Goal: Task Accomplishment & Management: Use online tool/utility

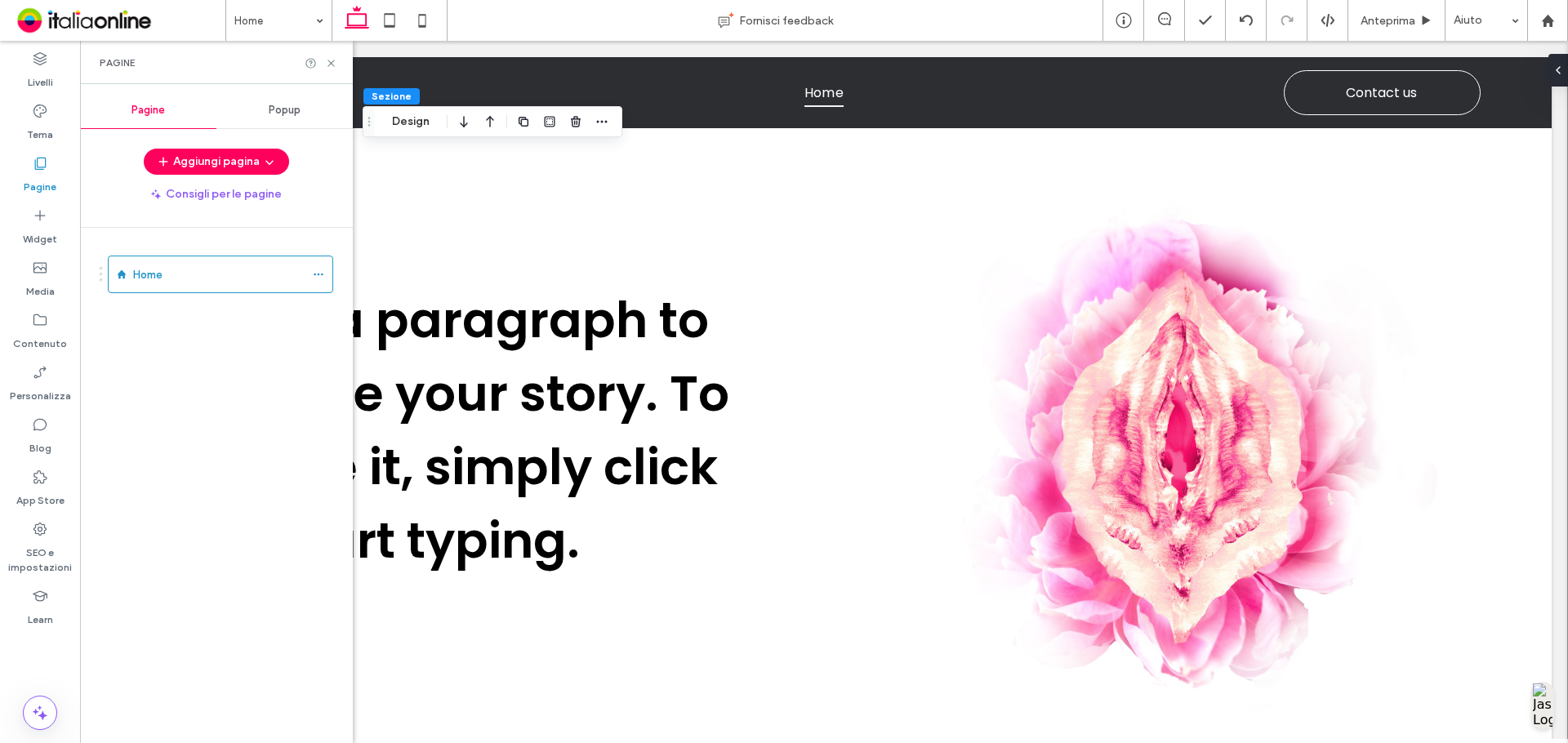
scroll to position [2177, 0]
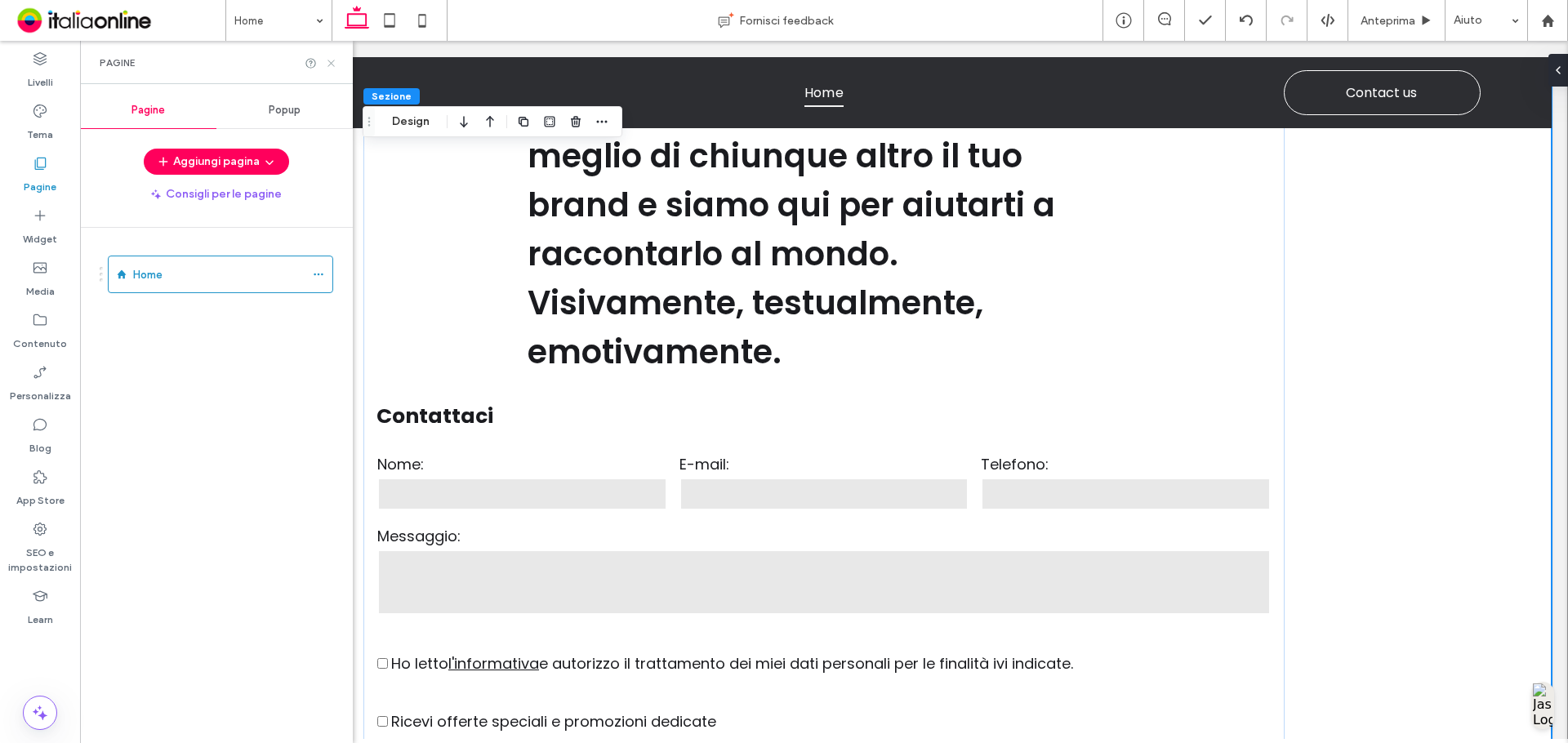
click at [331, 58] on icon at bounding box center [331, 63] width 12 height 12
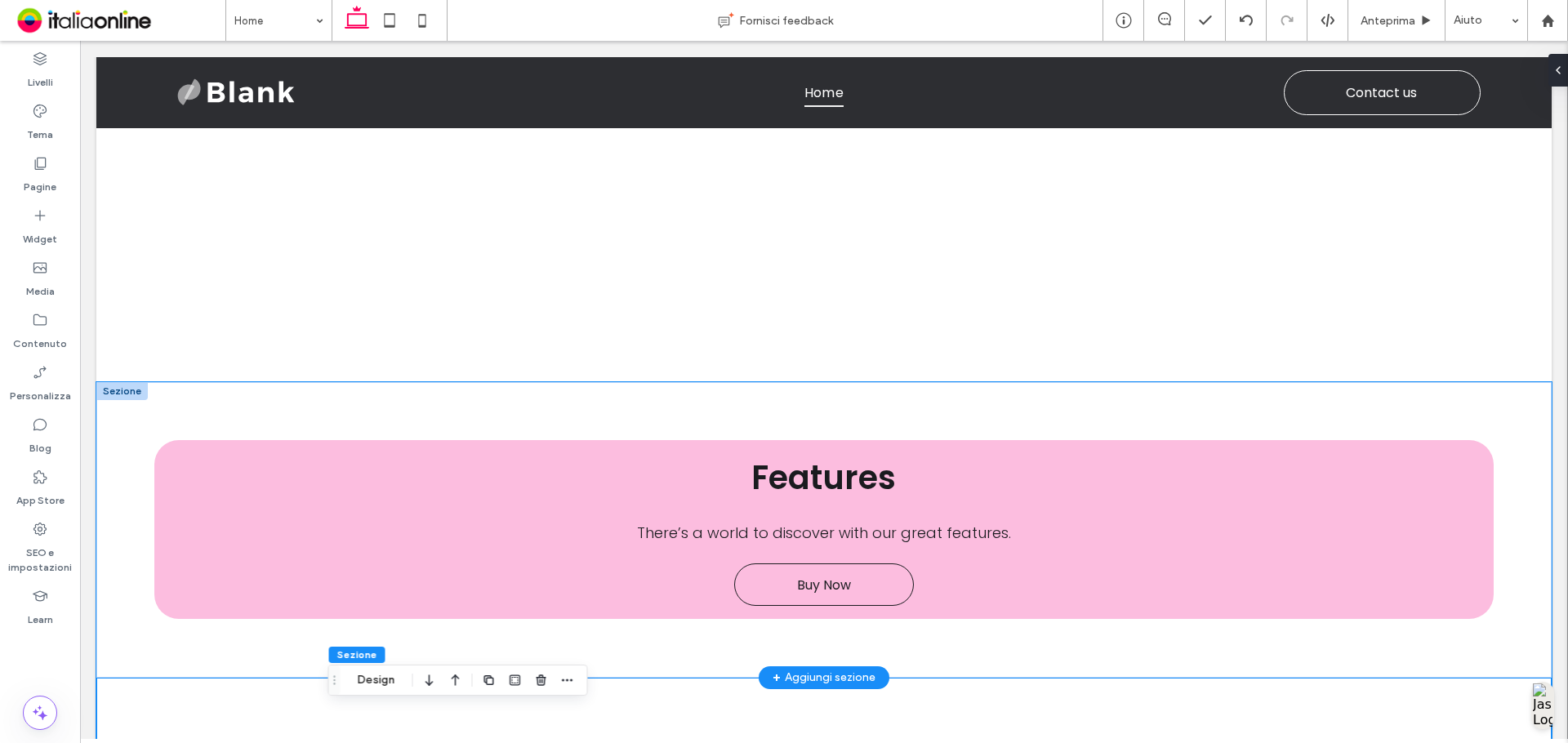
scroll to position [1307, 0]
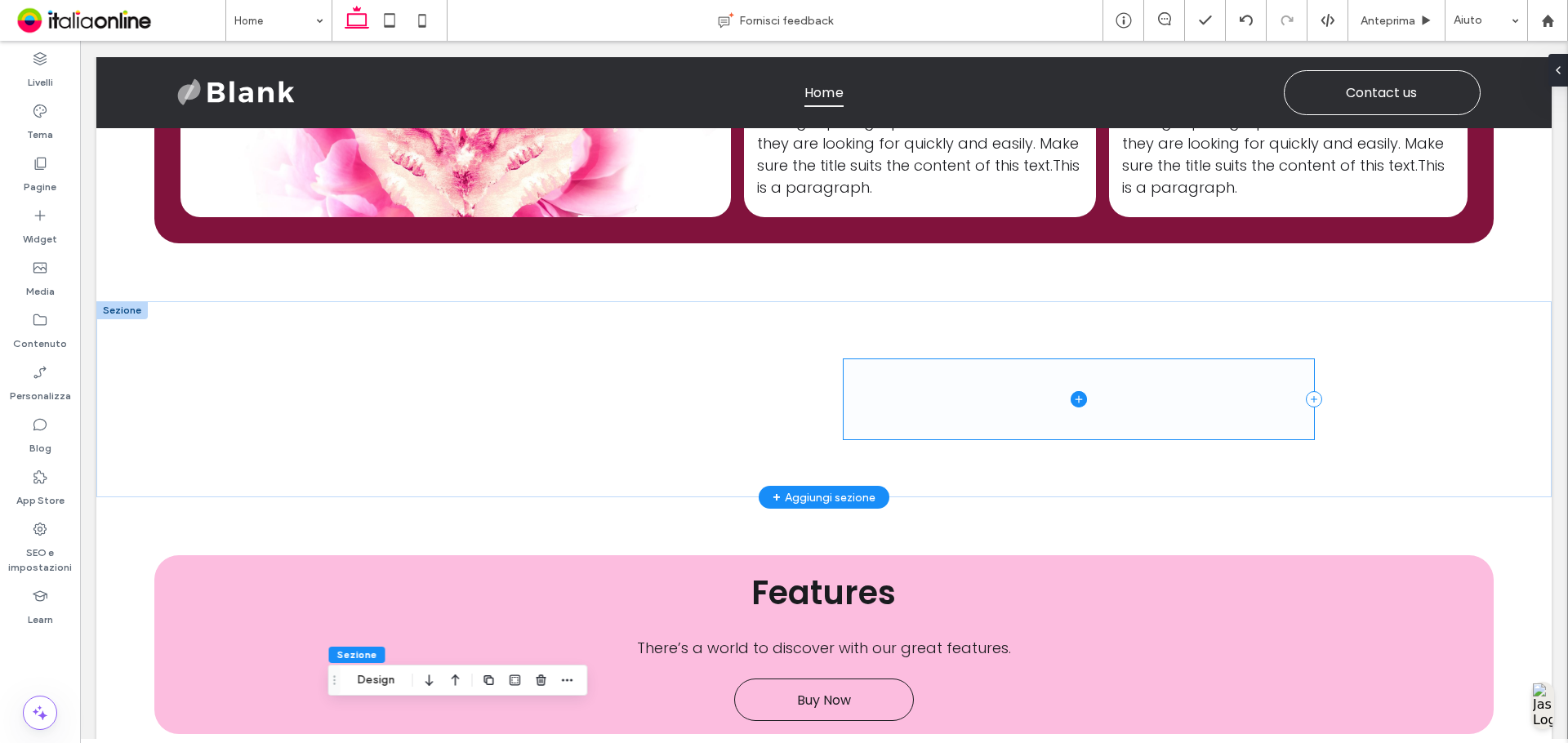
drag, startPoint x: 994, startPoint y: 433, endPoint x: 1009, endPoint y: 409, distance: 28.3
click at [1009, 409] on span at bounding box center [1078, 399] width 470 height 79
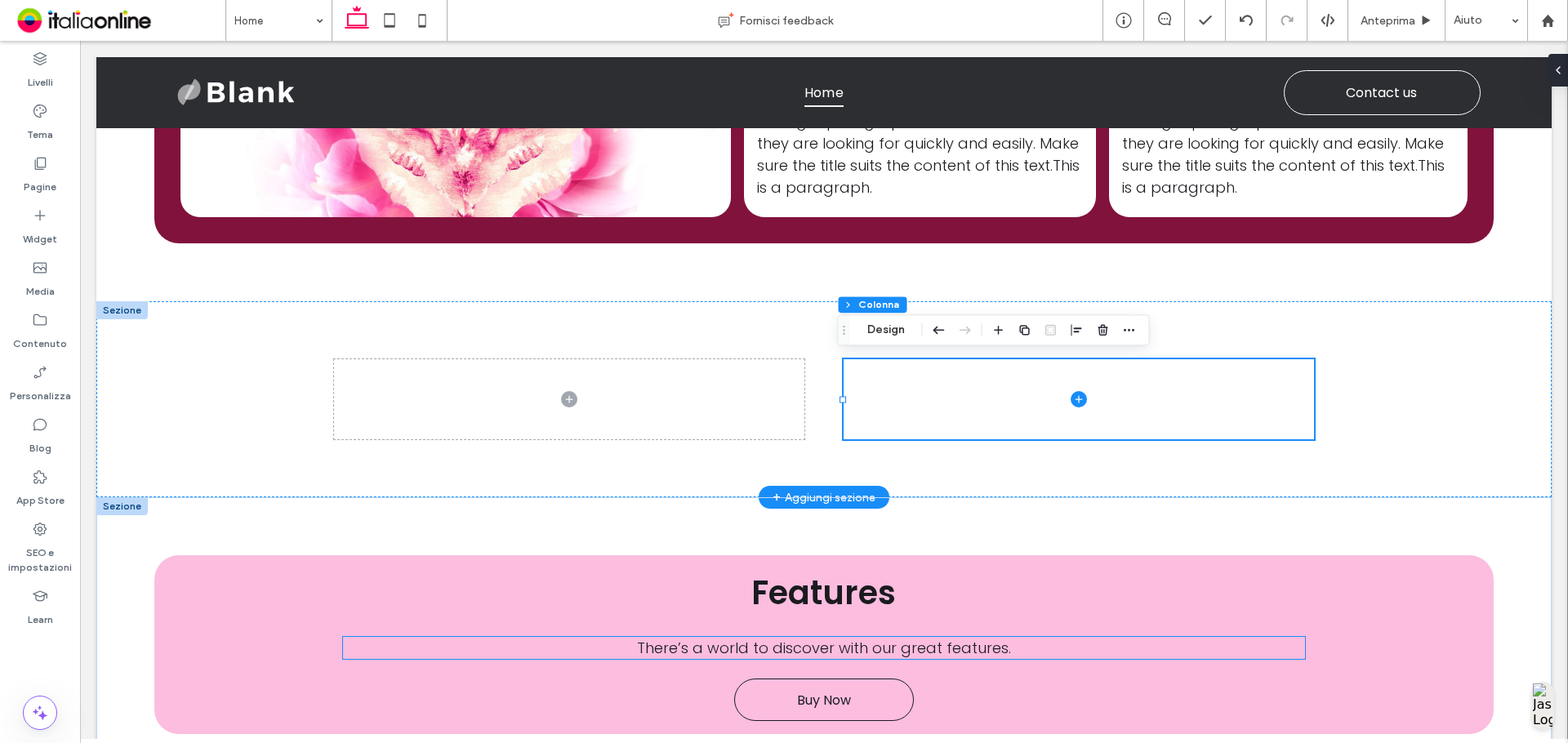
click at [907, 659] on div "Features There’s a world to discover with our great features. Buy Now" at bounding box center [824, 645] width 1338 height 179
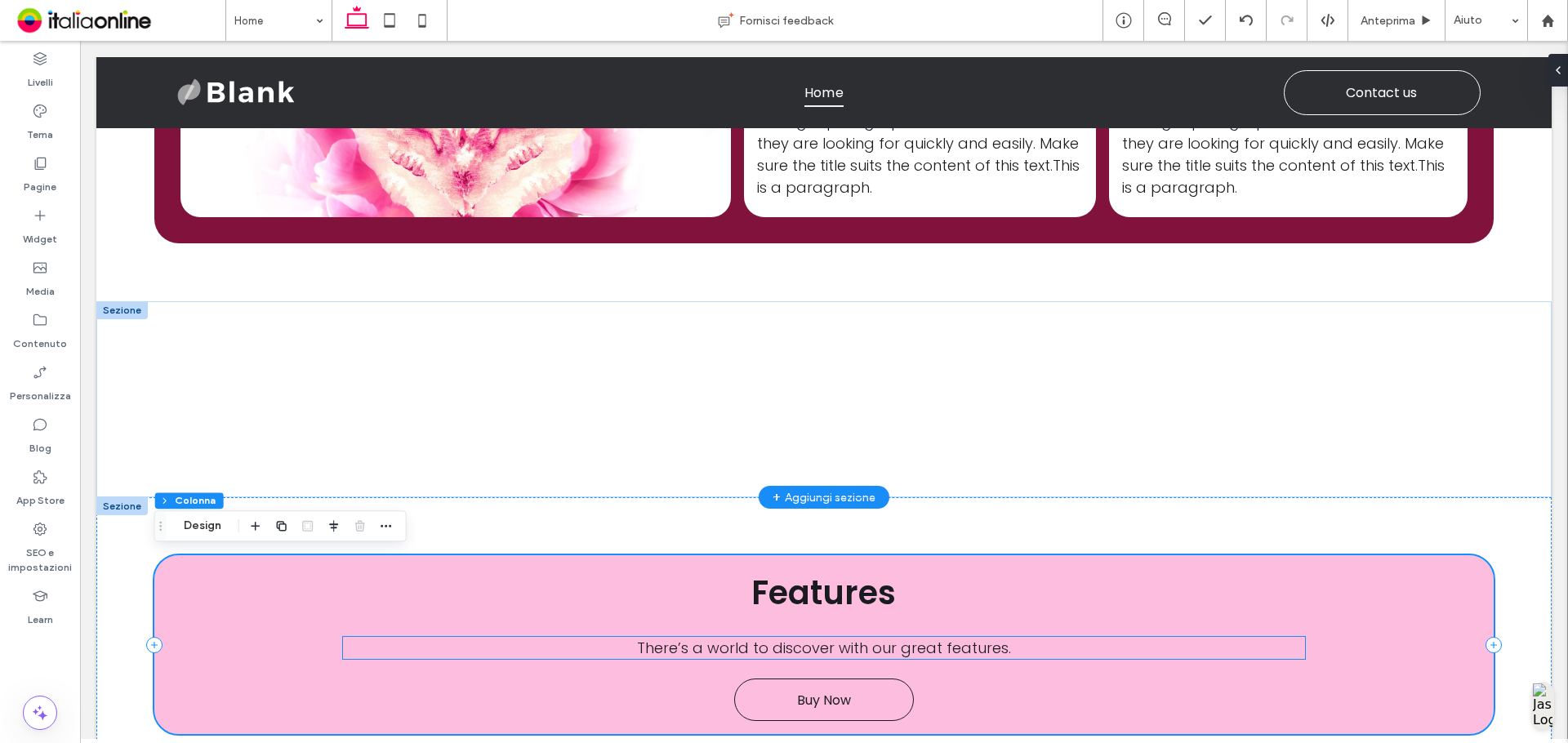
drag, startPoint x: 910, startPoint y: 651, endPoint x: 913, endPoint y: 642, distance: 9.5
click at [910, 651] on span "There’s a world to discover with our great features." at bounding box center [824, 648] width 374 height 21
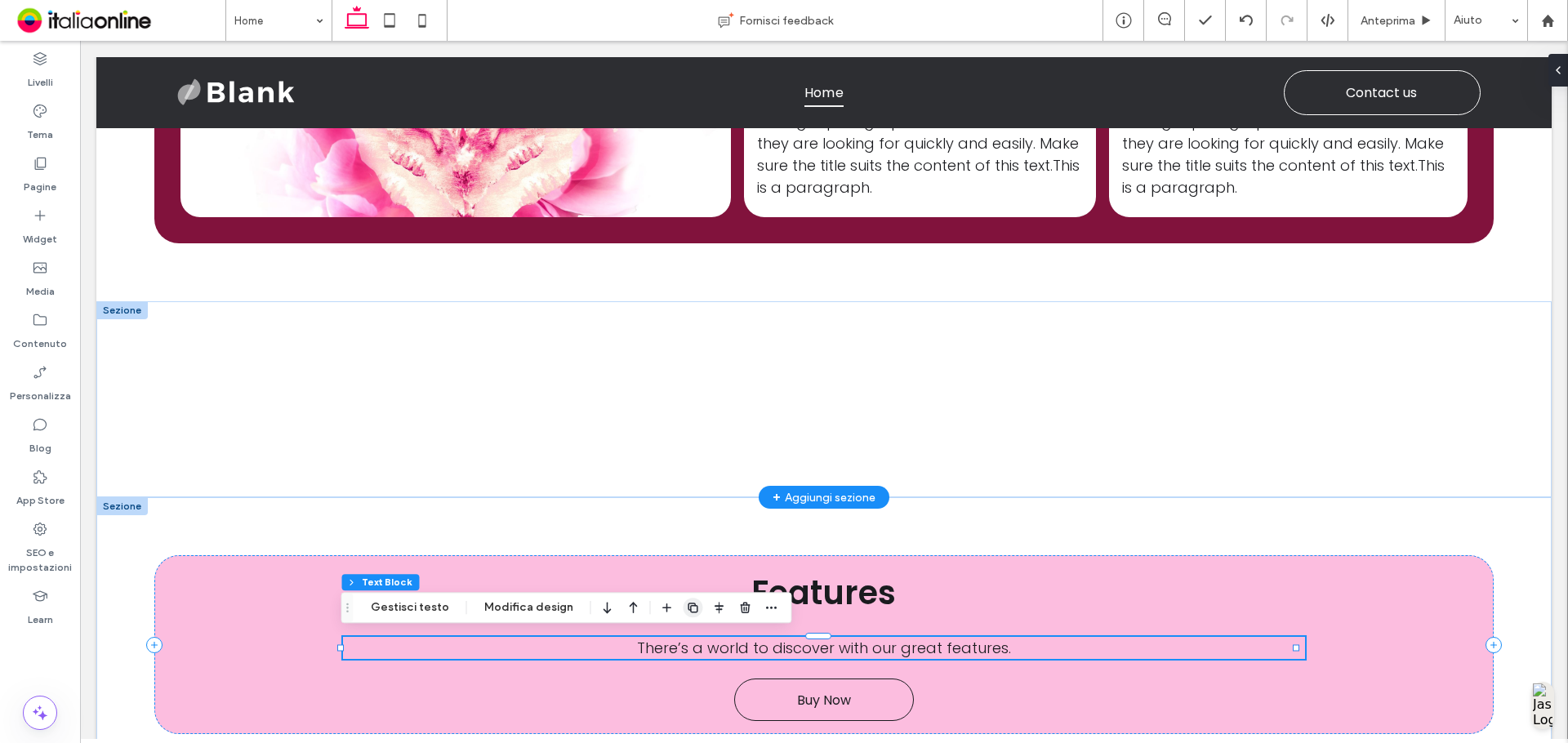
click at [687, 611] on icon "button" at bounding box center [693, 607] width 13 height 13
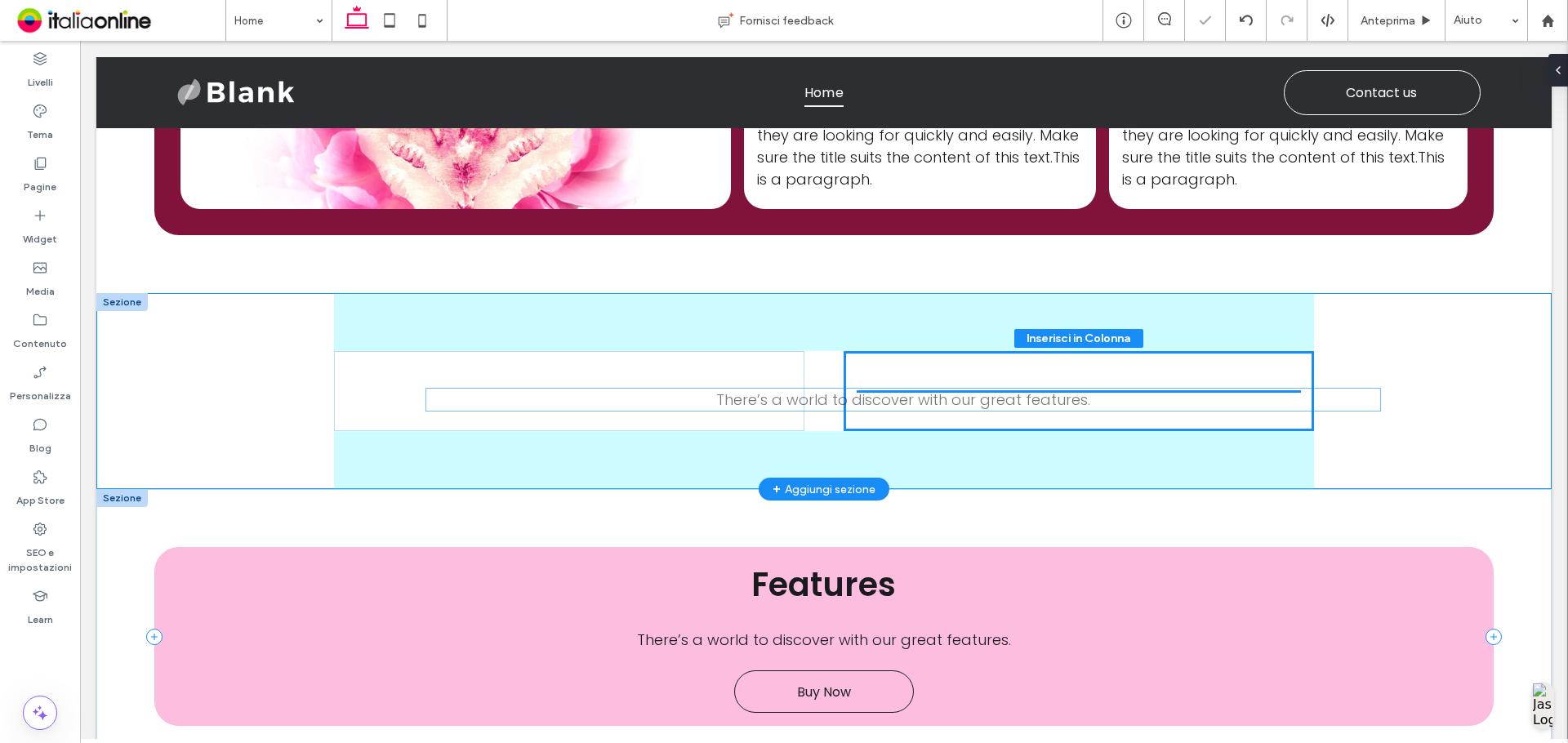
scroll to position [83, 0]
drag, startPoint x: 870, startPoint y: 646, endPoint x: 963, endPoint y: 382, distance: 279.9
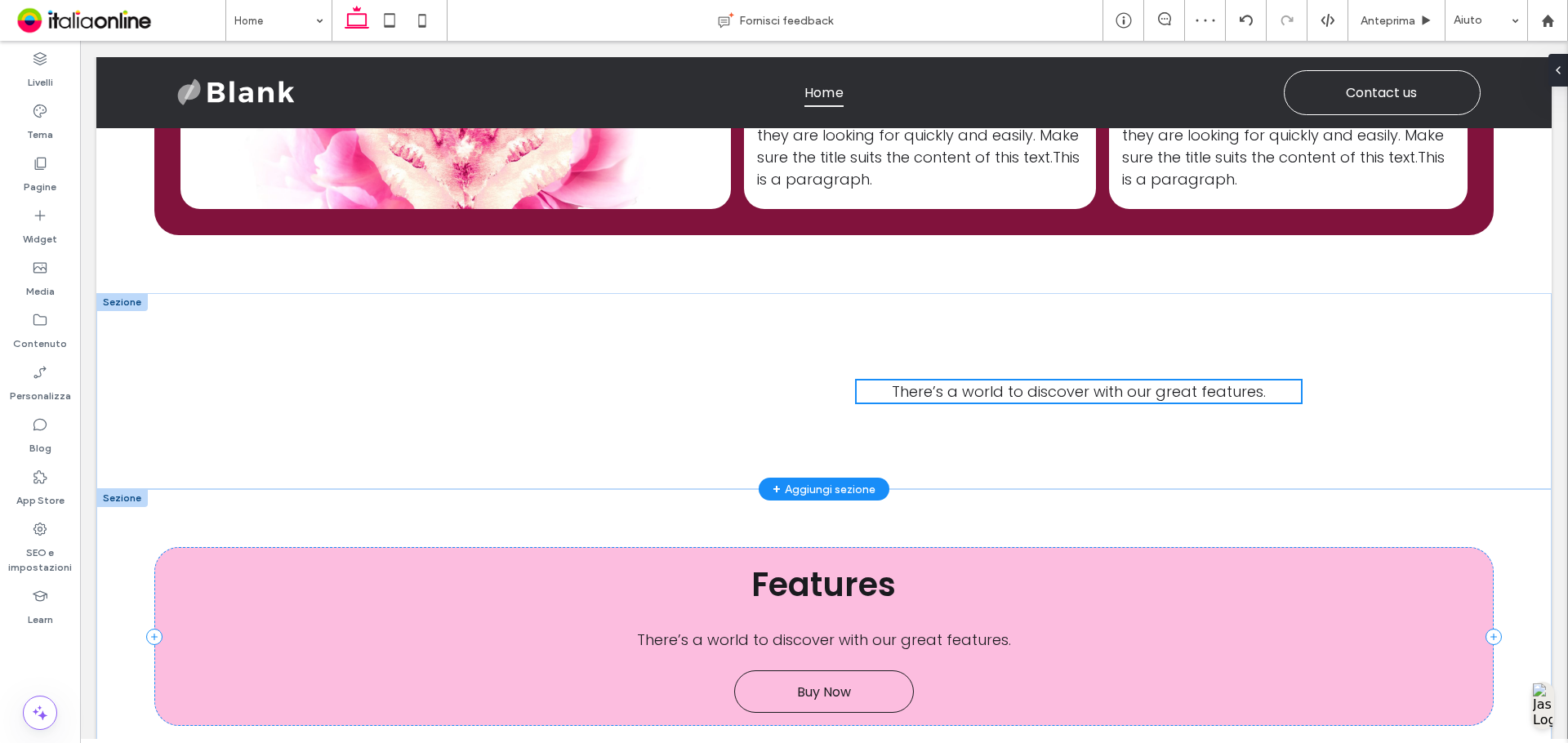
type input "***"
click at [958, 384] on div at bounding box center [784, 372] width 1568 height 743
drag, startPoint x: 1038, startPoint y: 426, endPoint x: 958, endPoint y: 384, distance: 90.4
click at [958, 384] on span "There’s a world to discover with our great features." at bounding box center [1078, 392] width 374 height 21
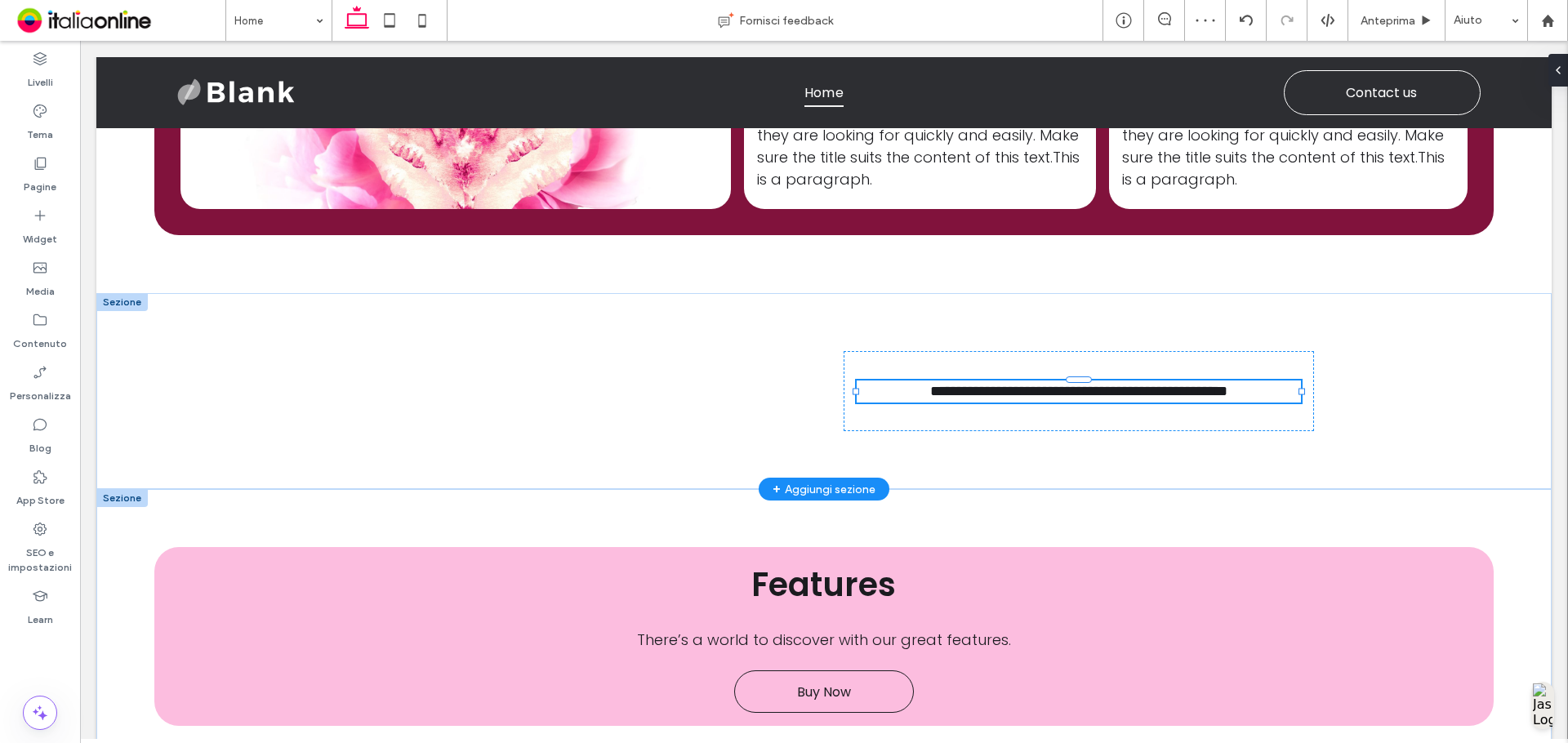
type input "*******"
type input "**"
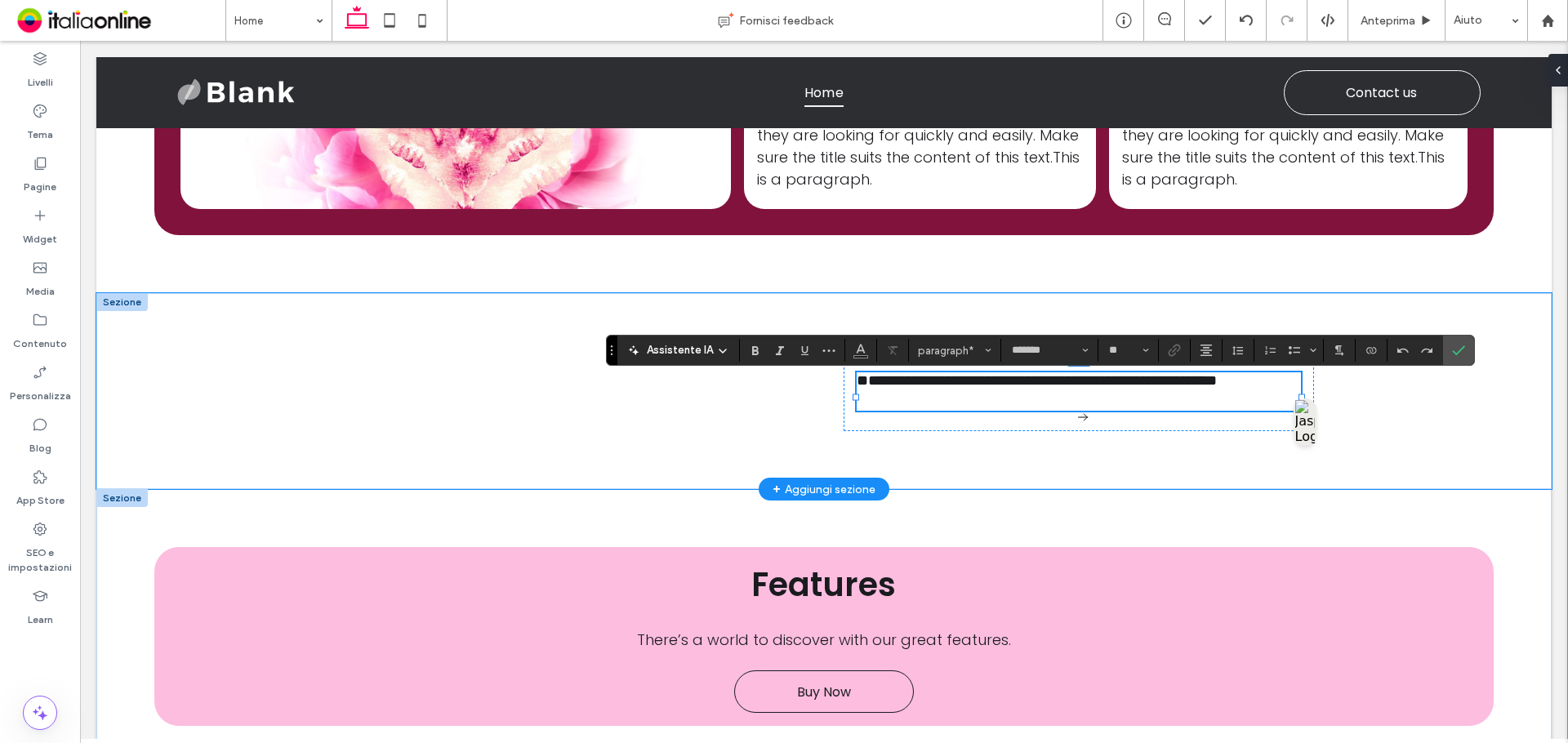
scroll to position [1321, 0]
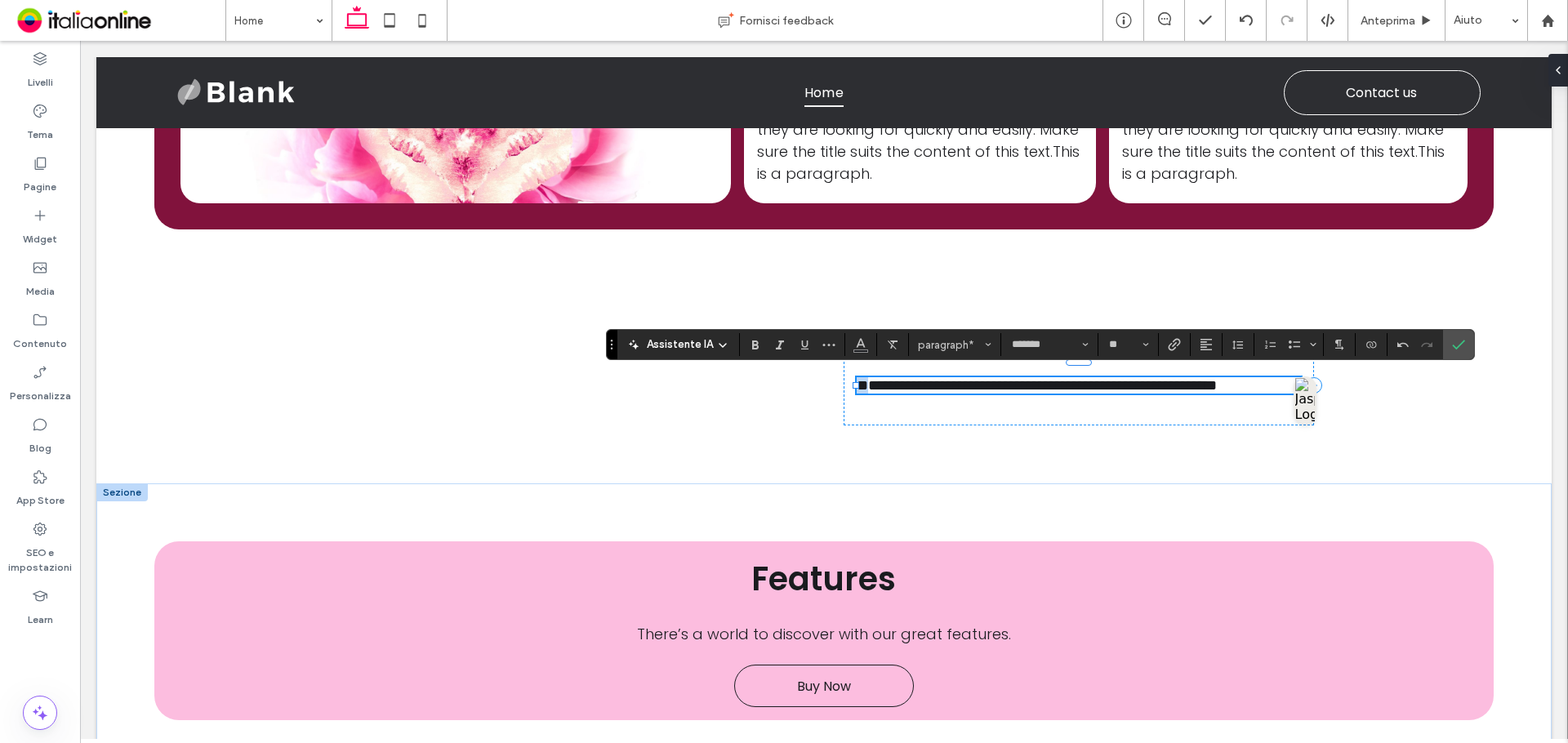
drag, startPoint x: 857, startPoint y: 373, endPoint x: 893, endPoint y: 367, distance: 36.5
click at [856, 378] on span "**********" at bounding box center [1036, 385] width 360 height 15
click at [1461, 347] on icon "Conferma" at bounding box center [1458, 344] width 13 height 13
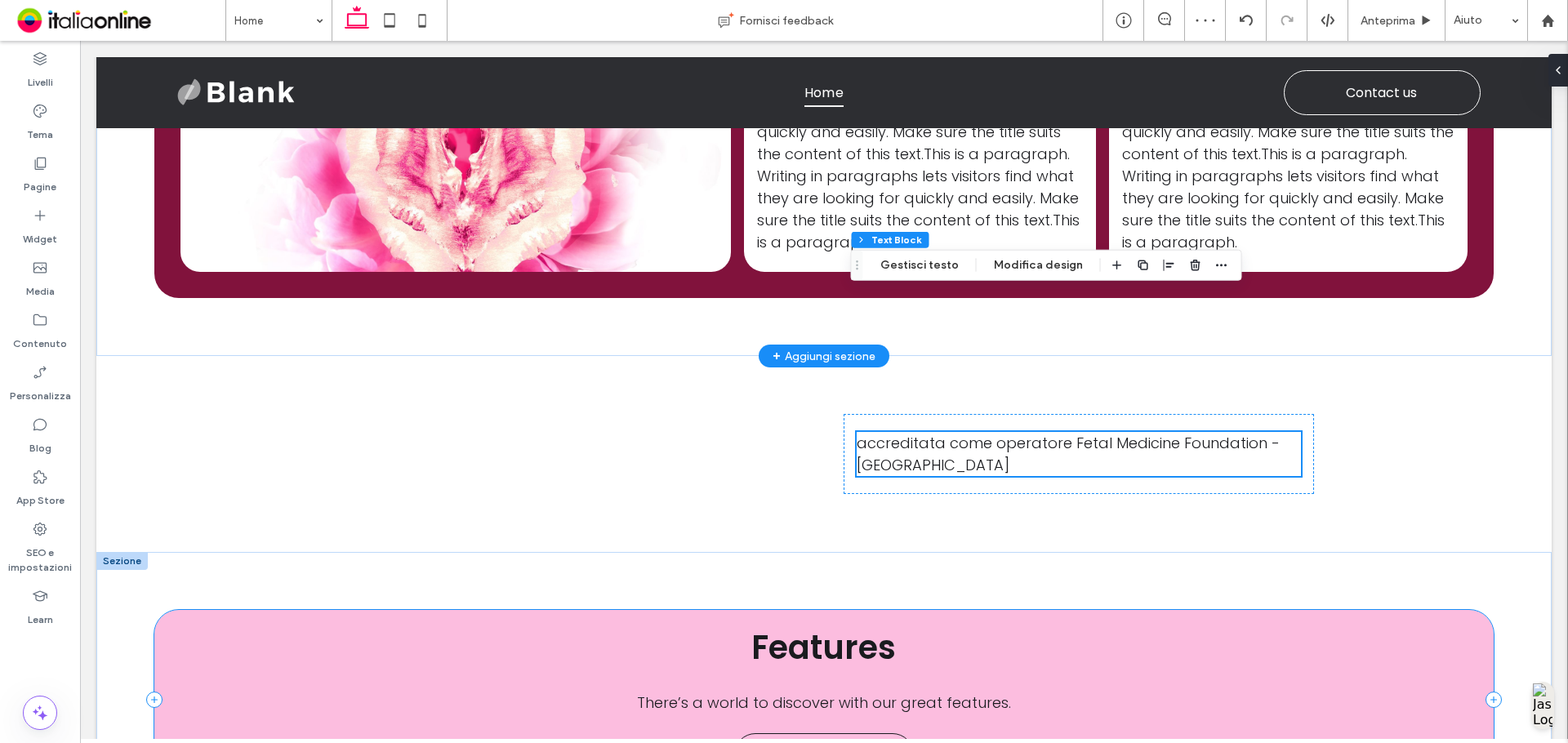
scroll to position [1076, 0]
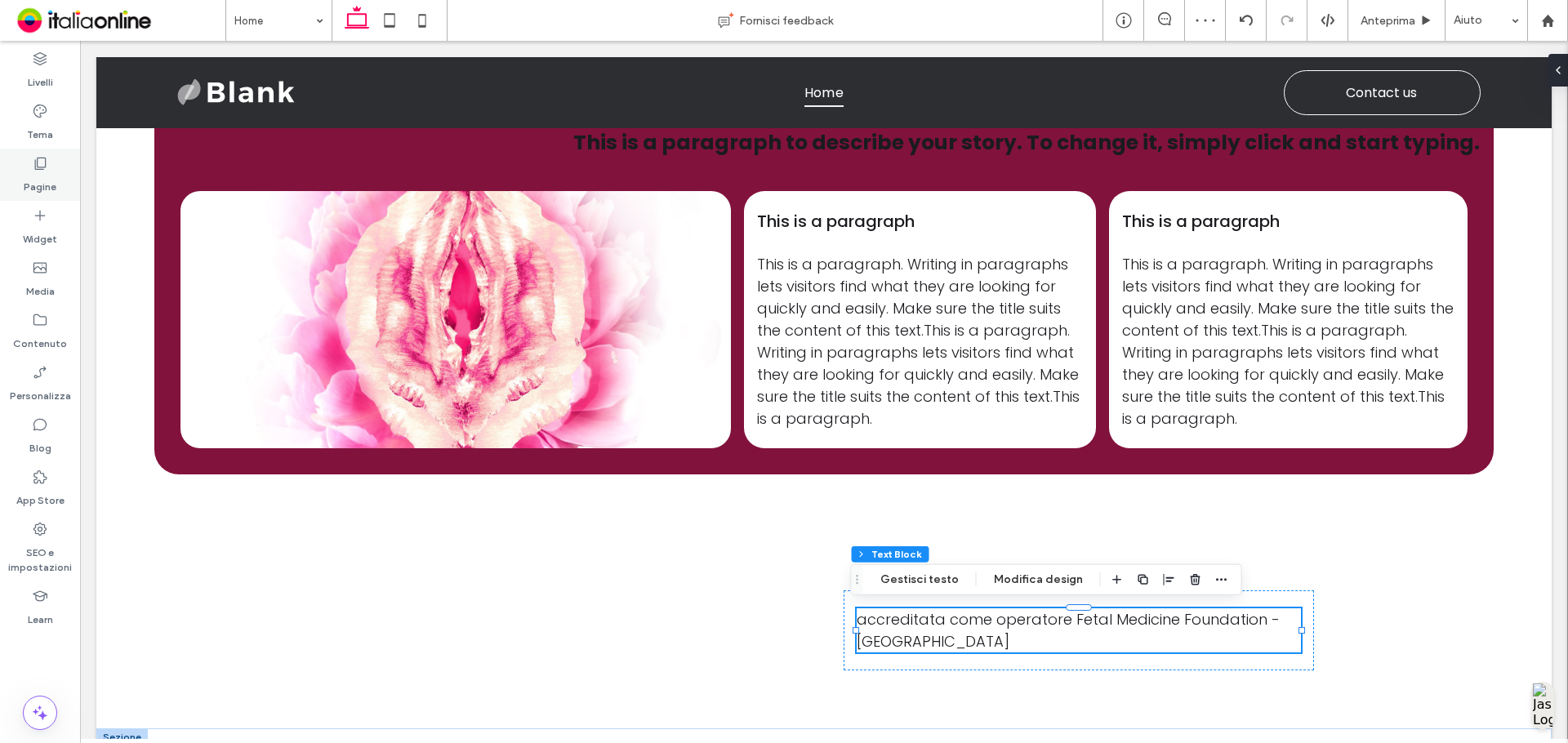
click at [40, 169] on use at bounding box center [40, 163] width 11 height 12
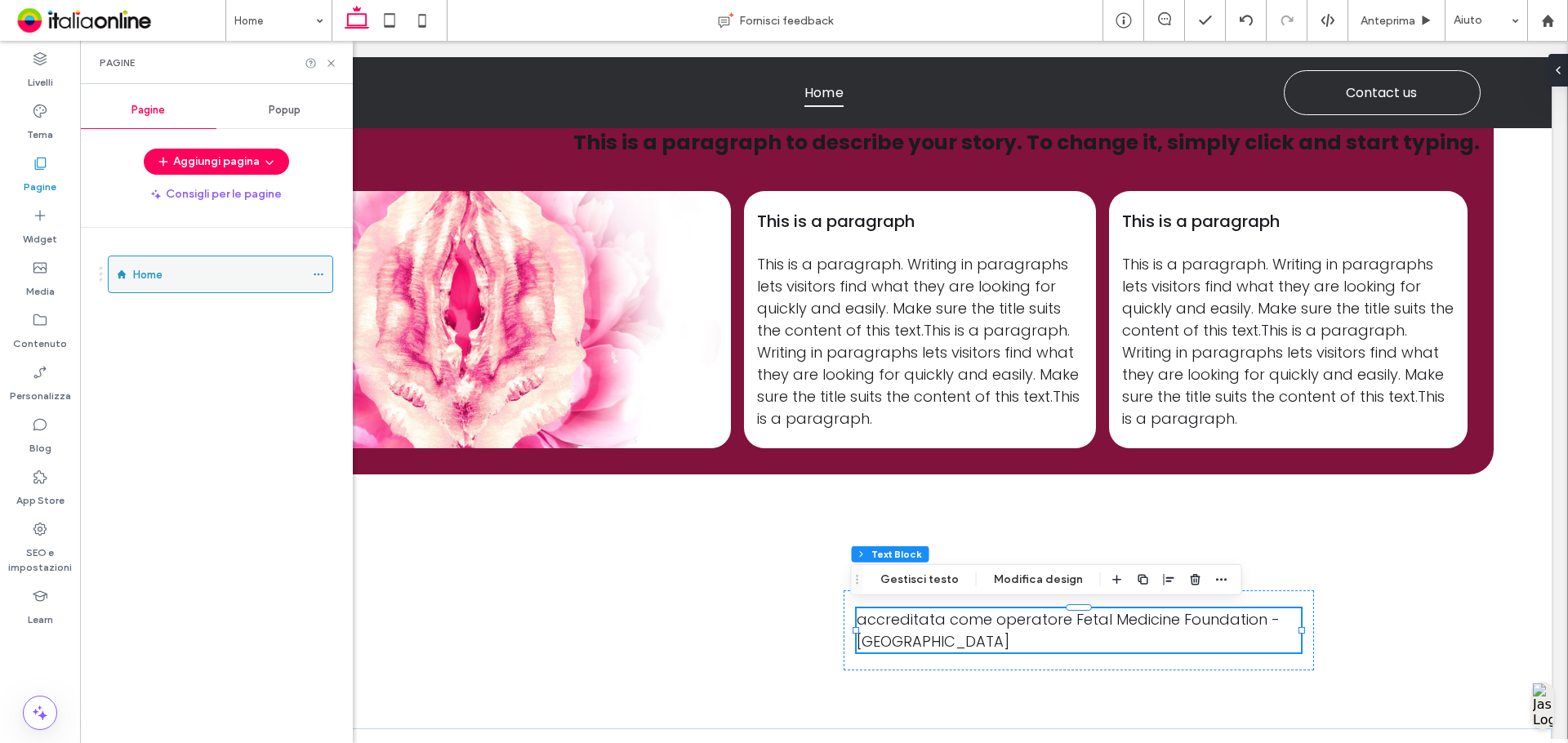
click at [323, 273] on icon at bounding box center [318, 273] width 11 height 11
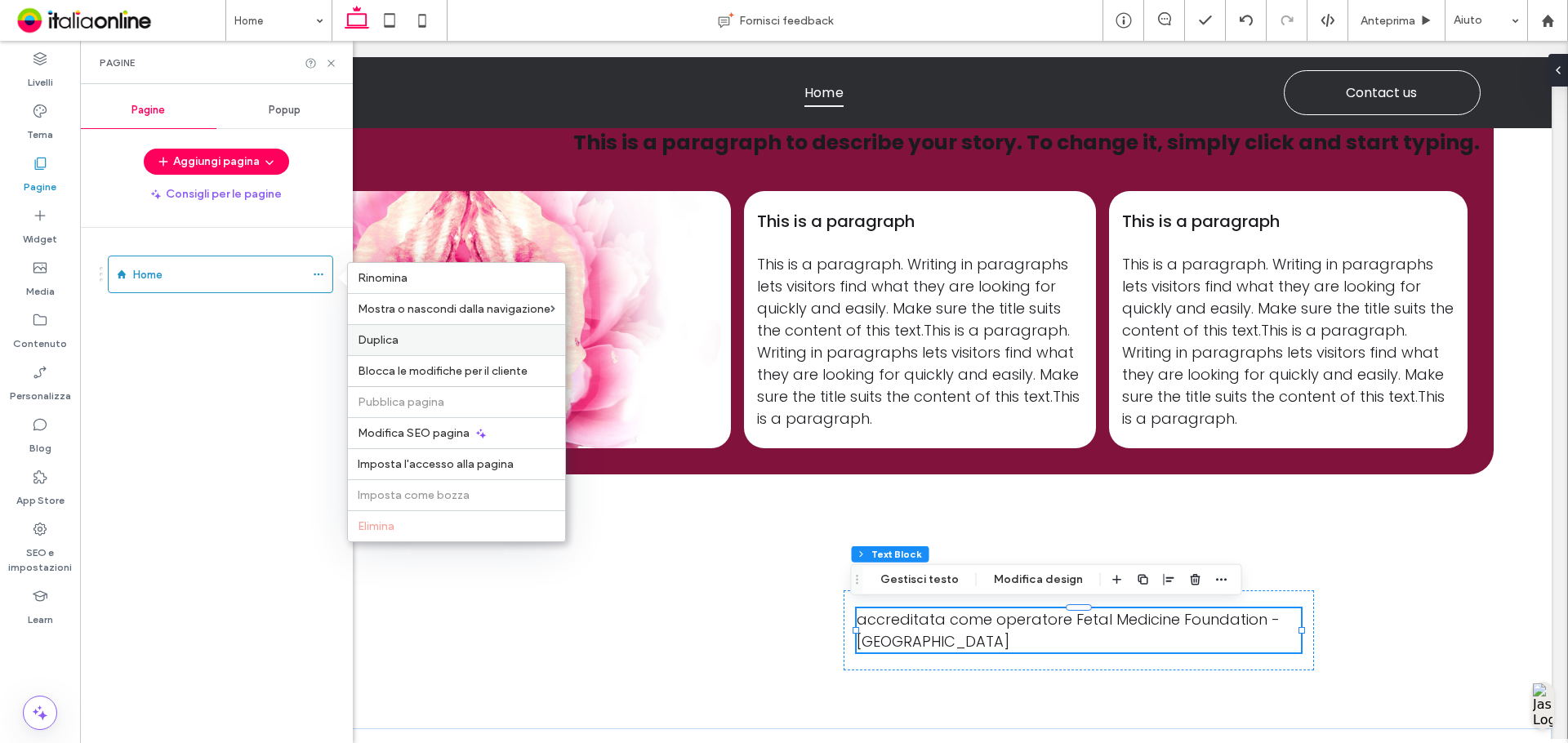
click at [381, 334] on span "Duplica" at bounding box center [377, 341] width 40 height 14
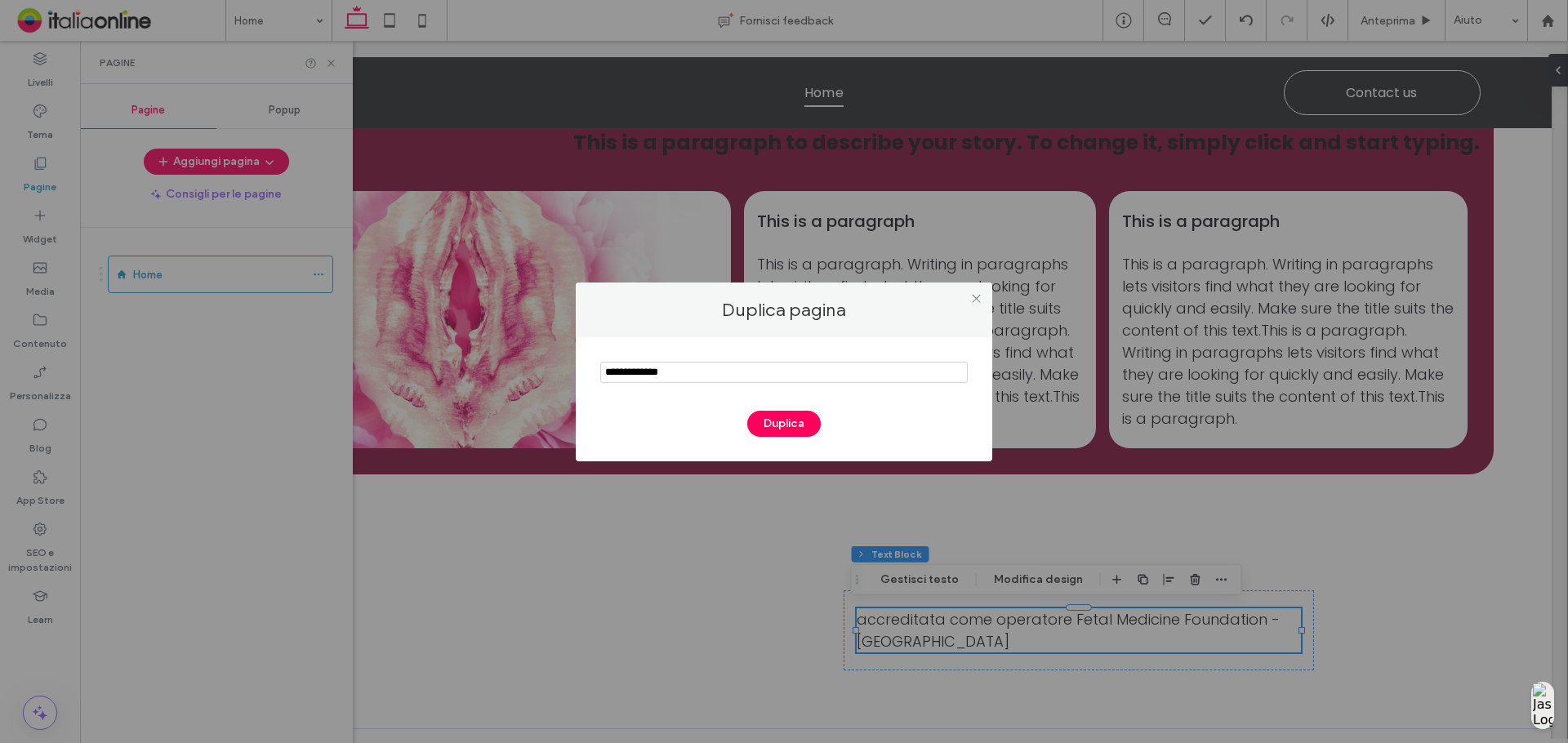
click at [619, 362] on input "notEmpty" at bounding box center [783, 372] width 367 height 21
type input "*******"
click at [814, 427] on button "Duplica" at bounding box center [783, 424] width 73 height 26
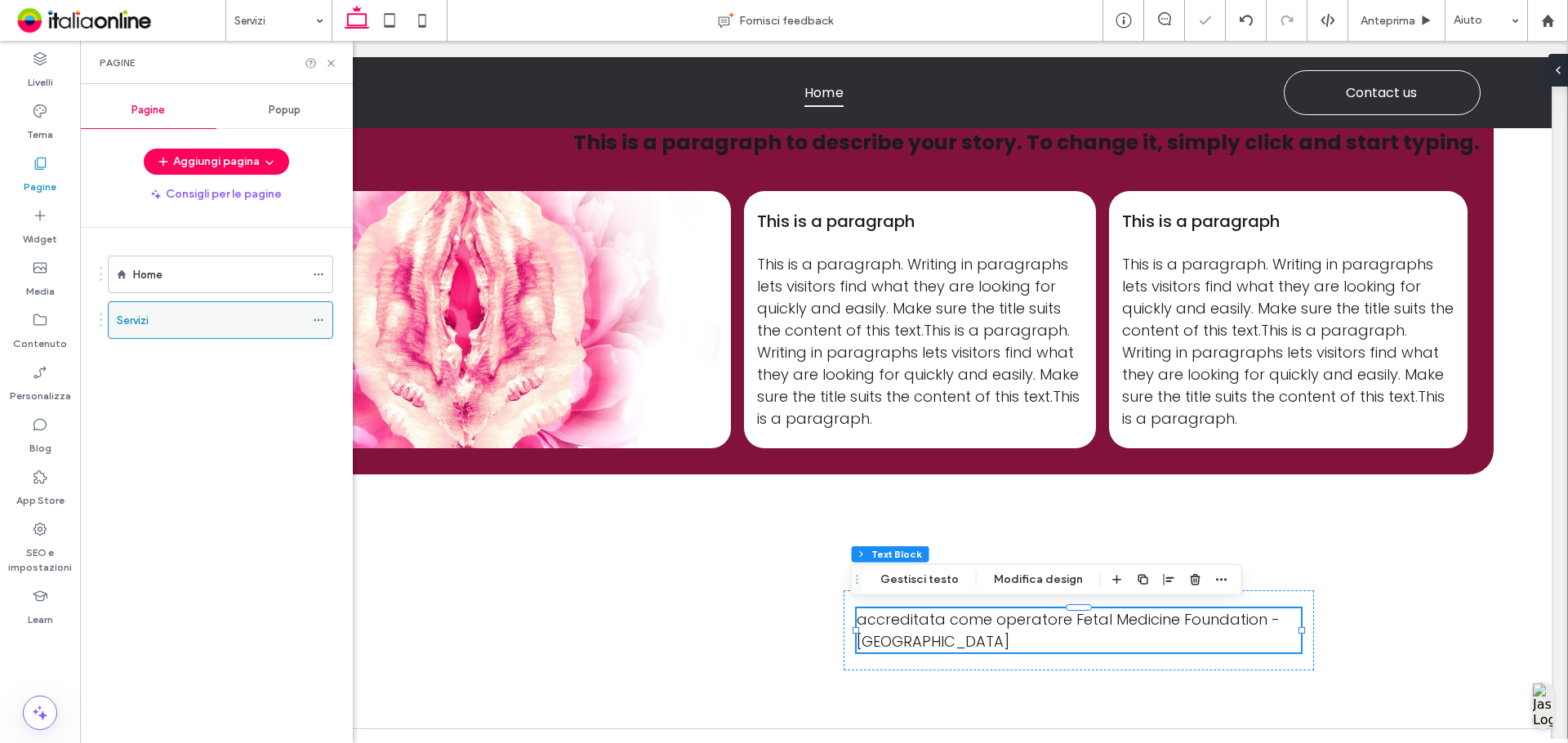
click at [320, 321] on icon at bounding box center [318, 320] width 11 height 11
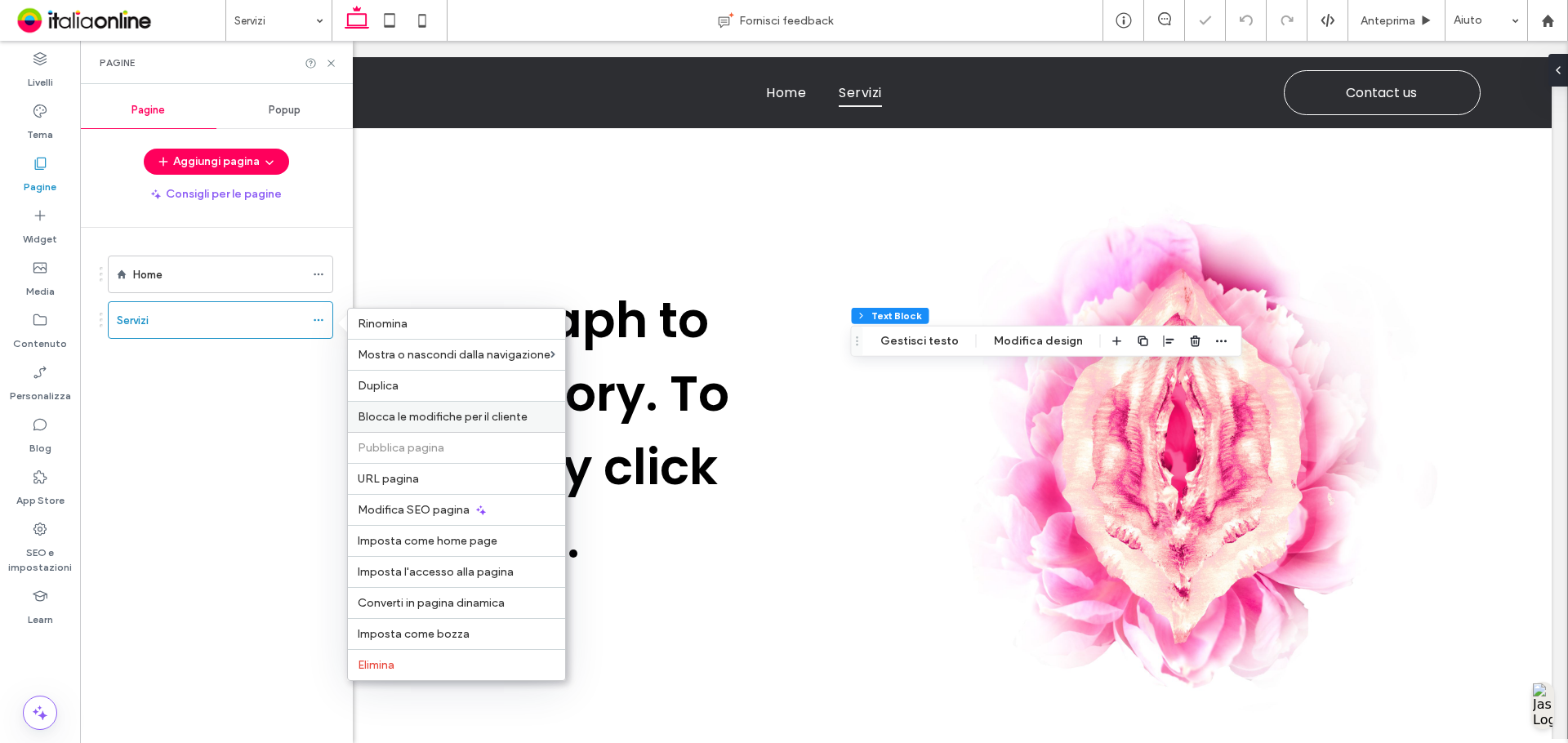
scroll to position [1298, 0]
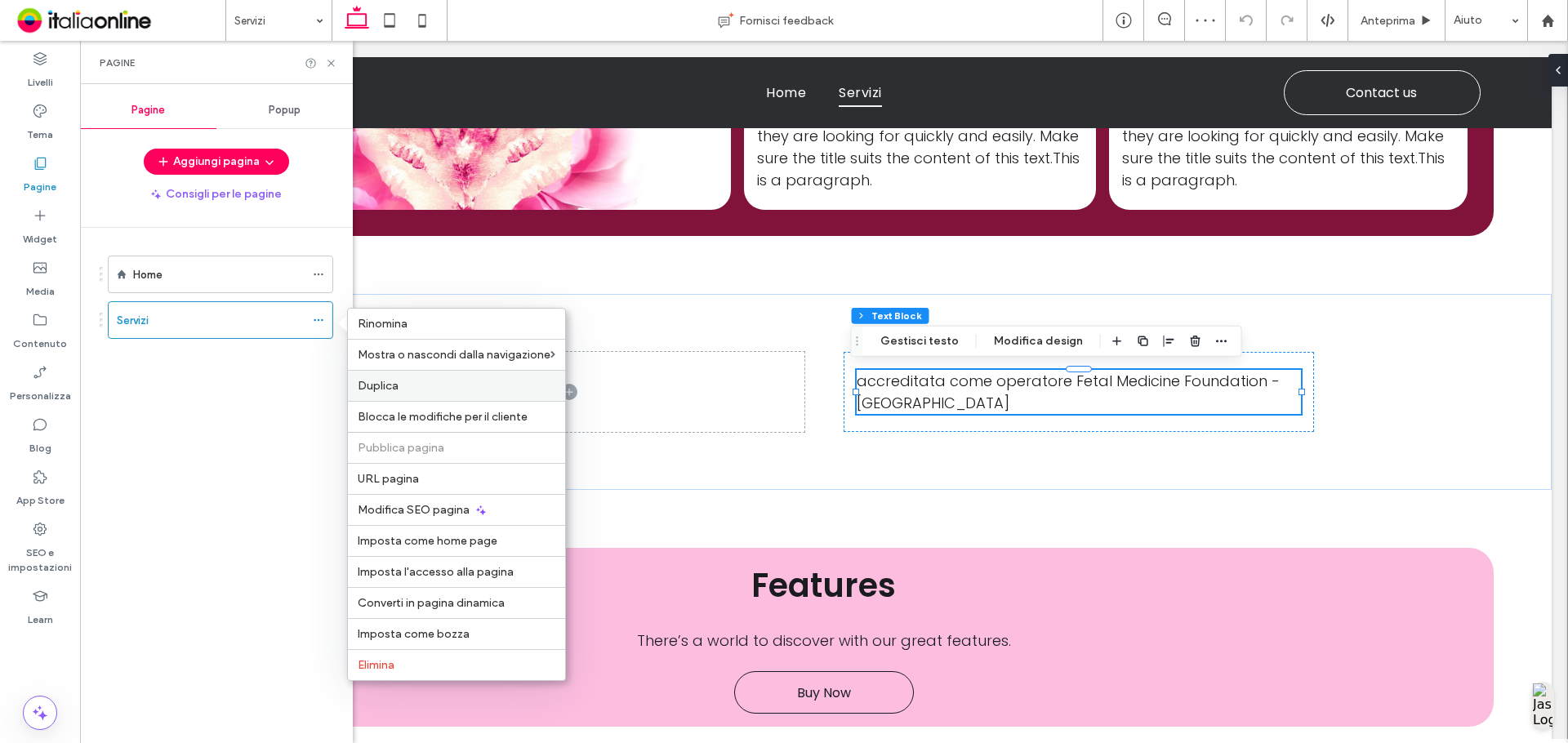
click at [428, 390] on label "Duplica" at bounding box center [456, 386] width 198 height 14
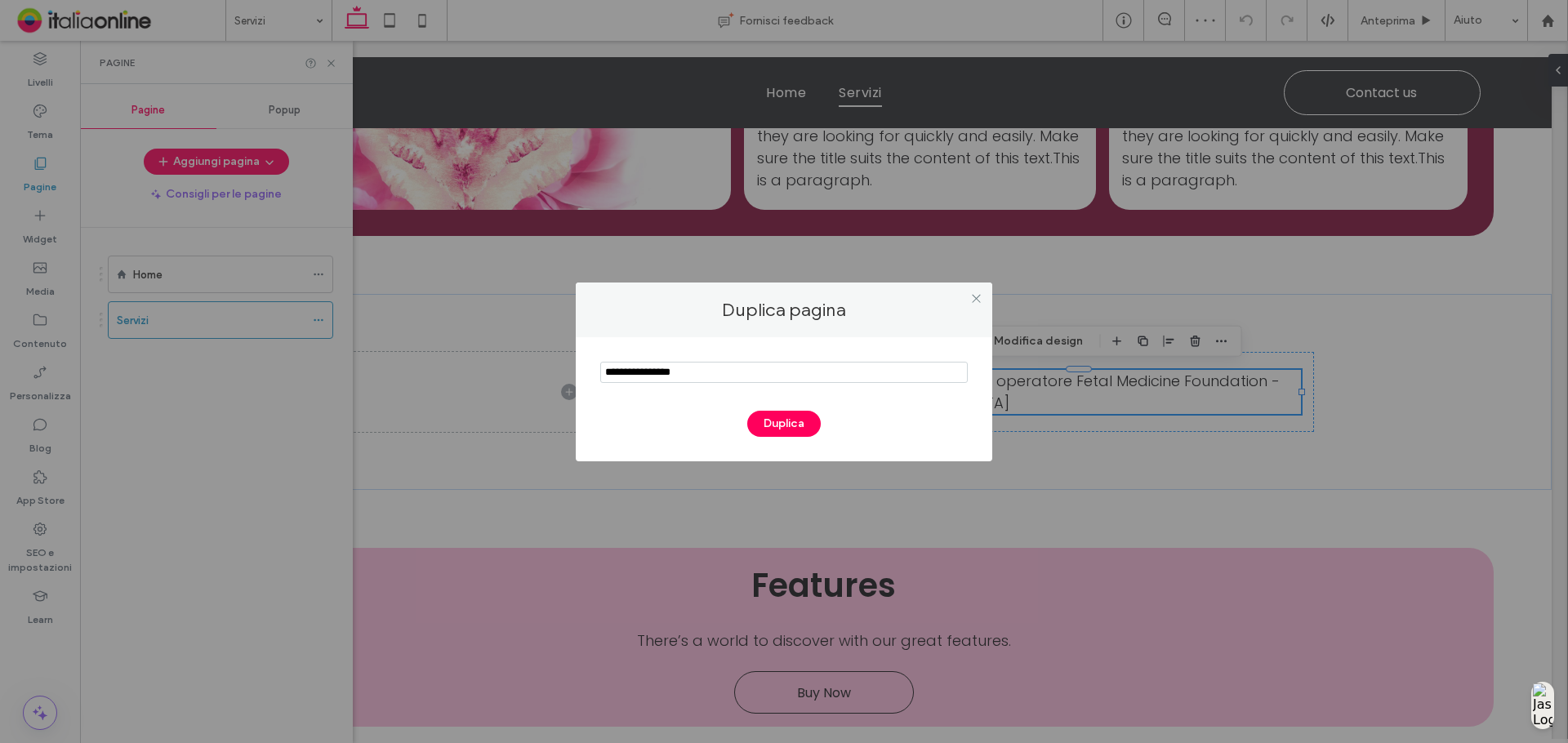
click at [658, 365] on input "notEmpty" at bounding box center [783, 372] width 367 height 21
type input "********"
click at [769, 429] on button "Duplica" at bounding box center [783, 424] width 73 height 26
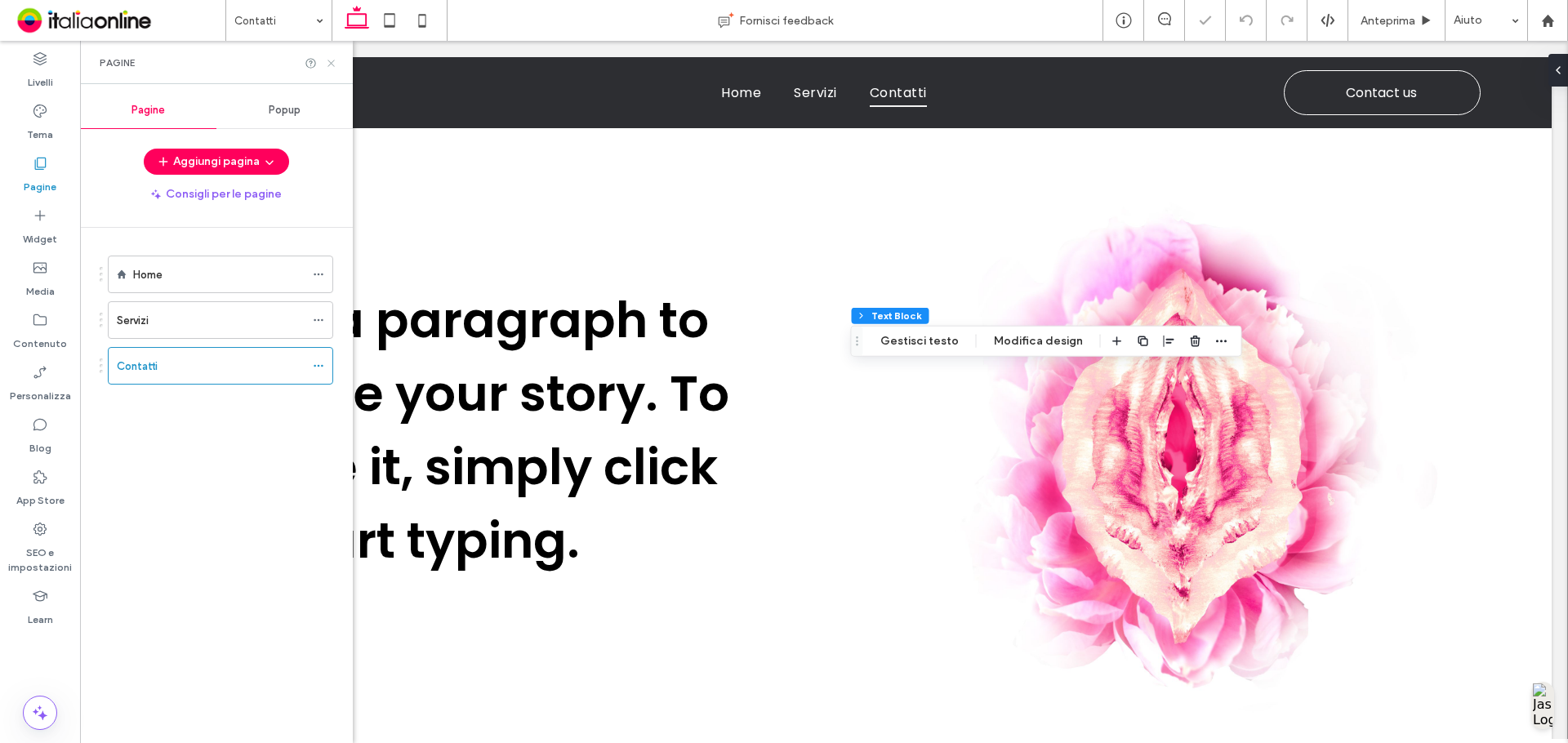
scroll to position [1298, 0]
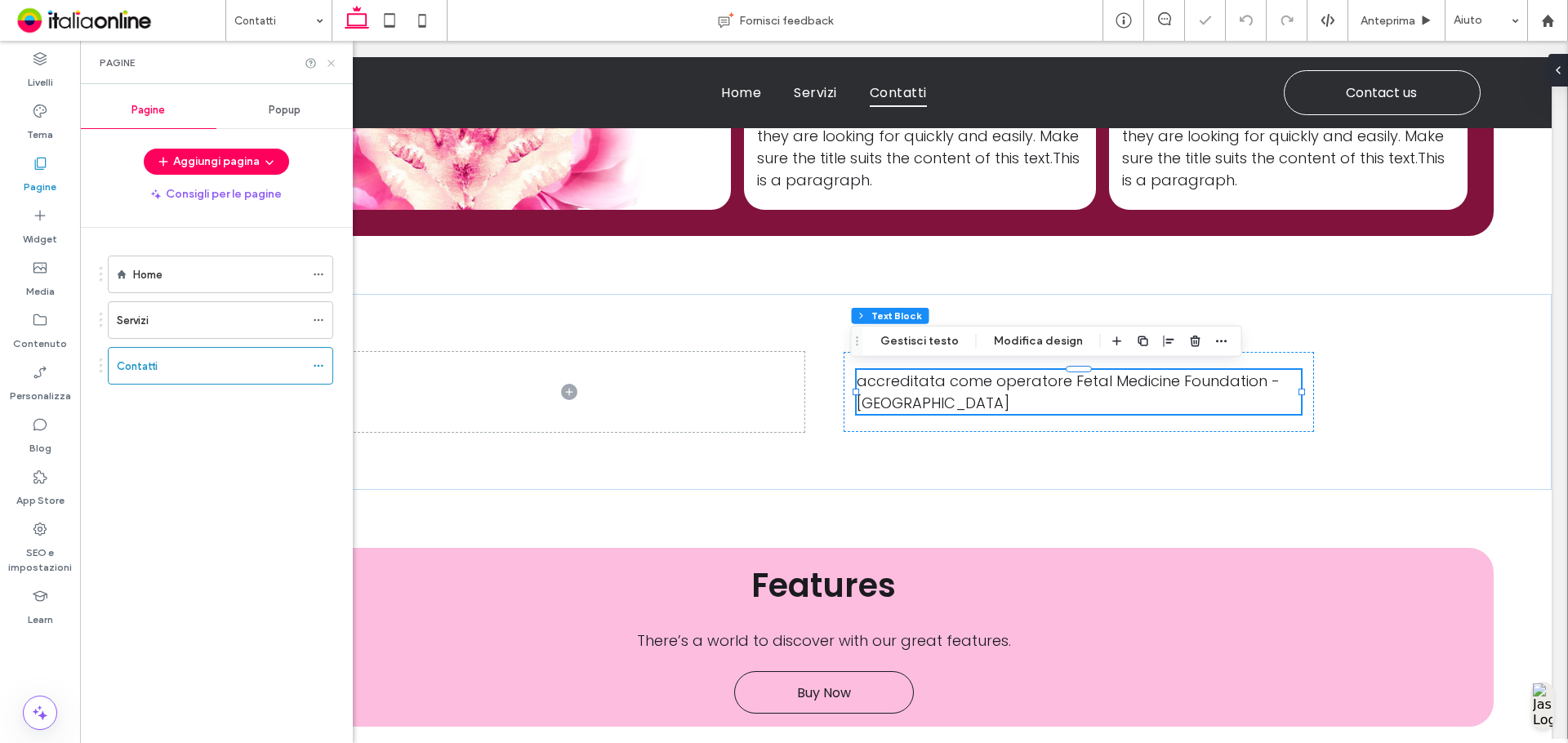
click at [328, 64] on icon at bounding box center [331, 63] width 12 height 12
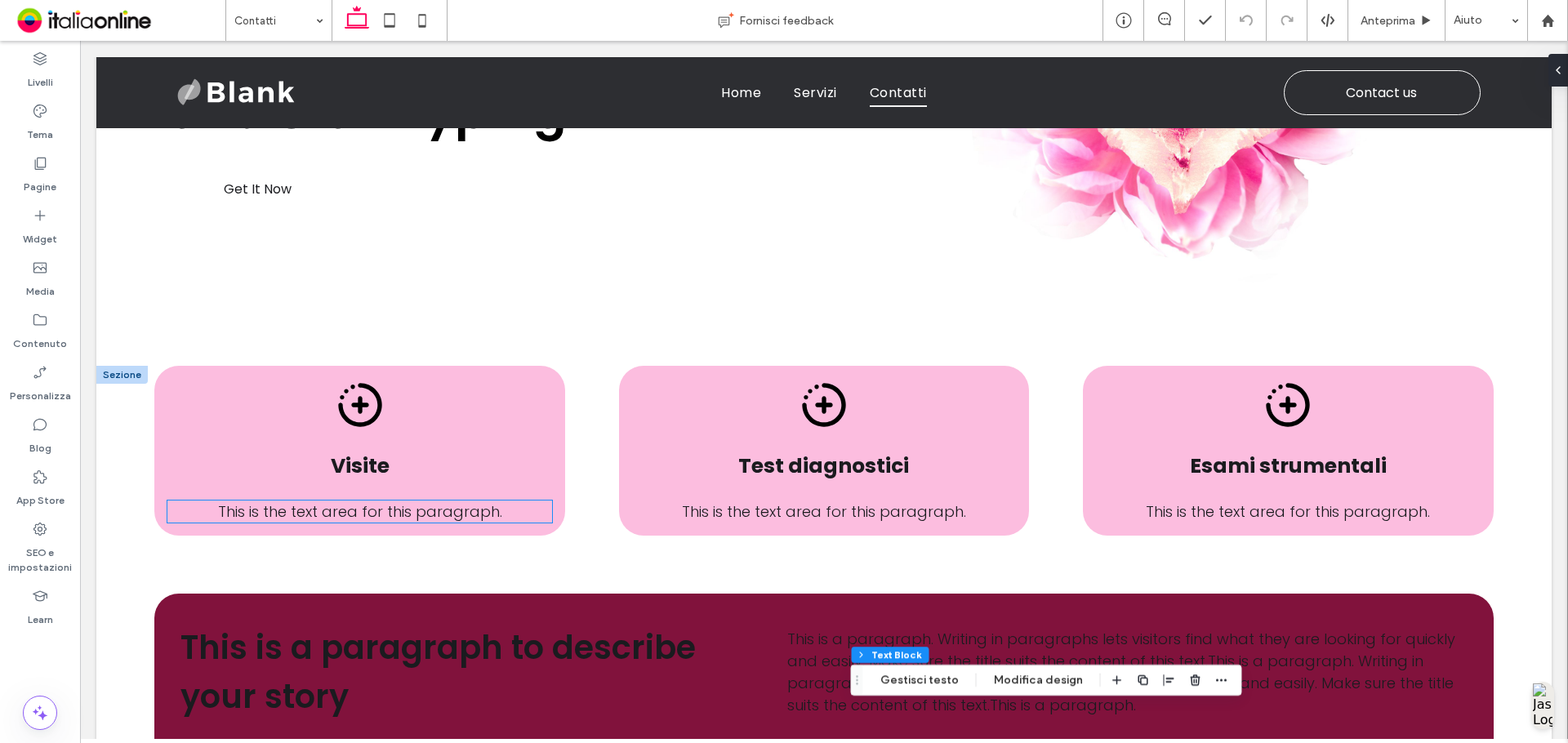
scroll to position [327, 0]
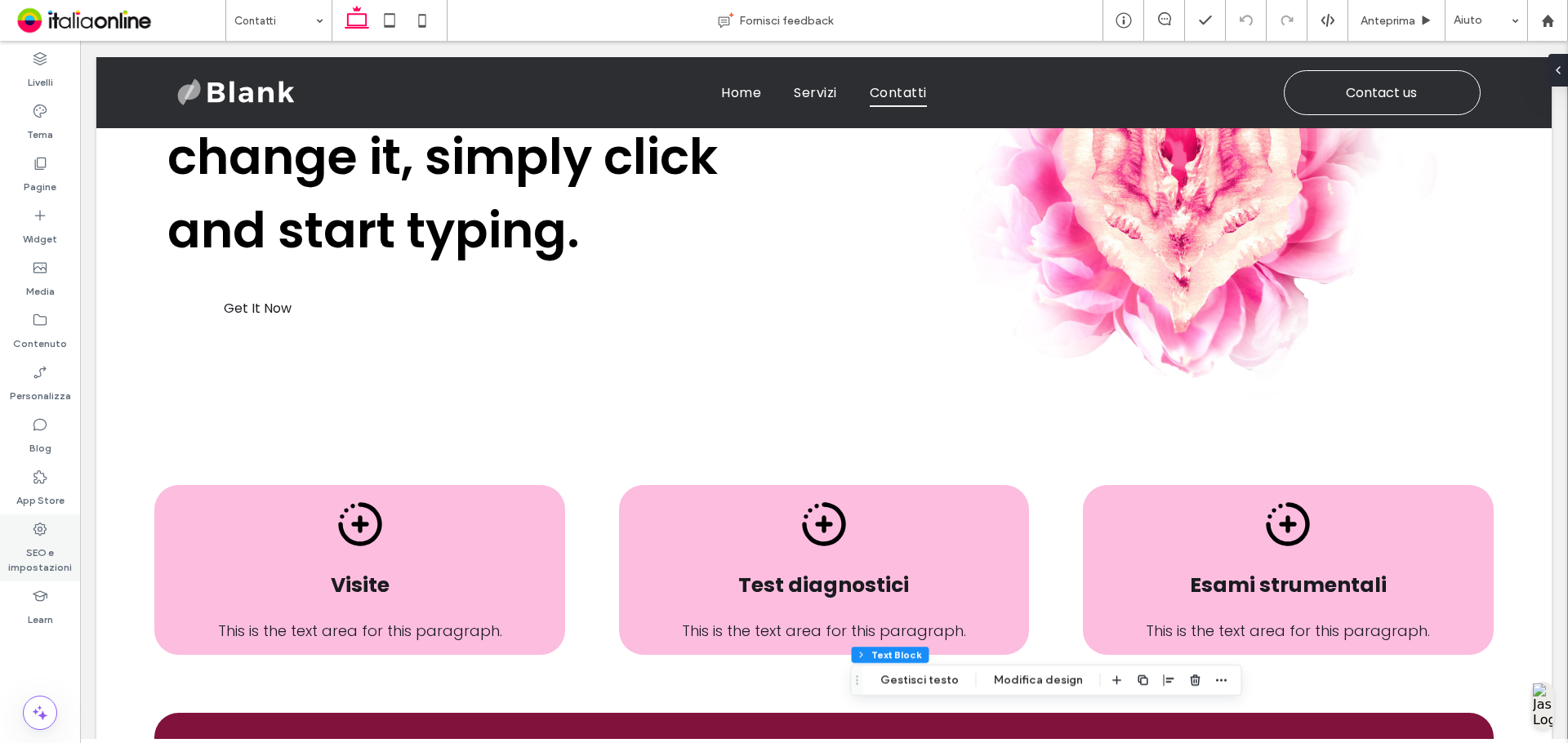
click at [36, 562] on label "SEO e impostazioni" at bounding box center [40, 556] width 80 height 38
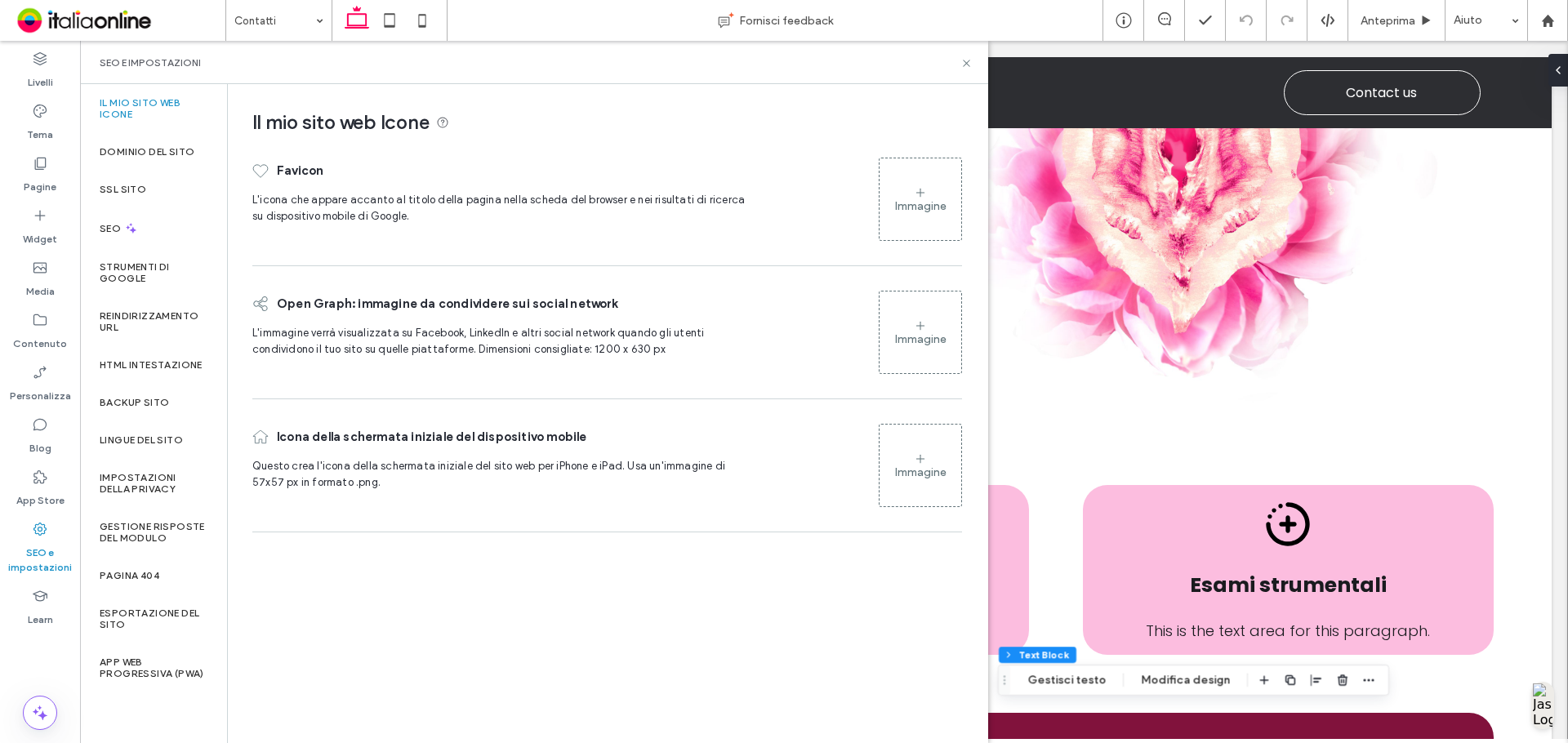
click at [939, 190] on div "Immagine" at bounding box center [920, 199] width 82 height 78
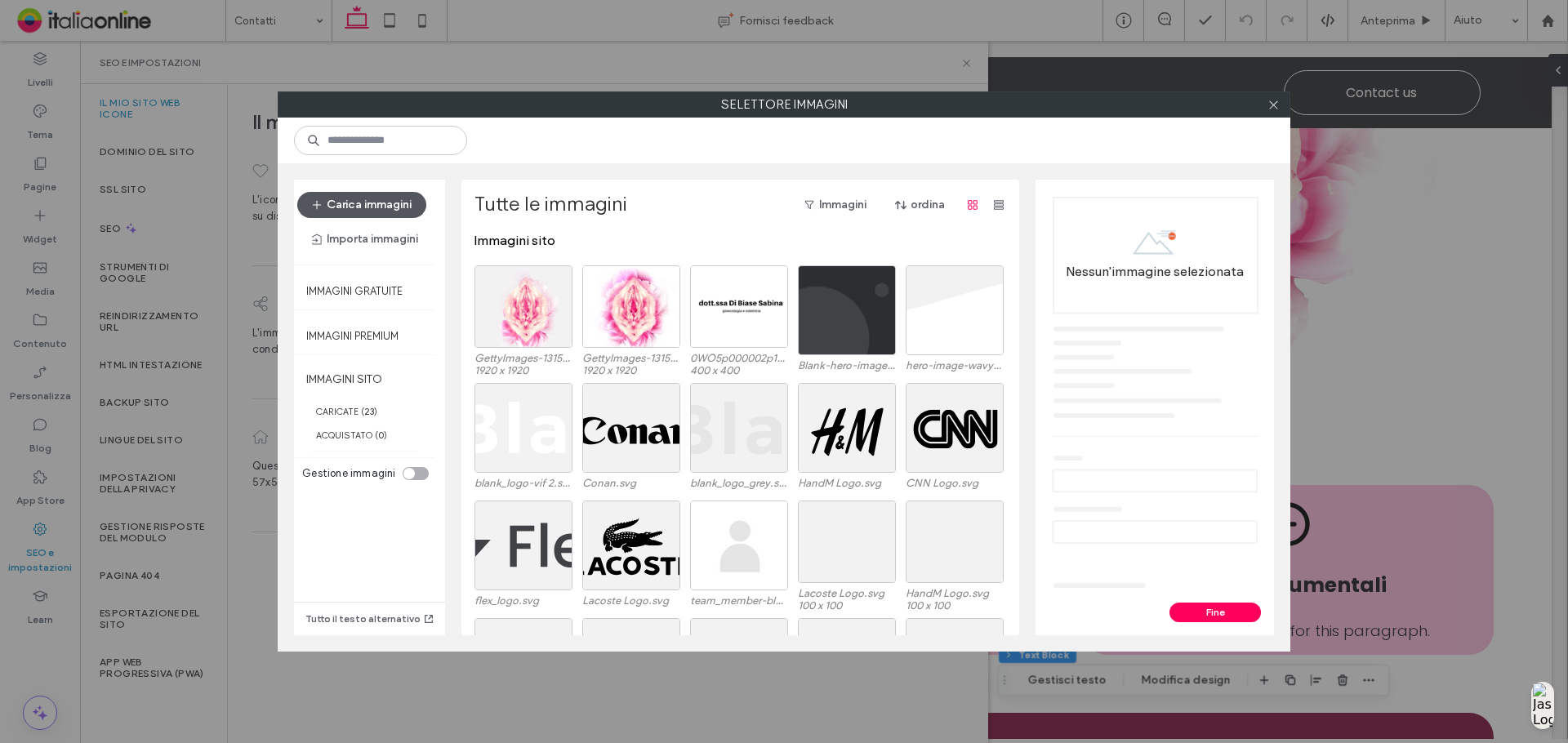
click at [388, 207] on button "Carica immagini" at bounding box center [362, 205] width 129 height 26
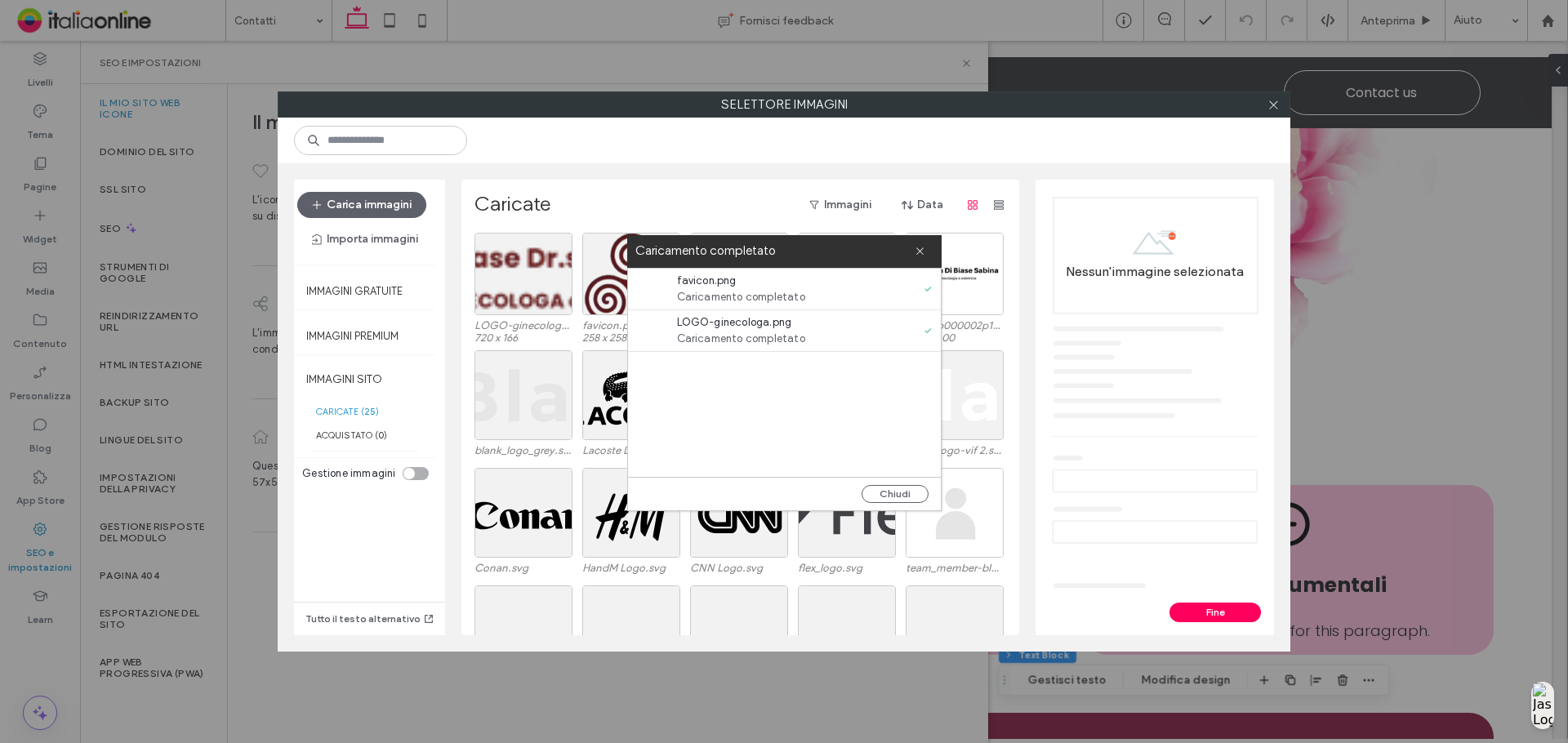
drag, startPoint x: 913, startPoint y: 493, endPoint x: 873, endPoint y: 419, distance: 84.1
click at [913, 493] on button "Chiudi" at bounding box center [895, 494] width 67 height 18
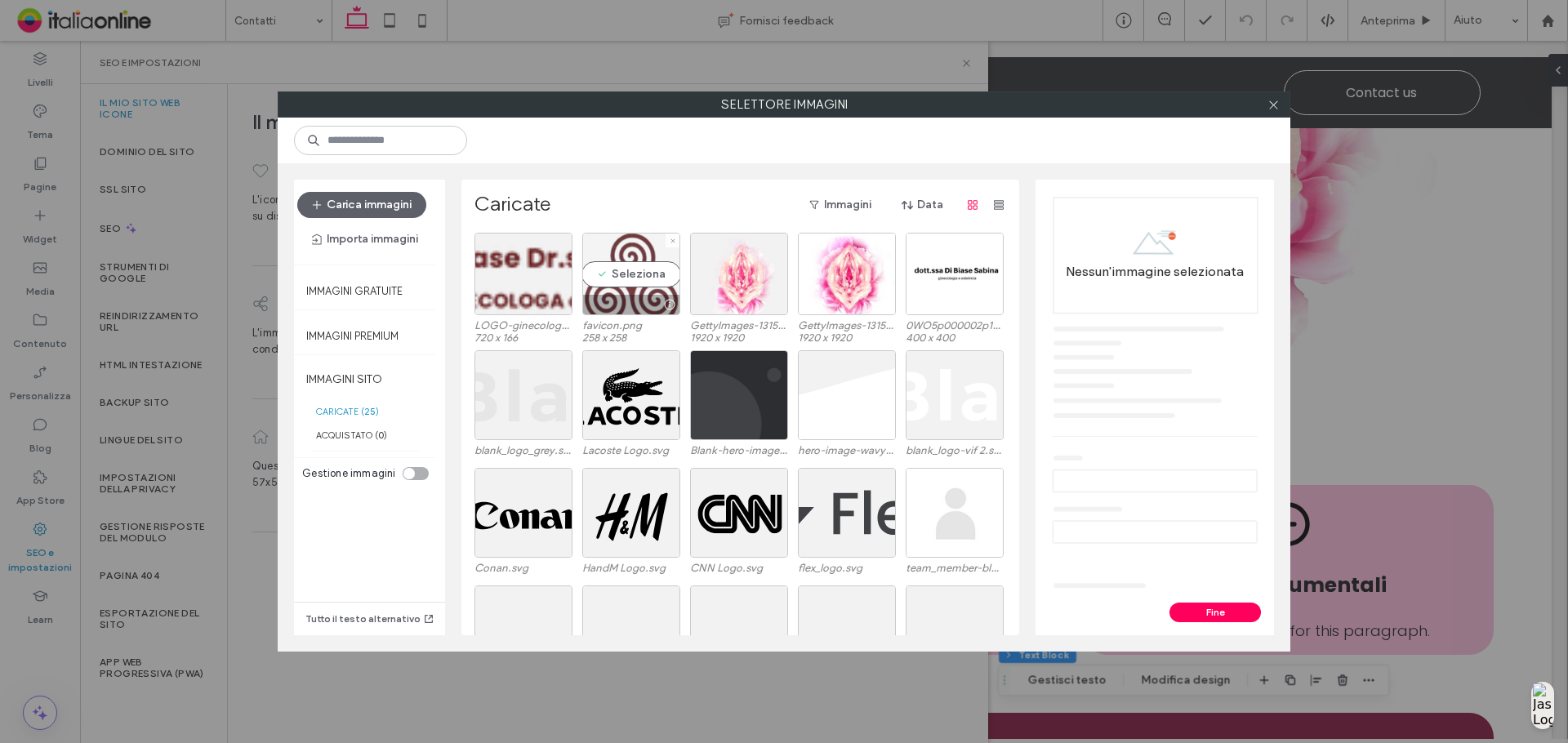
click at [632, 272] on div "Seleziona" at bounding box center [631, 274] width 98 height 83
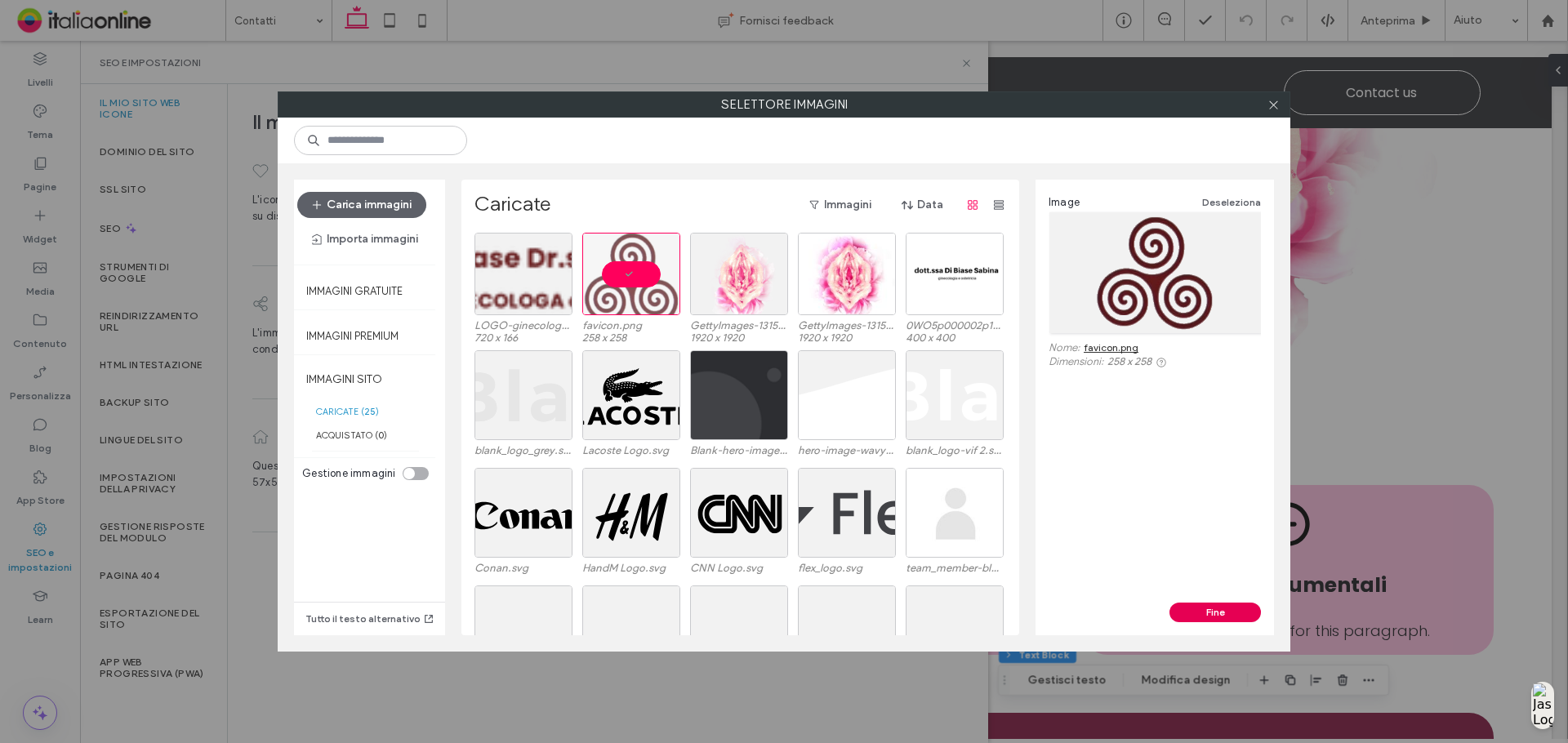
click at [1243, 620] on button "Fine" at bounding box center [1215, 612] width 91 height 20
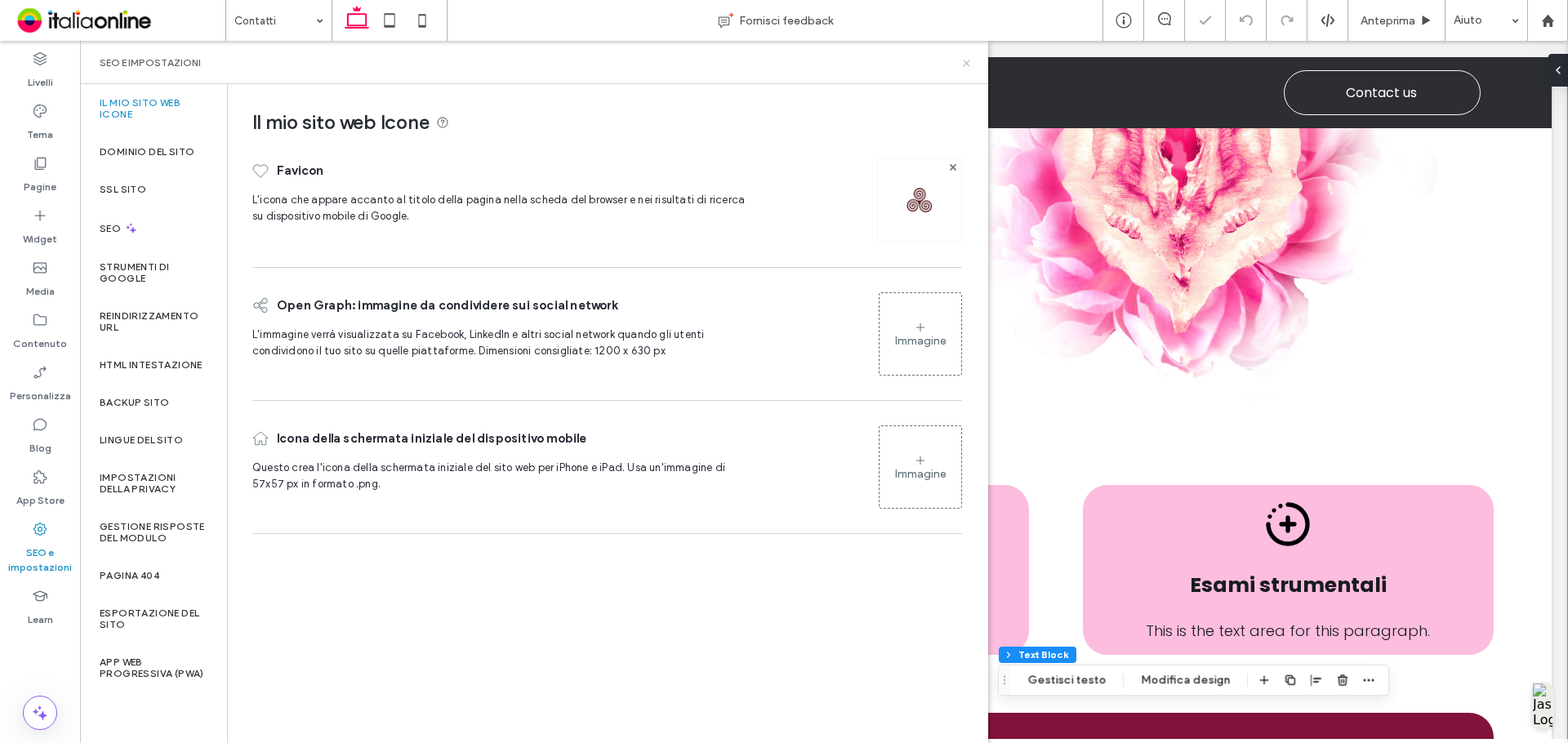
click at [965, 64] on use at bounding box center [966, 63] width 7 height 7
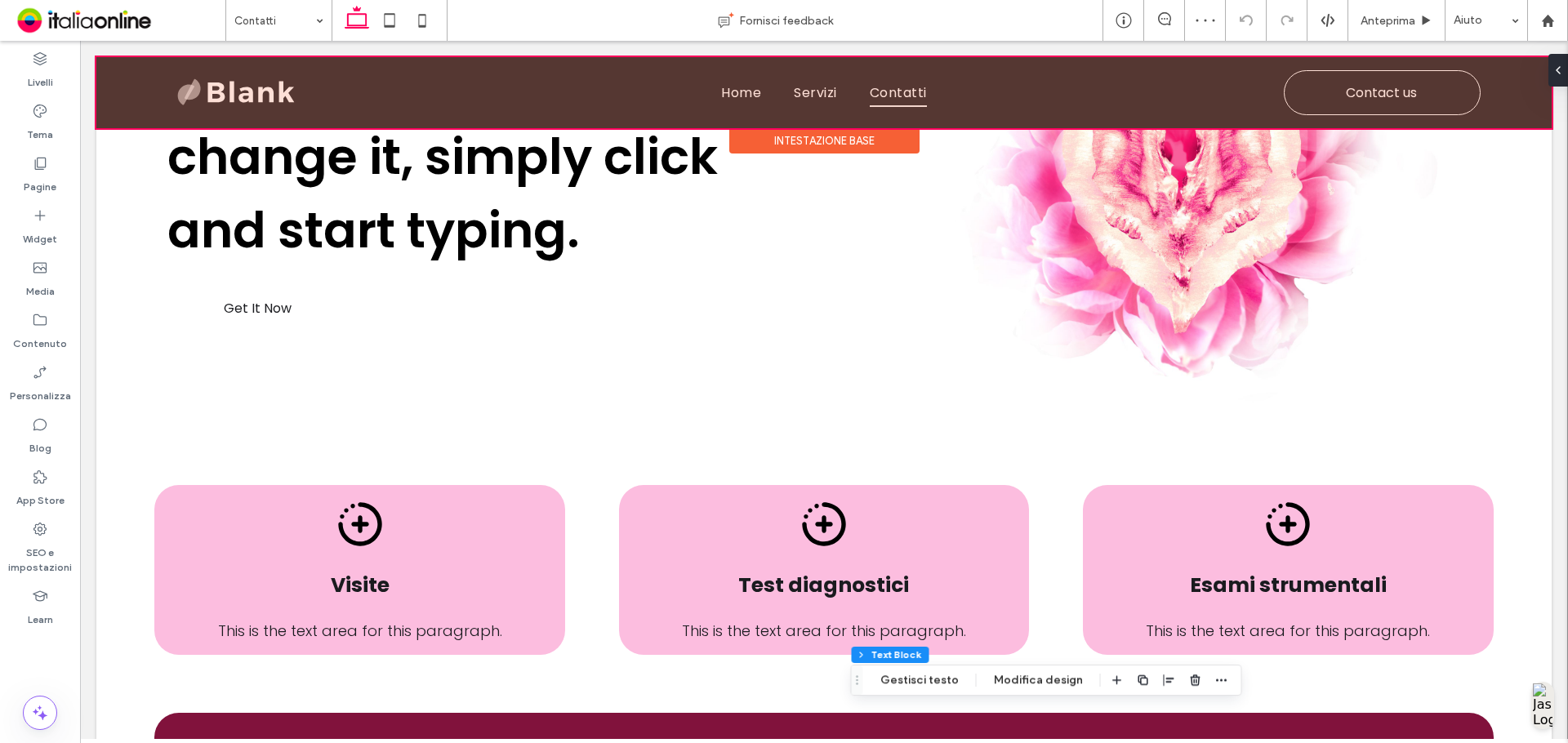
click at [262, 118] on div at bounding box center [824, 92] width 1455 height 71
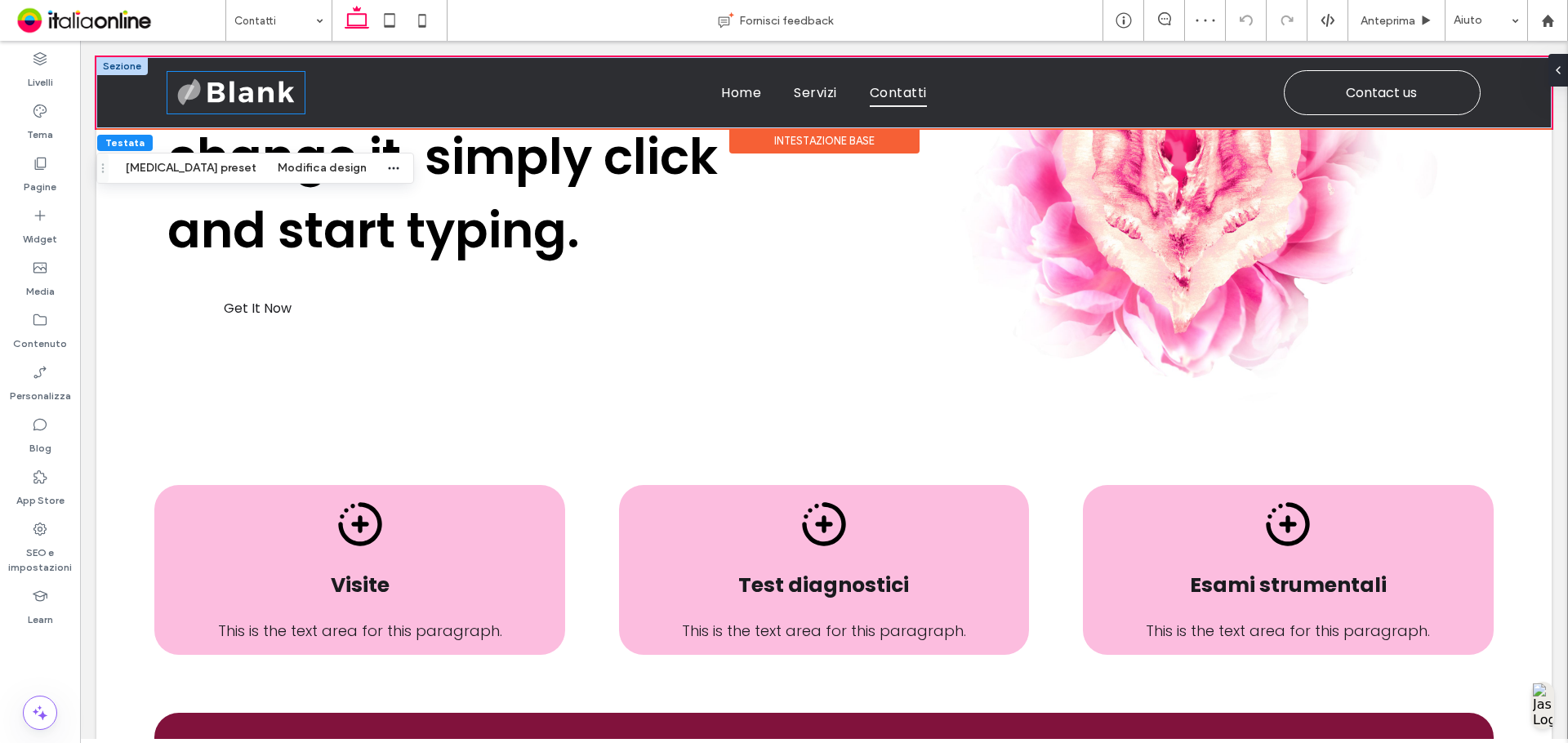
click at [263, 99] on img at bounding box center [236, 92] width 123 height 37
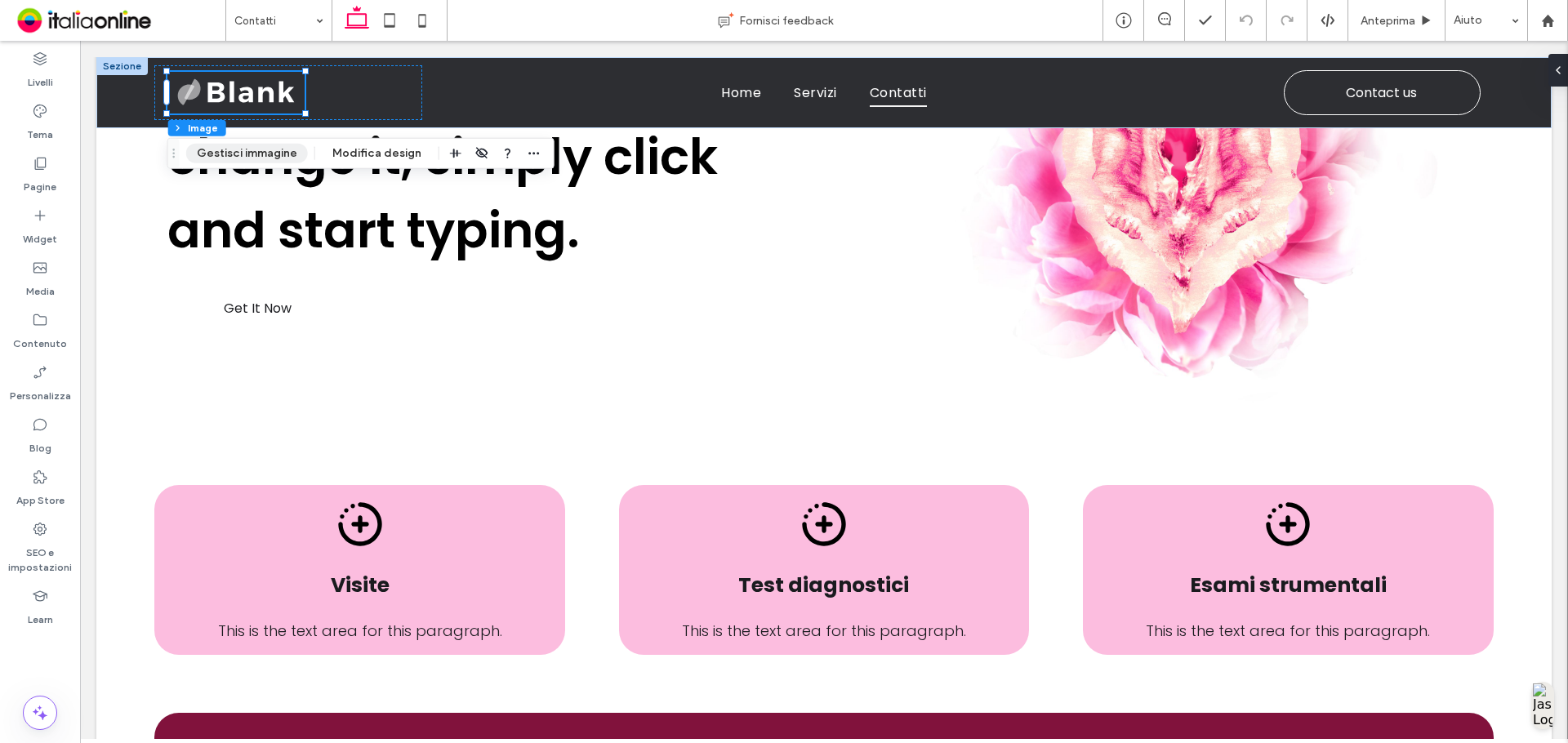
click at [266, 151] on button "Gestisci immagine" at bounding box center [248, 153] width 122 height 20
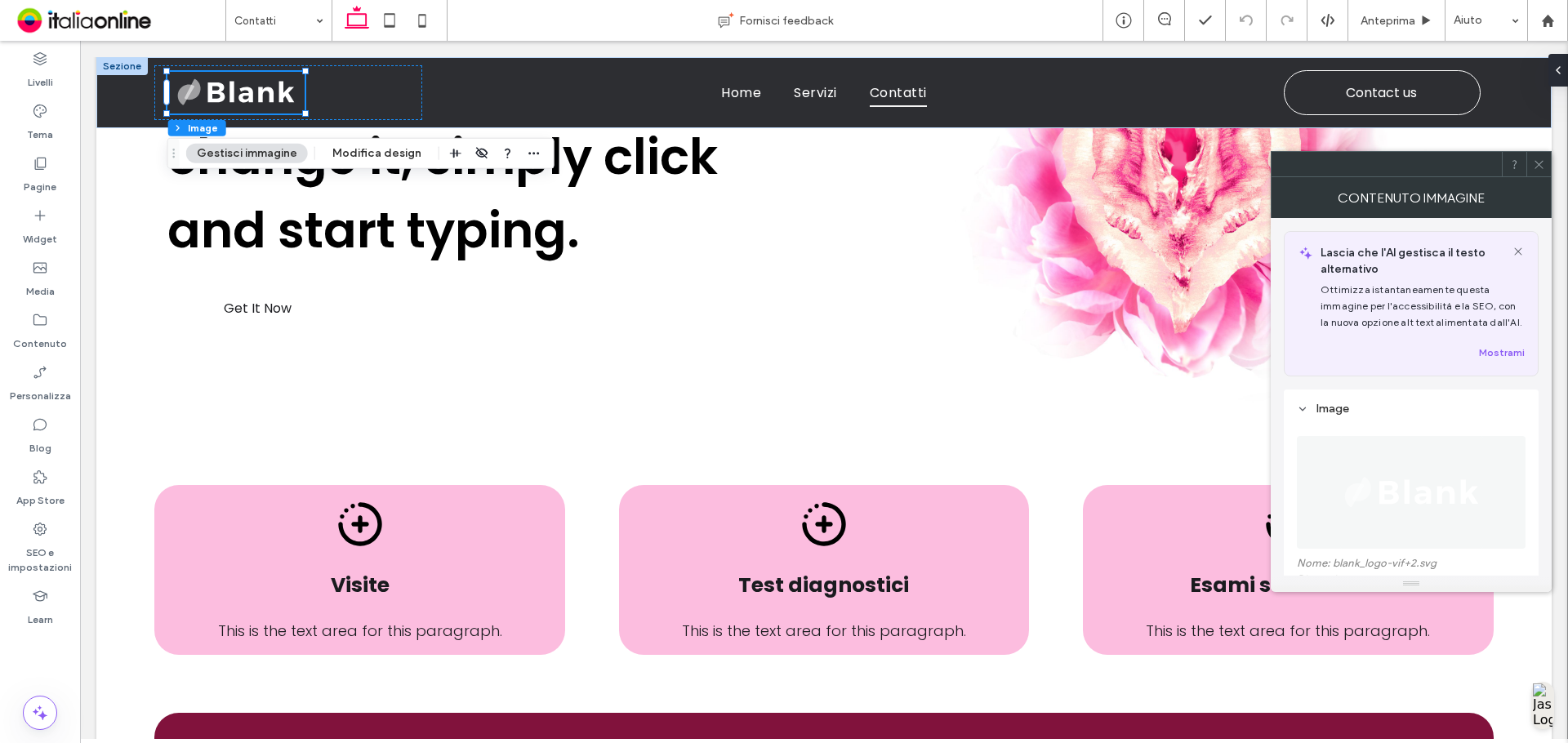
click at [1488, 488] on figure at bounding box center [1411, 492] width 229 height 113
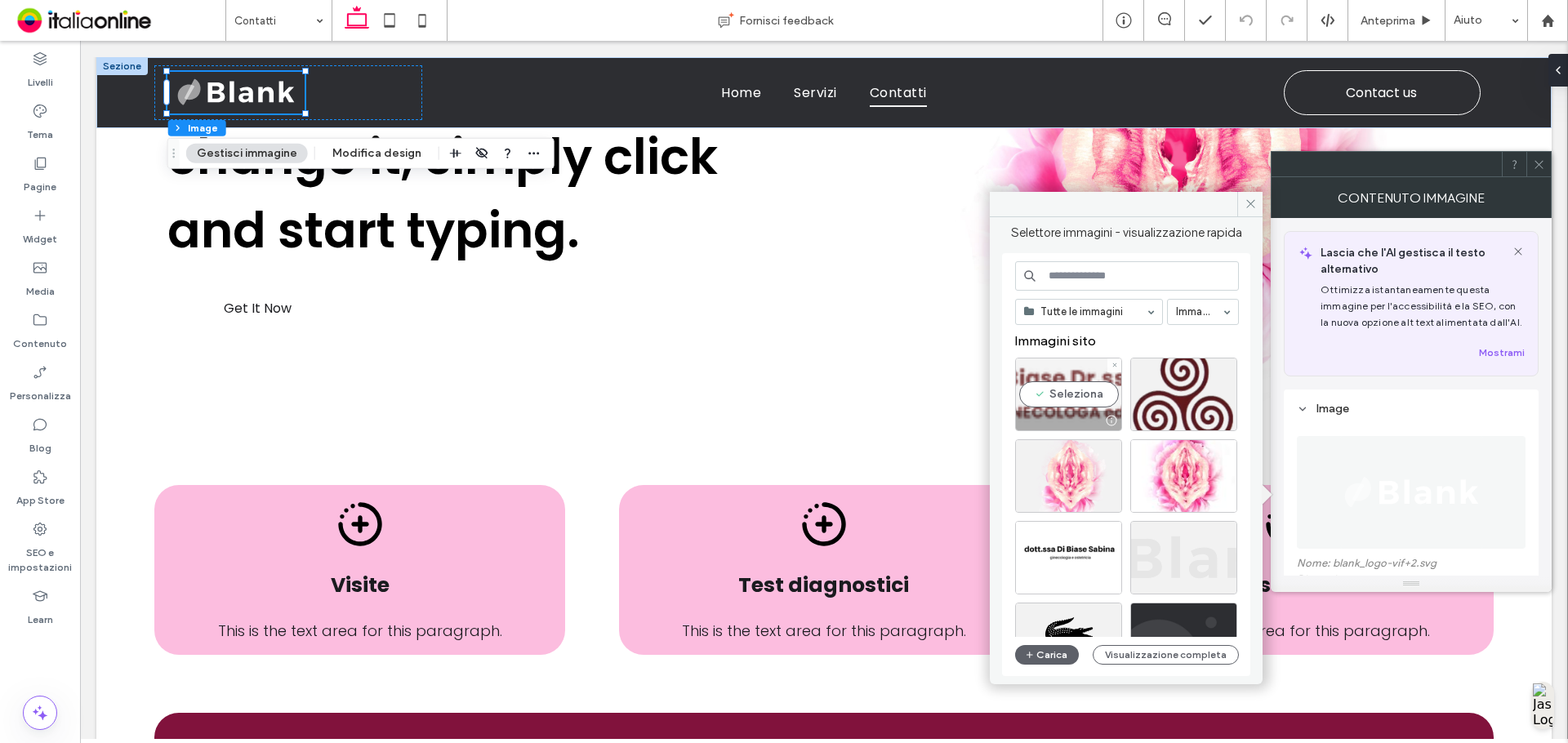
click at [1082, 393] on div "Seleziona" at bounding box center [1069, 394] width 107 height 73
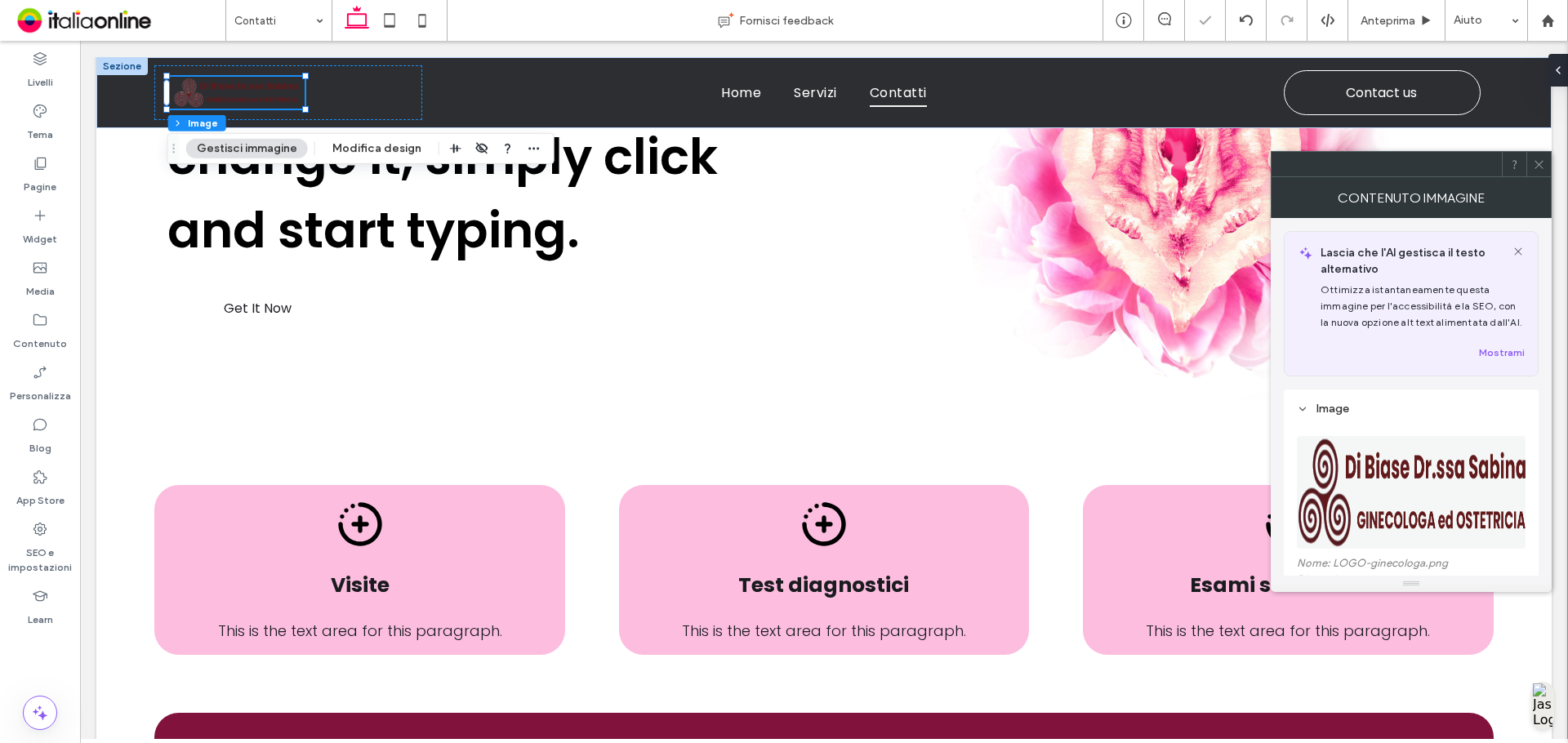
click at [1543, 169] on icon at bounding box center [1539, 164] width 12 height 12
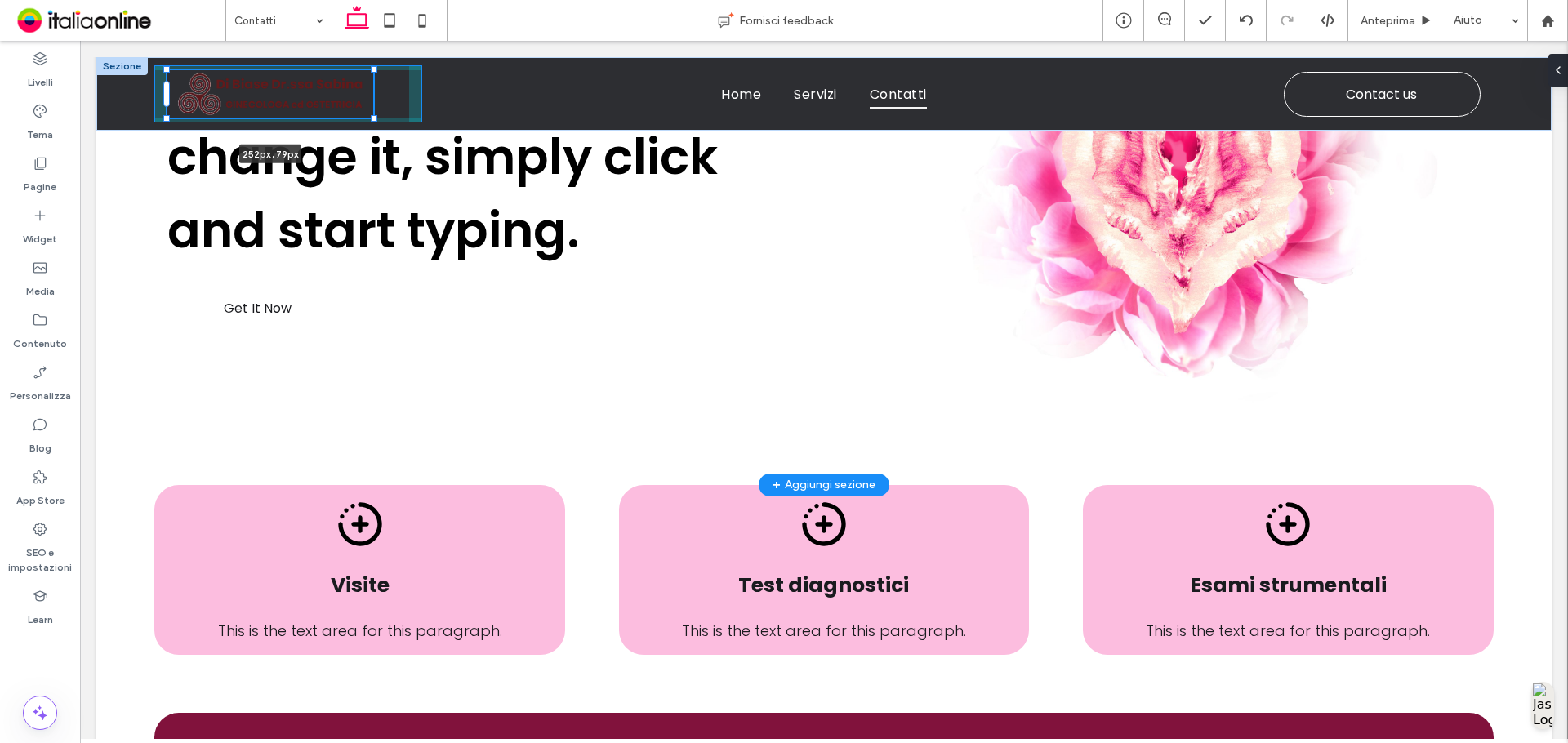
drag, startPoint x: 306, startPoint y: 106, endPoint x: 379, endPoint y: 133, distance: 77.8
type input "***"
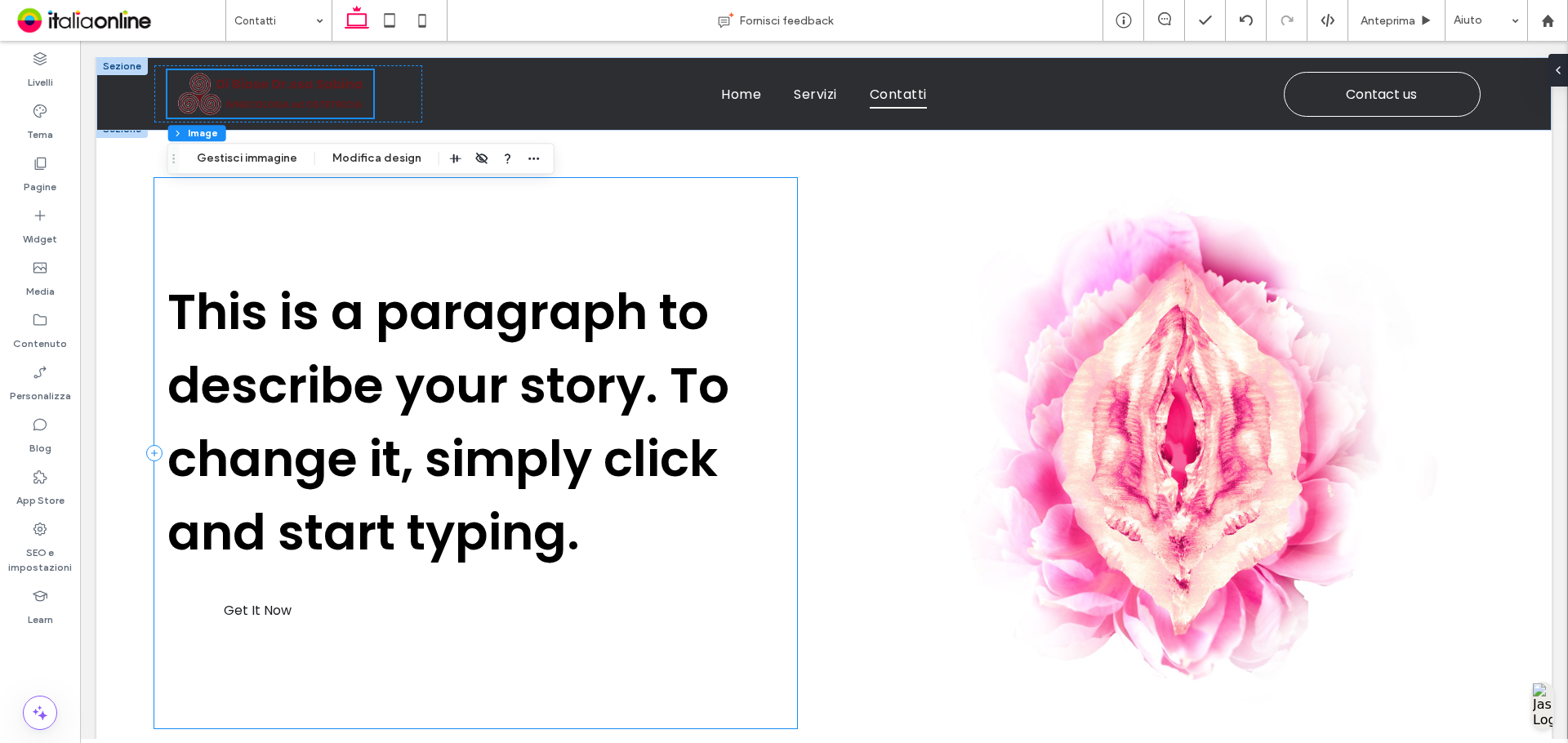
scroll to position [0, 0]
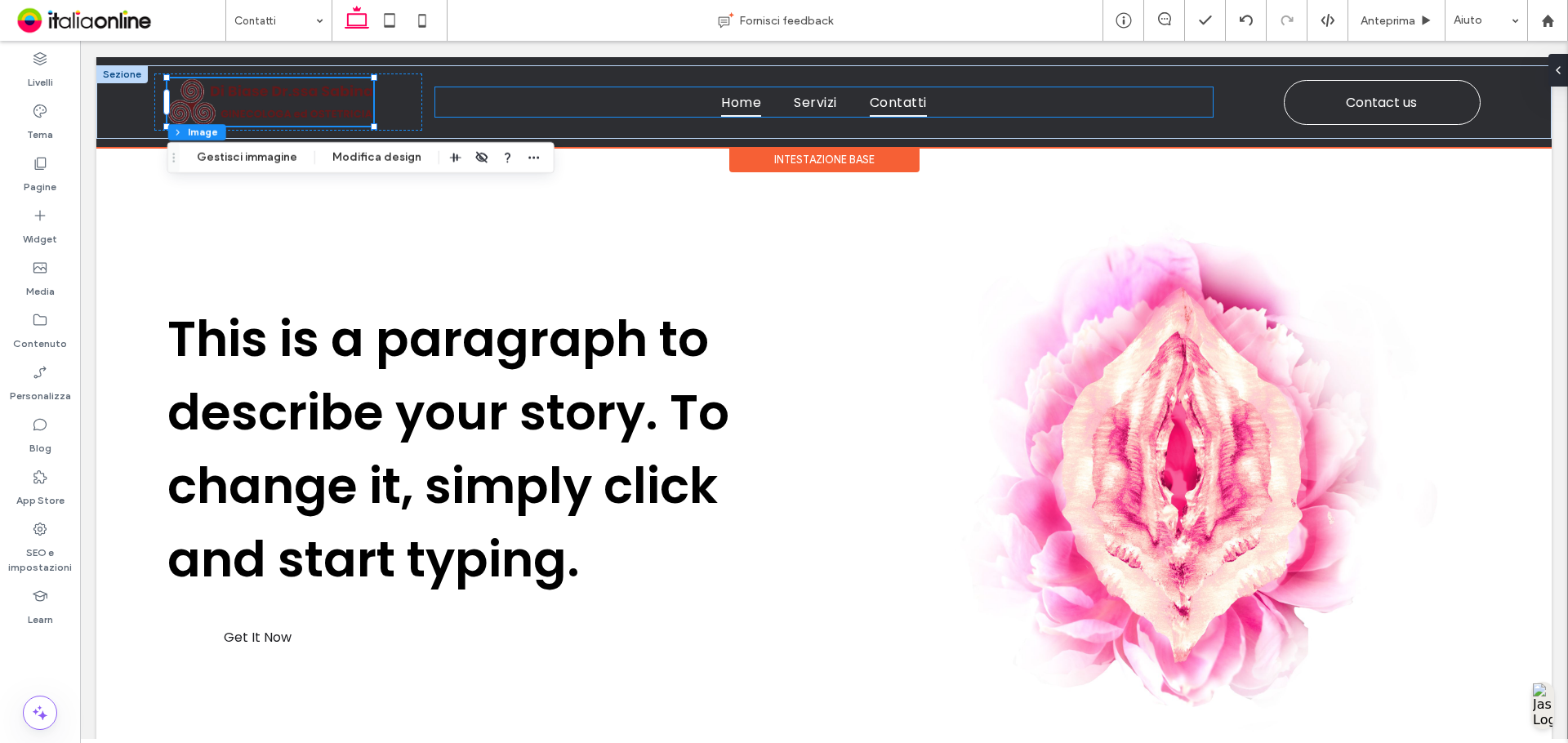
click at [706, 102] on link "Home" at bounding box center [741, 101] width 73 height 28
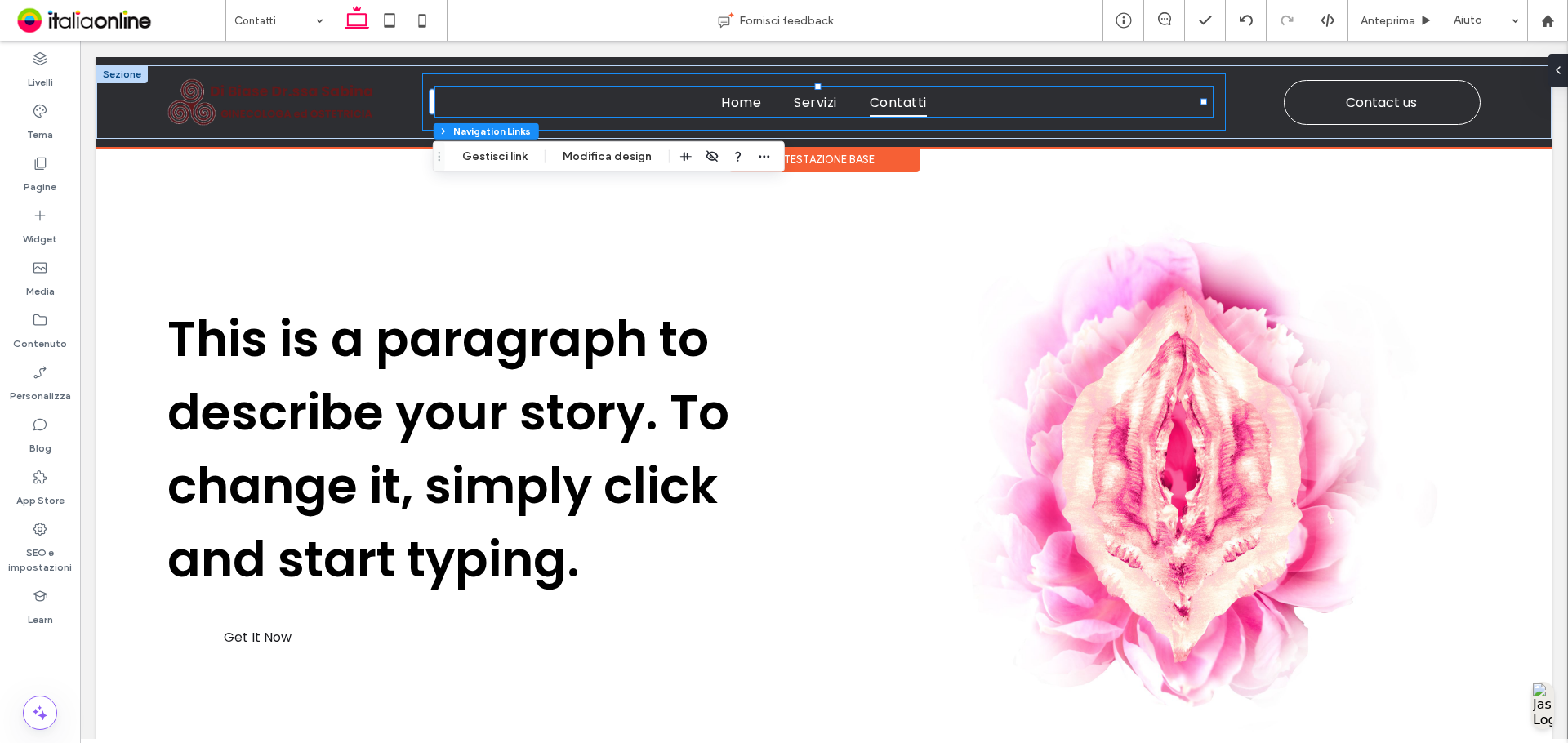
click at [733, 123] on div "Home Servizi Contatti" at bounding box center [824, 101] width 804 height 57
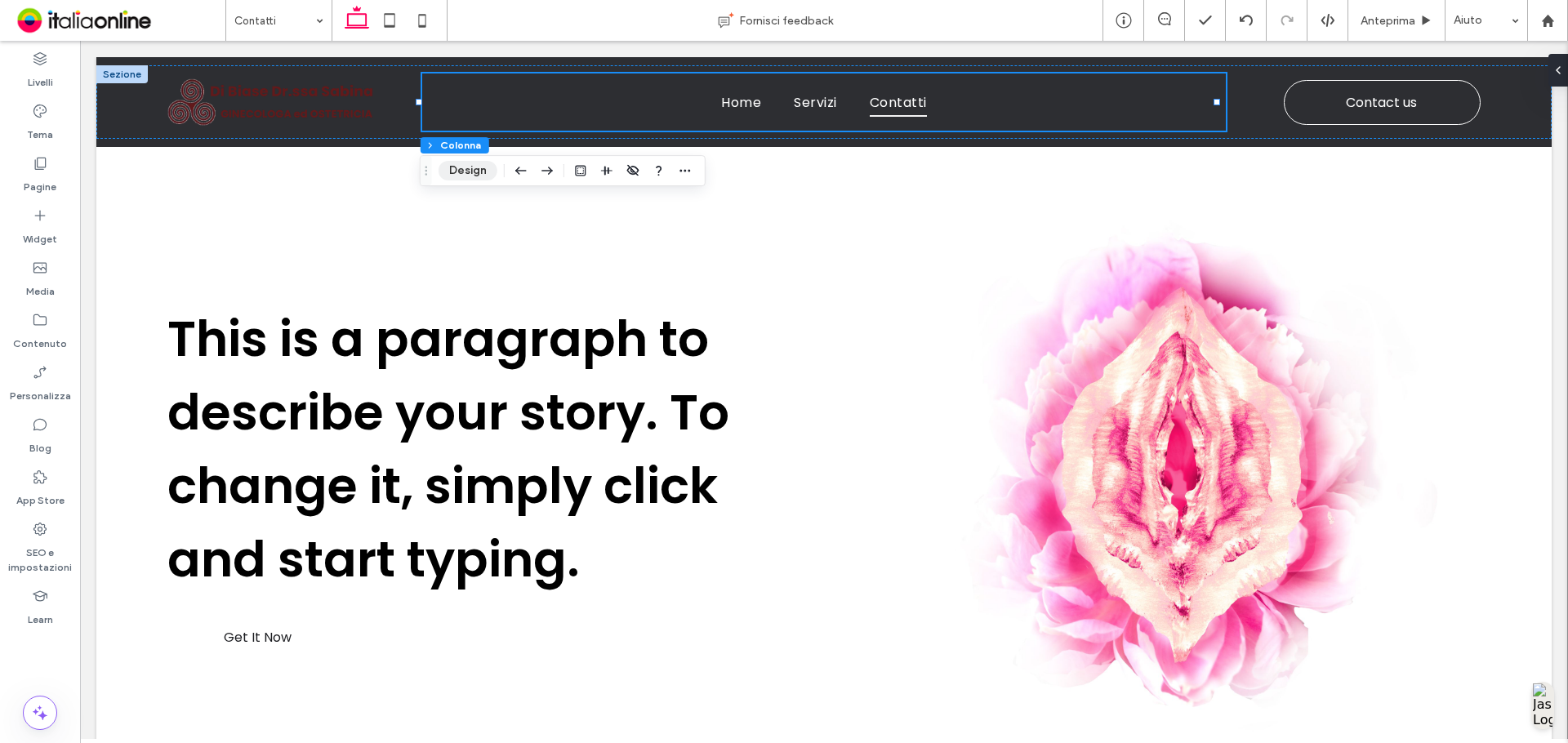
drag, startPoint x: 409, startPoint y: 112, endPoint x: 476, endPoint y: 170, distance: 88.6
click at [476, 170] on button "Design" at bounding box center [468, 170] width 58 height 20
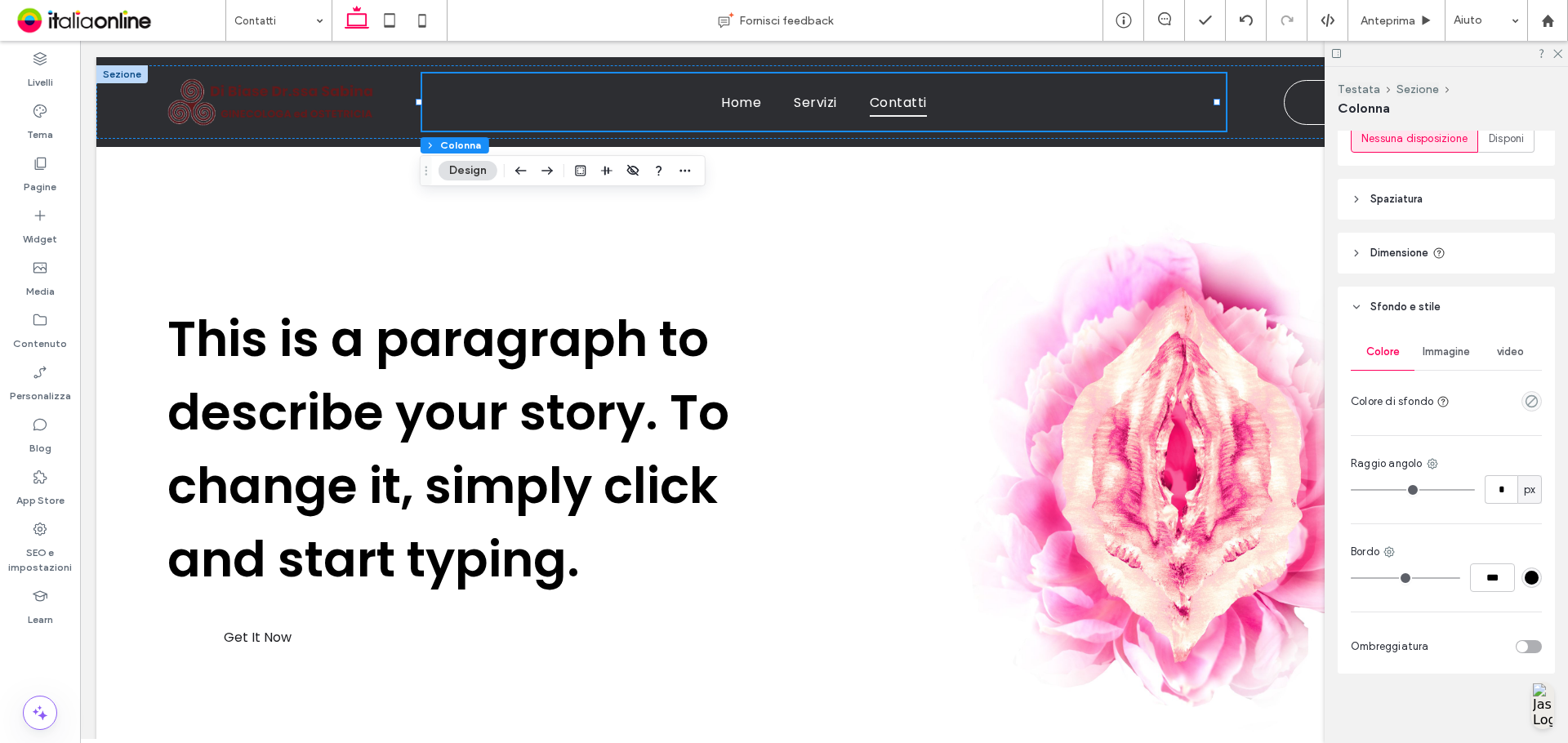
scroll to position [329, 0]
click at [1496, 489] on input "*" at bounding box center [1501, 487] width 33 height 28
type input "**"
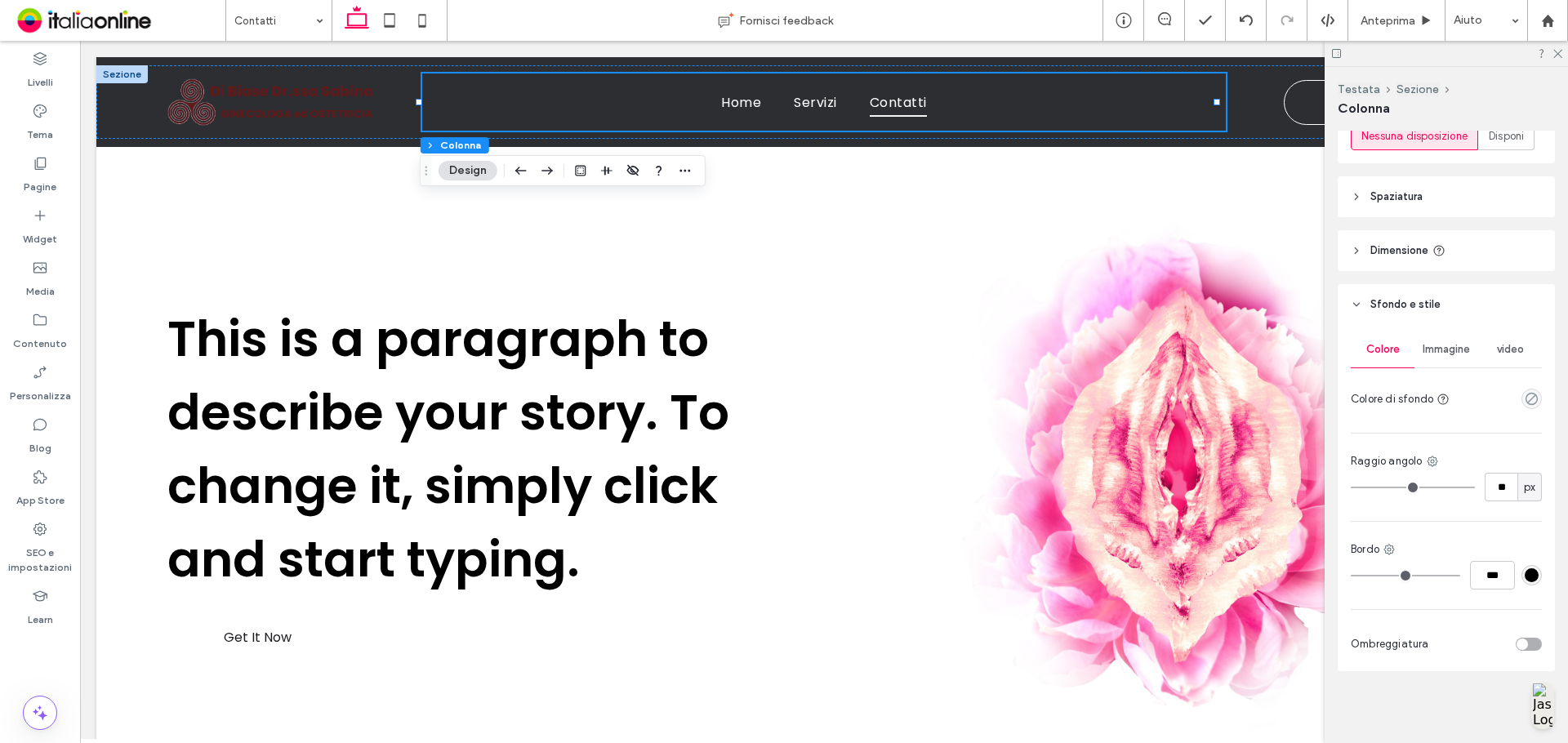
type input "**"
type input "***"
drag, startPoint x: 1463, startPoint y: 488, endPoint x: 1481, endPoint y: 484, distance: 18.4
type input "***"
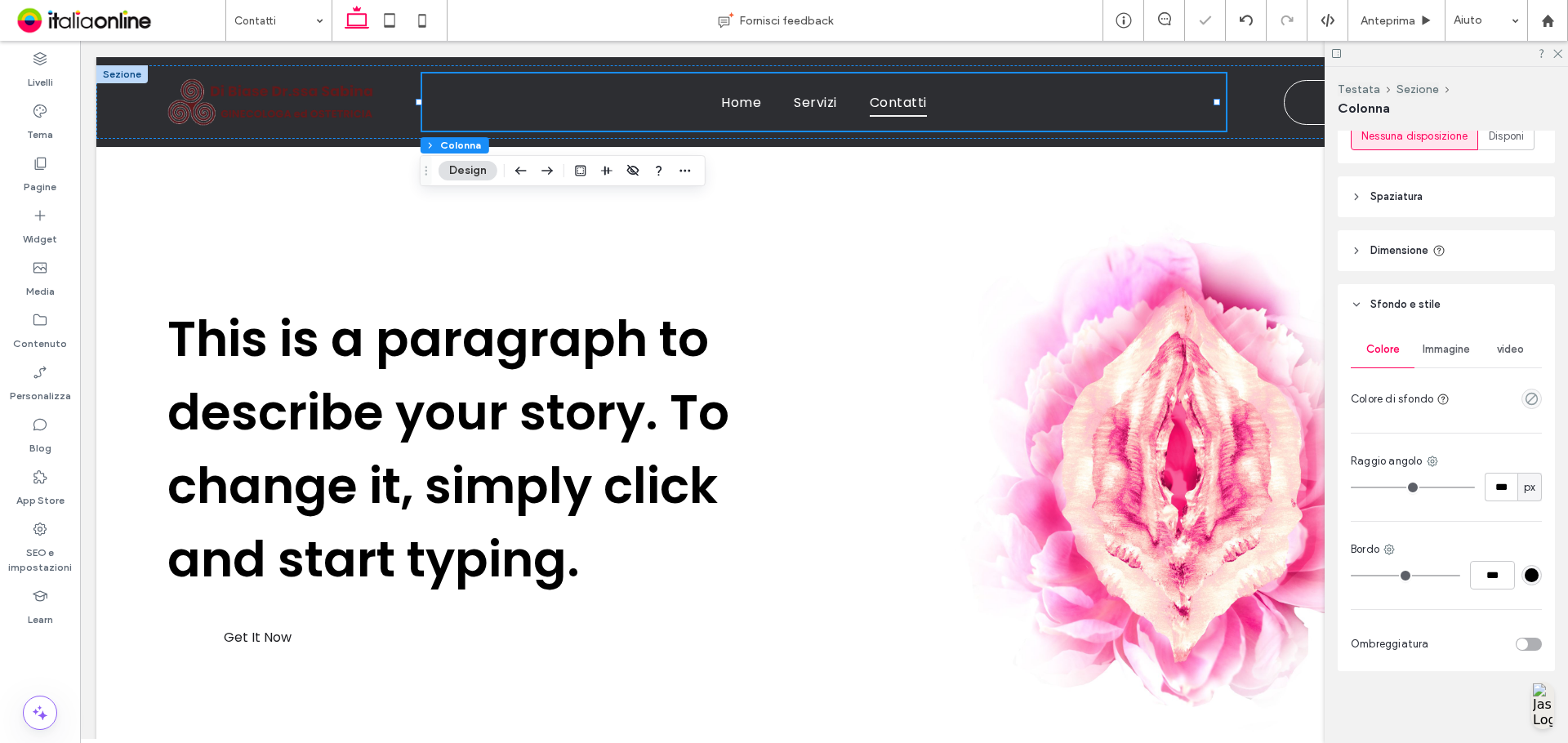
click at [1474, 487] on input "range" at bounding box center [1412, 488] width 124 height 2
click at [1529, 399] on use "empty color" at bounding box center [1531, 399] width 12 height 12
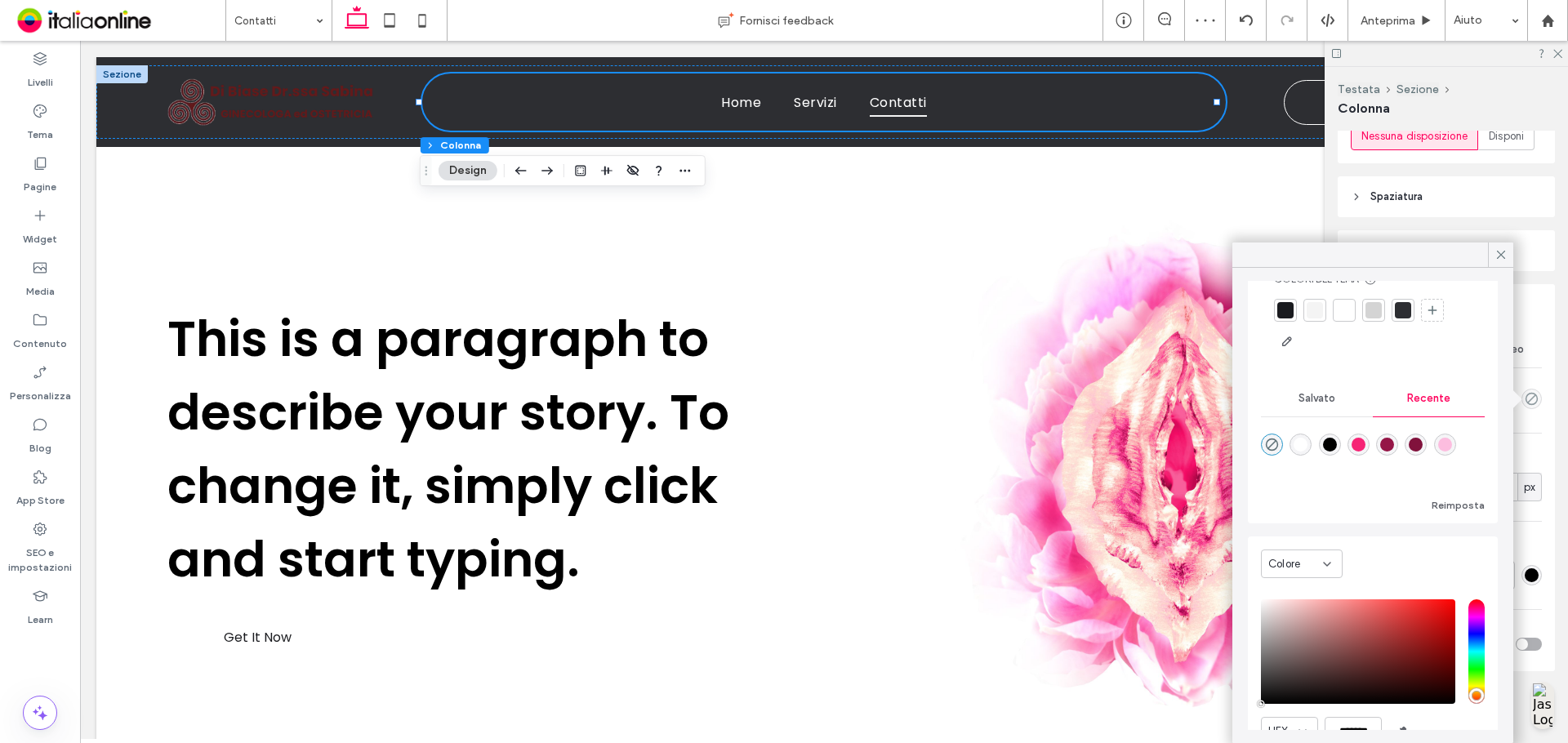
scroll to position [125, 0]
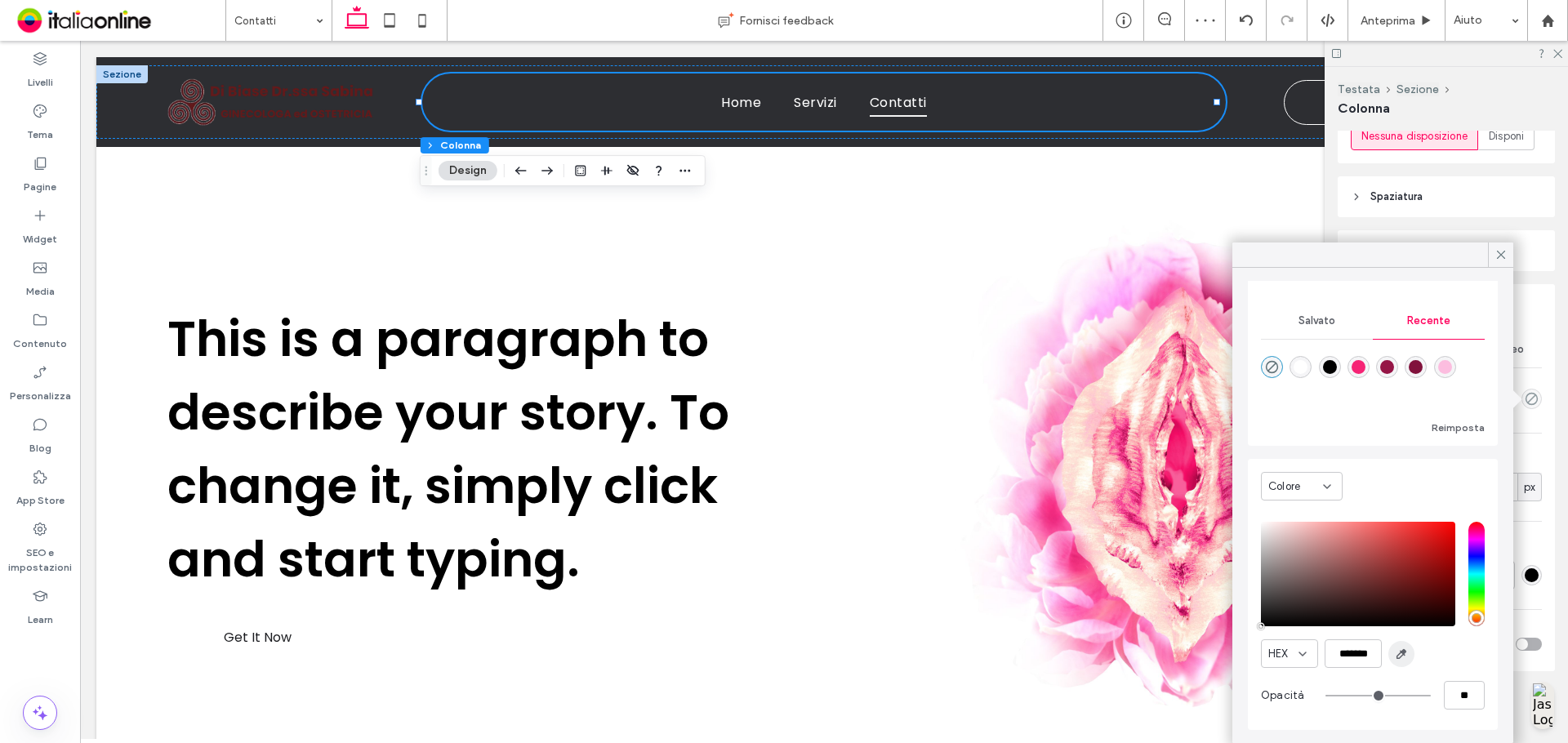
click at [1393, 647] on span "button" at bounding box center [1401, 654] width 26 height 26
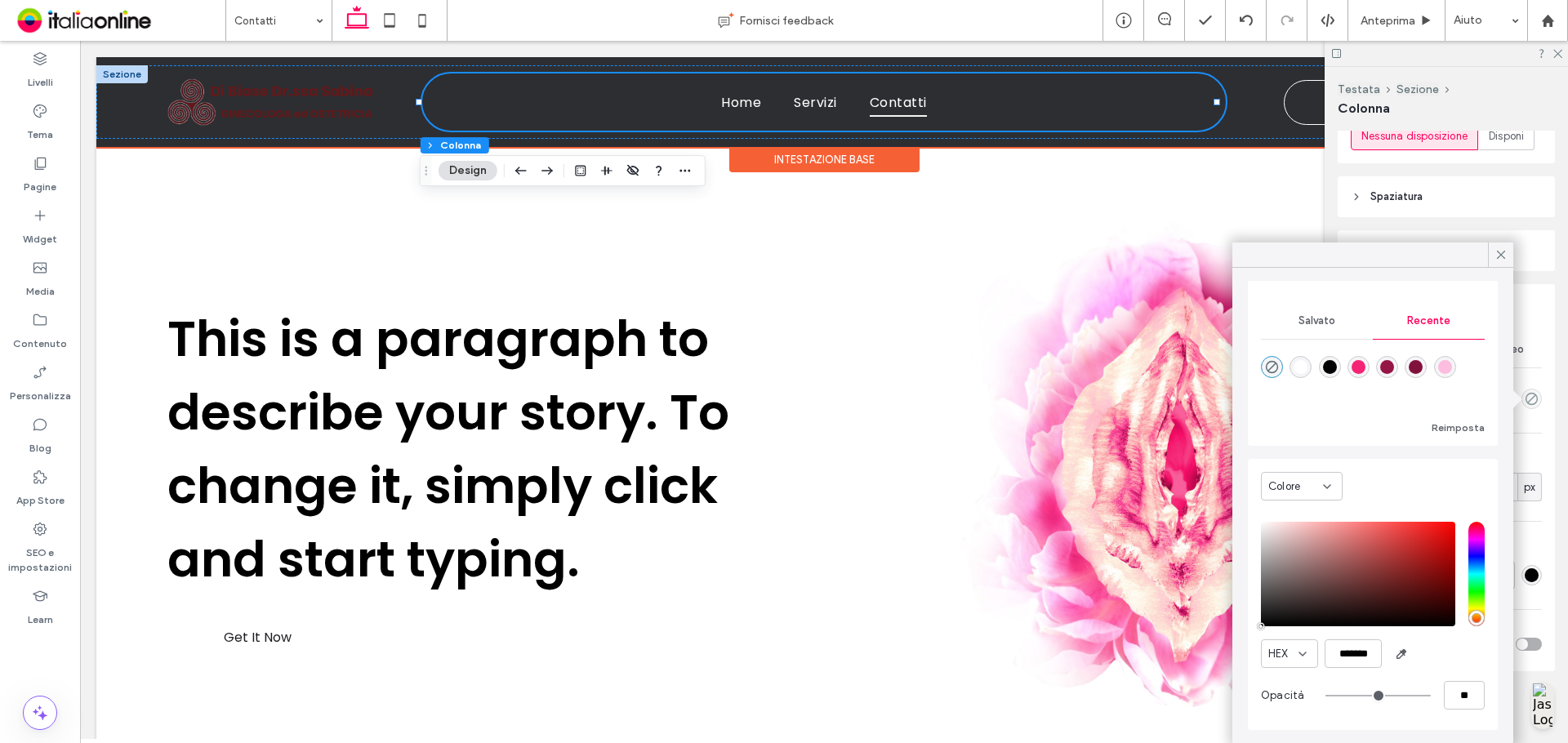
type input "*******"
type input "***"
type input "****"
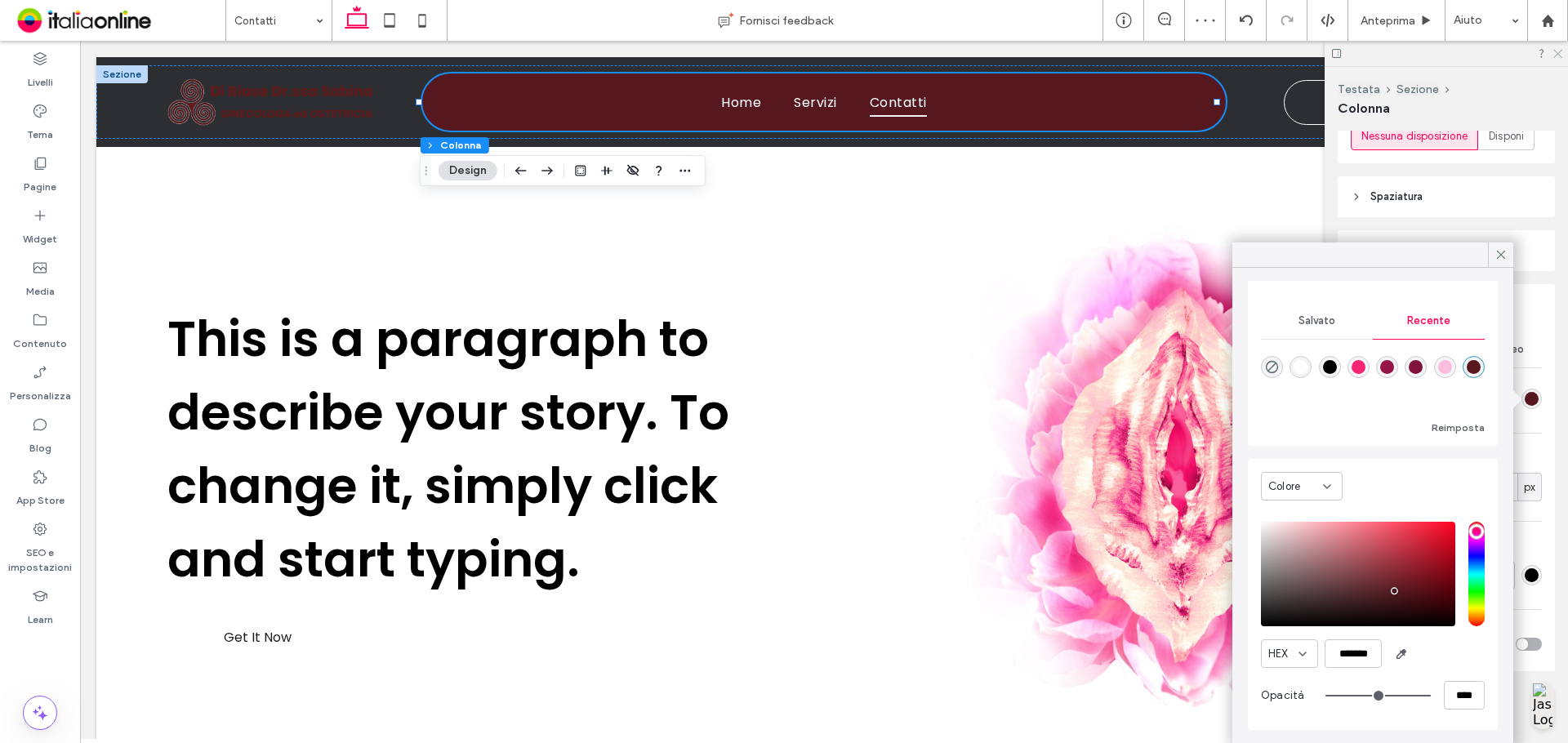
click at [1559, 52] on icon at bounding box center [1557, 52] width 10 height 10
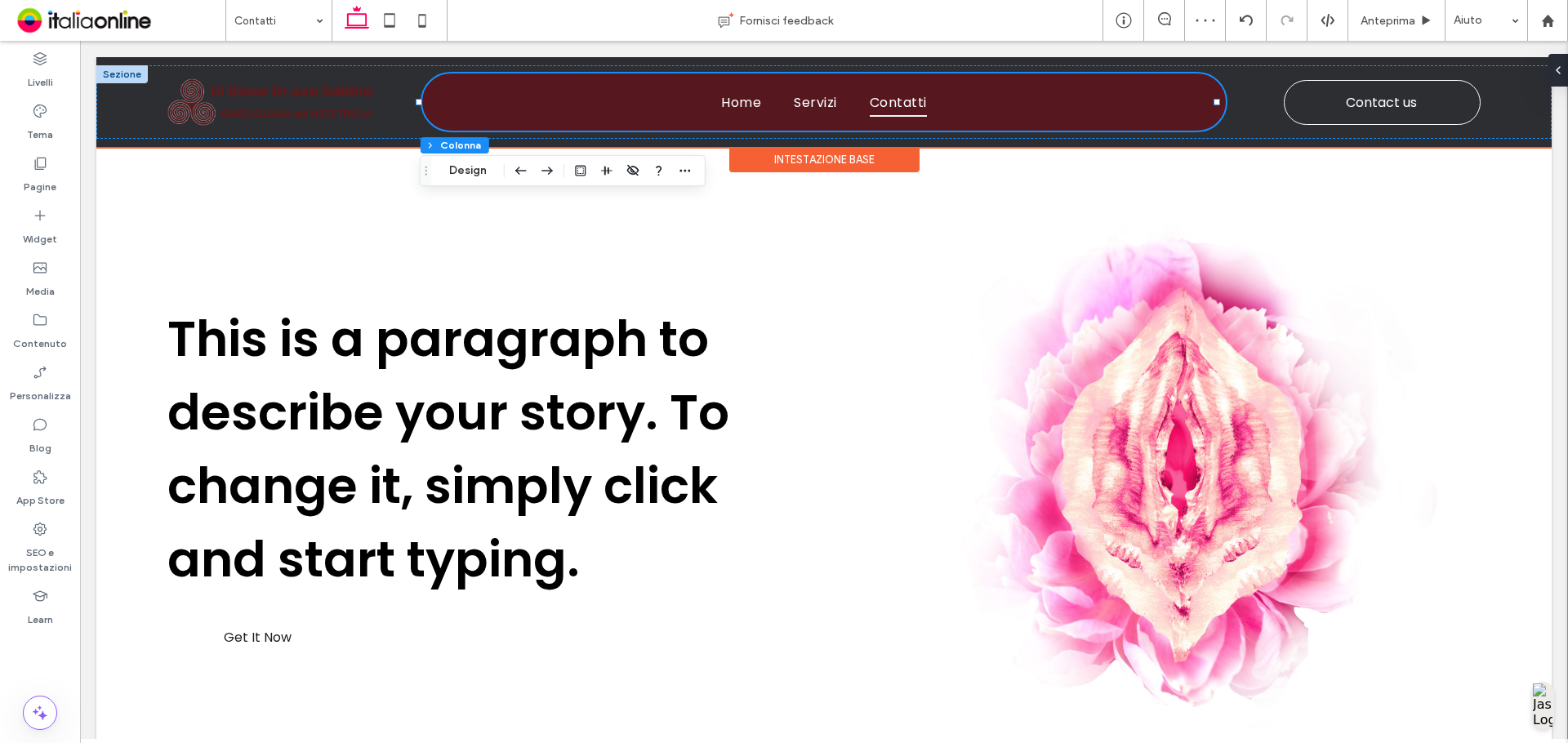
click at [799, 166] on div "Intestazione base" at bounding box center [824, 159] width 190 height 25
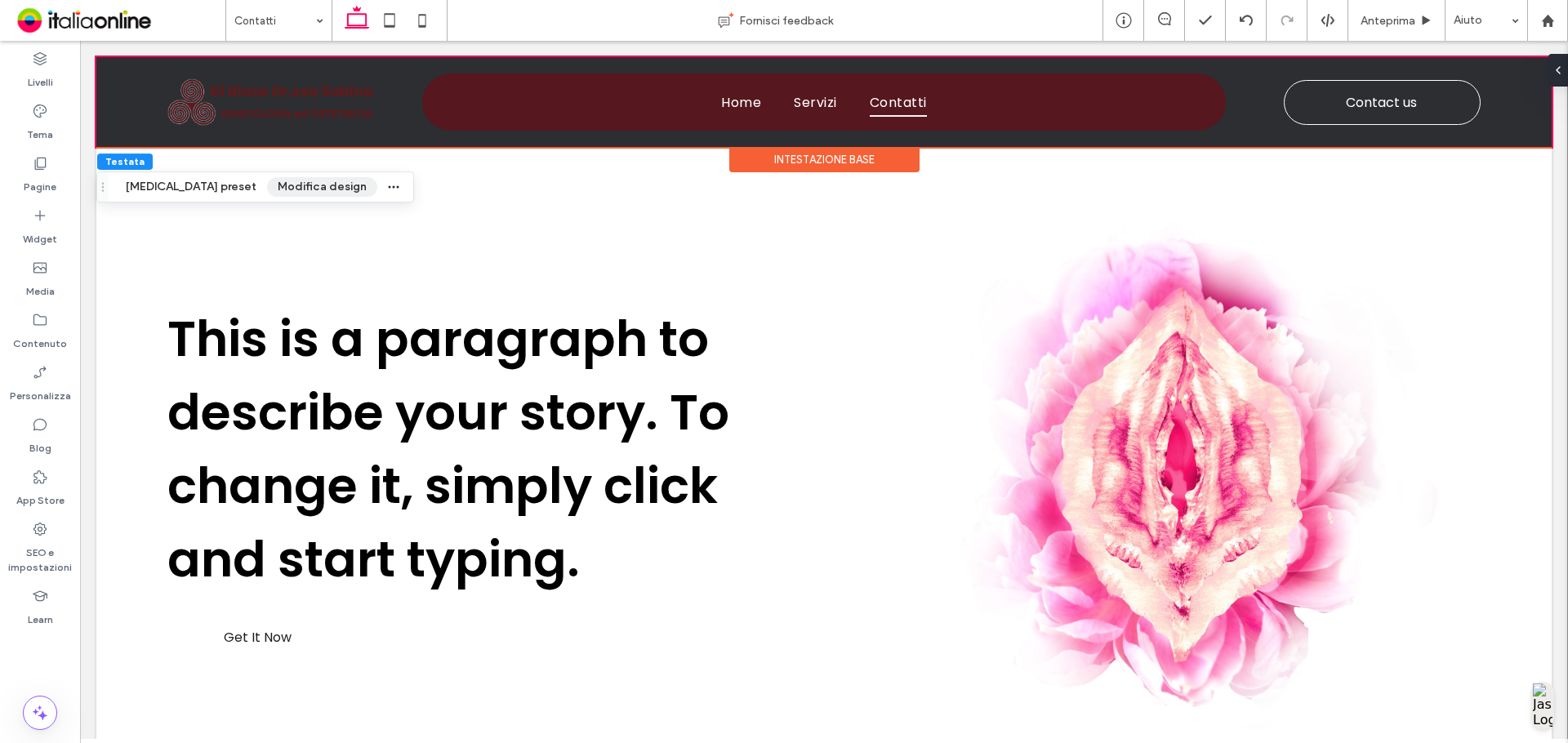
drag, startPoint x: 260, startPoint y: 189, endPoint x: 271, endPoint y: 187, distance: 11.2
click at [267, 189] on button "Modifica design" at bounding box center [322, 187] width 110 height 20
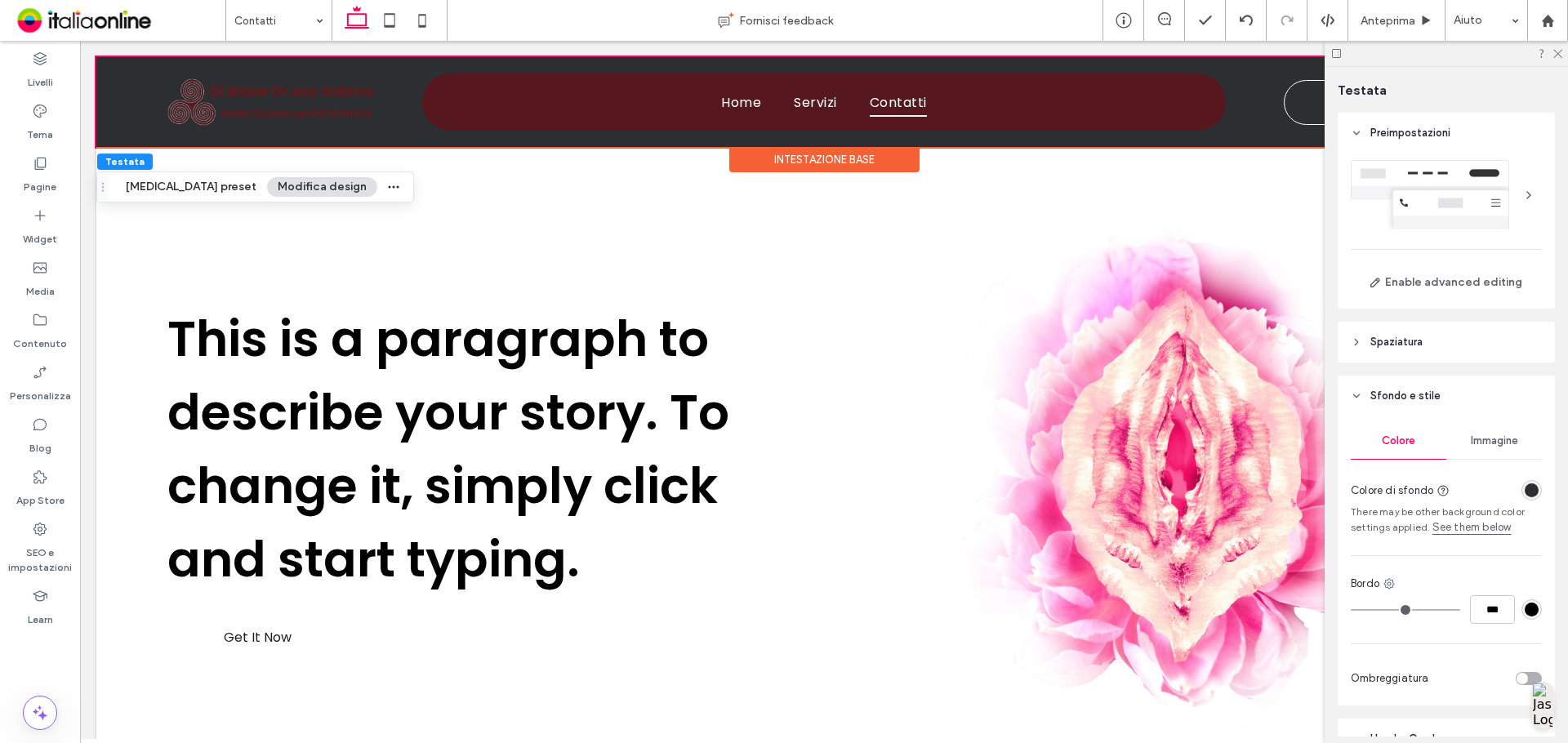
click at [1510, 487] on div at bounding box center [1498, 490] width 86 height 28
click at [1521, 491] on div "rgba(45, 46, 50, 1)" at bounding box center [1531, 490] width 21 height 21
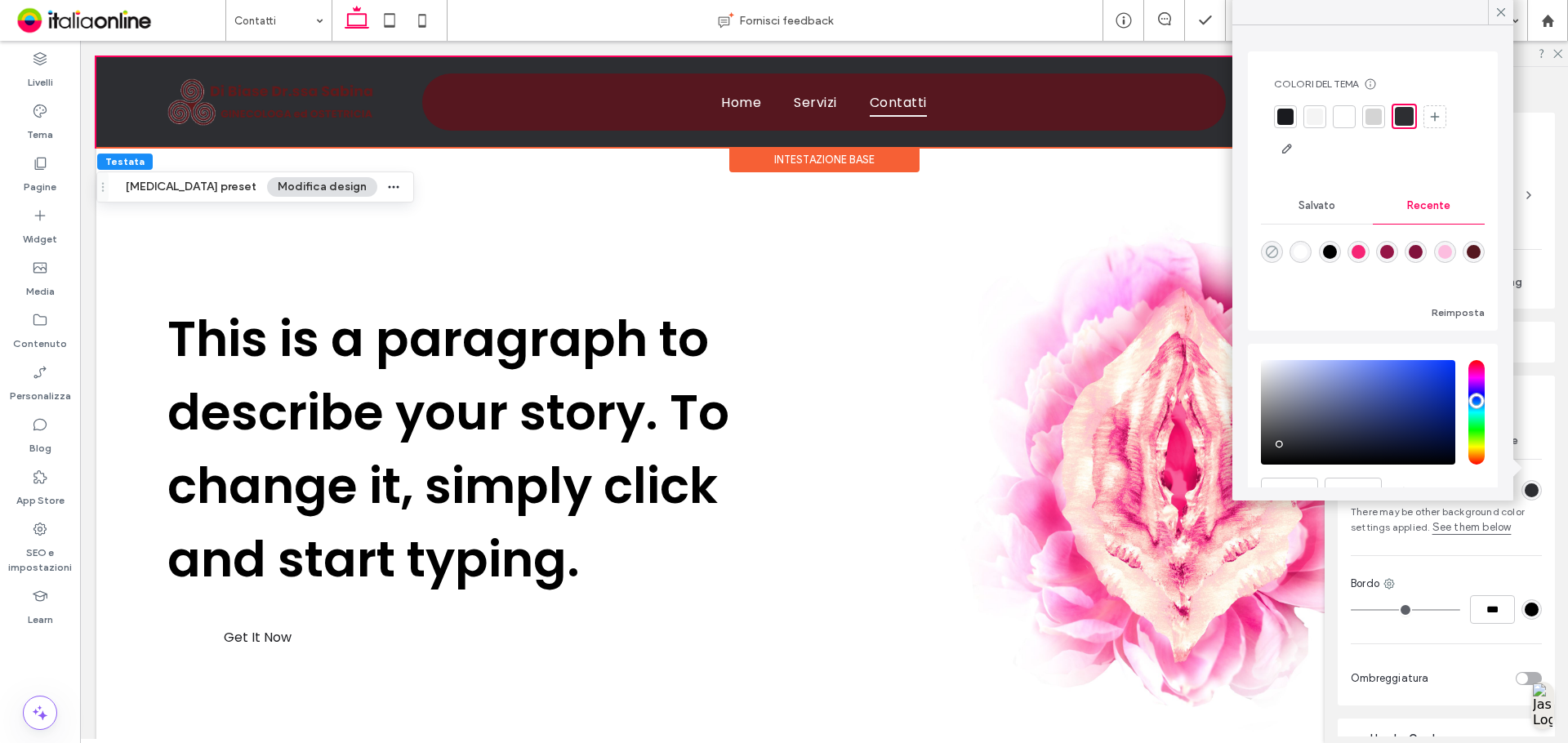
click at [1276, 254] on icon "rgba(0, 0, 0, 0)" at bounding box center [1271, 252] width 14 height 14
type input "*******"
type input "*"
type input "**"
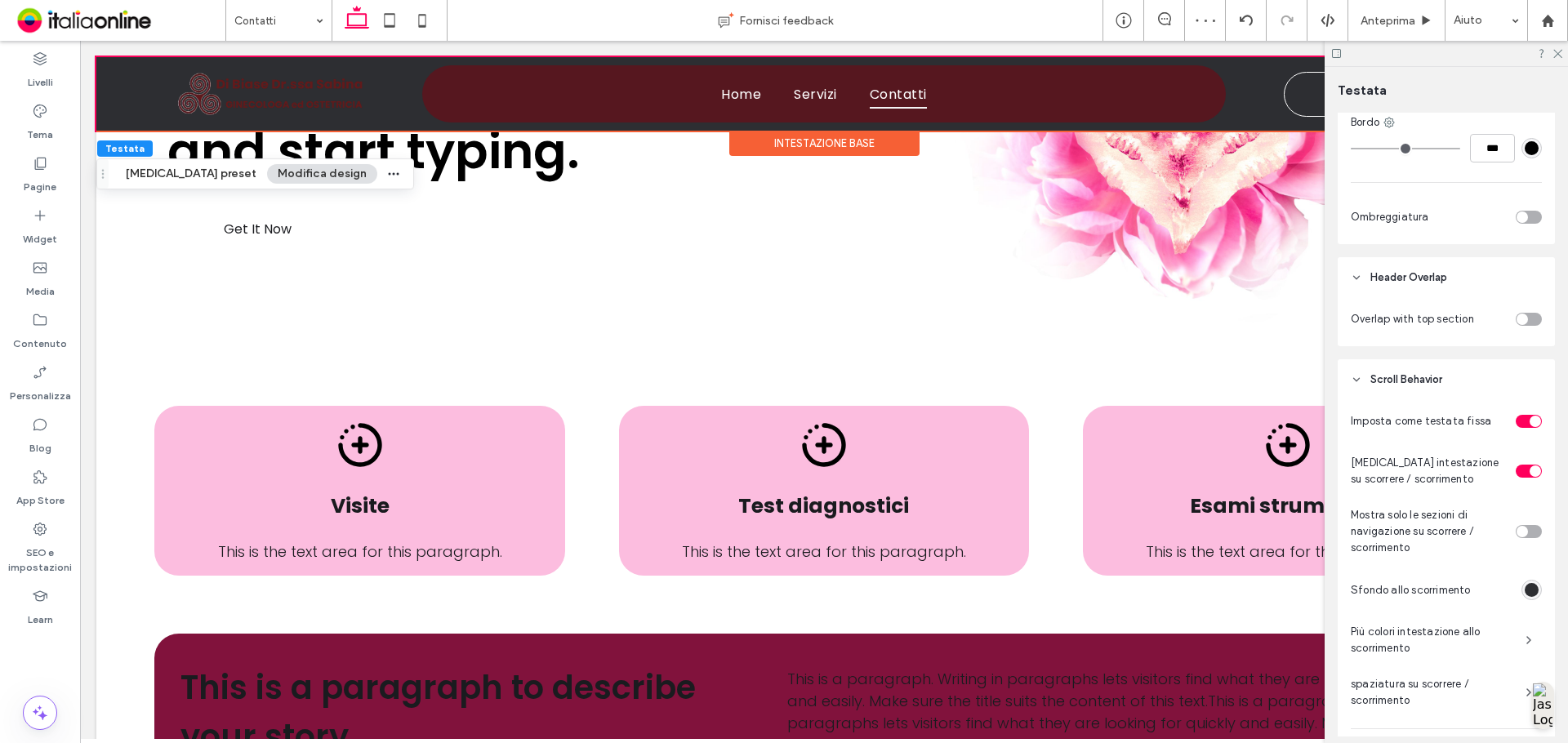
scroll to position [490, 0]
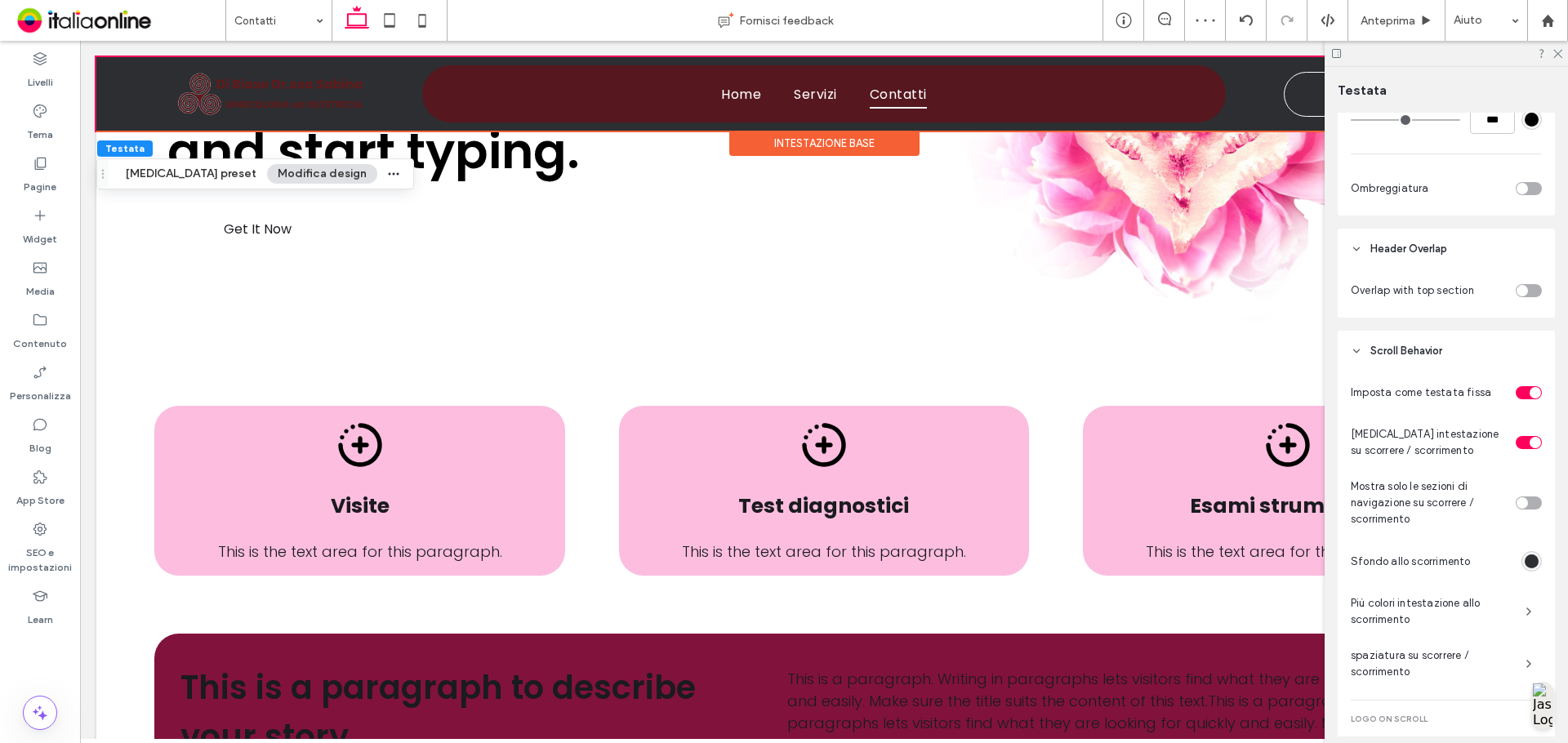
click at [1521, 568] on div "rgba(45, 46, 50, 1)" at bounding box center [1531, 562] width 21 height 21
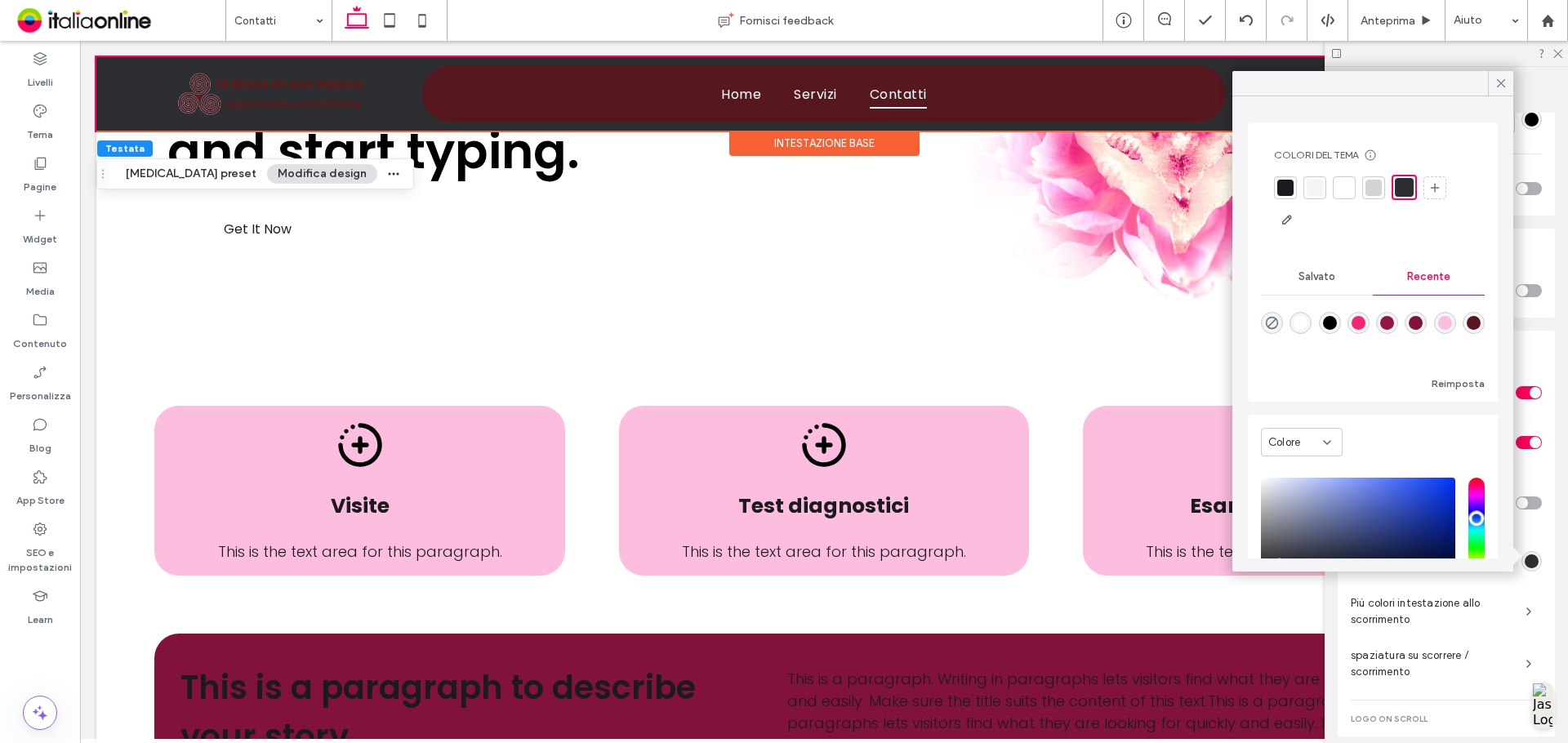
click at [1292, 323] on div "rgba(255, 255, 255, 1)" at bounding box center [1301, 323] width 22 height 22
type input "*******"
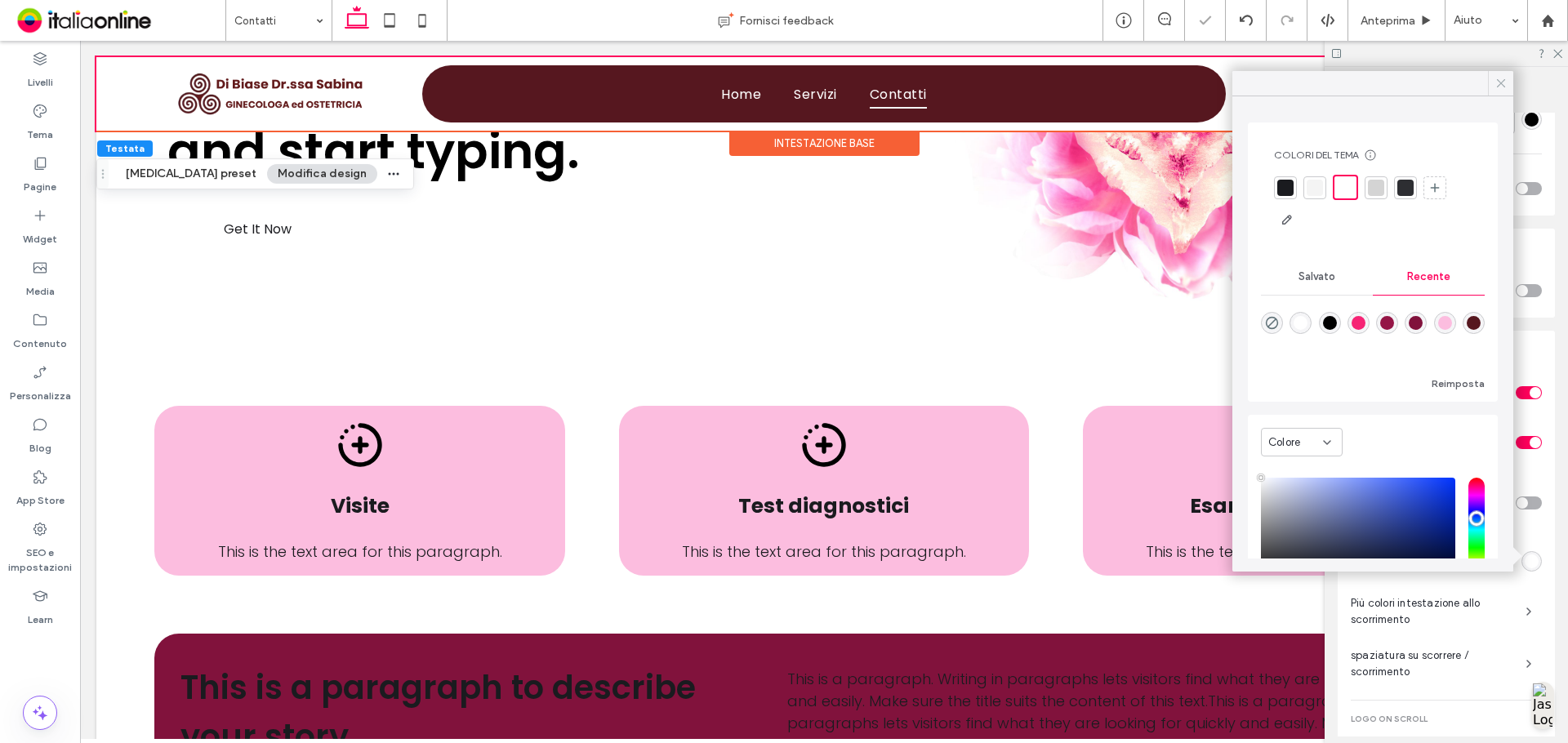
click at [1504, 75] on span at bounding box center [1500, 83] width 15 height 24
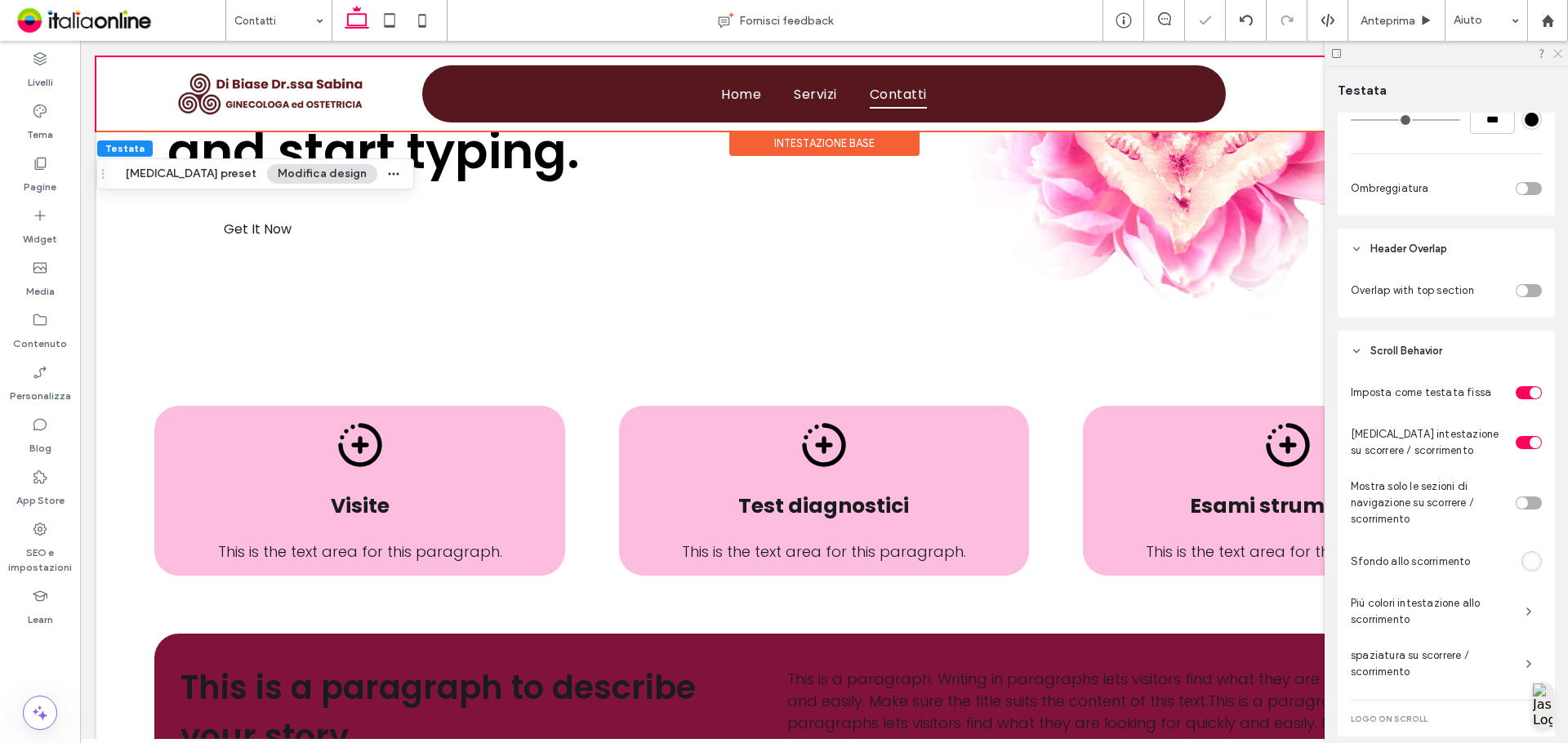
click at [1559, 52] on icon at bounding box center [1557, 52] width 10 height 10
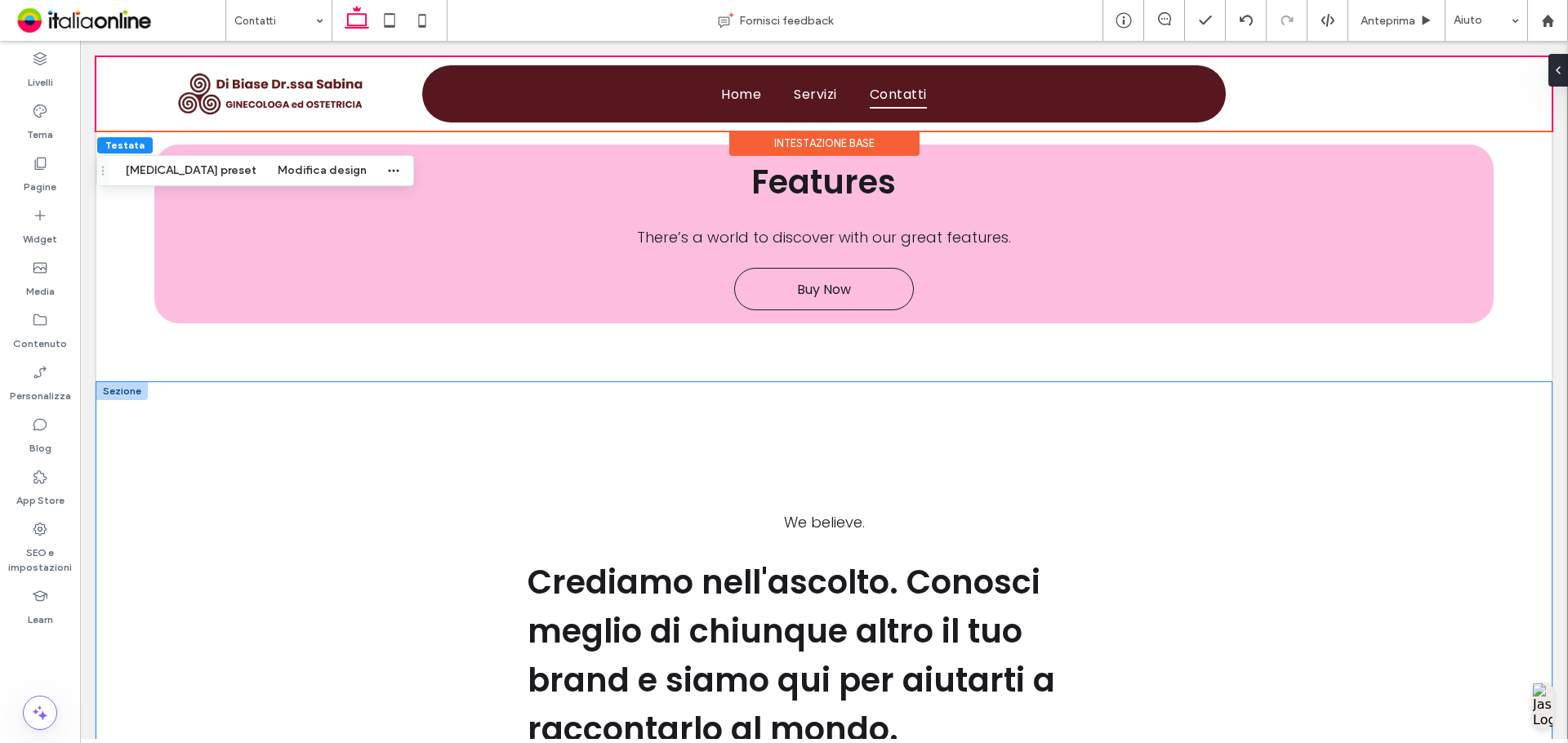
scroll to position [1716, 0]
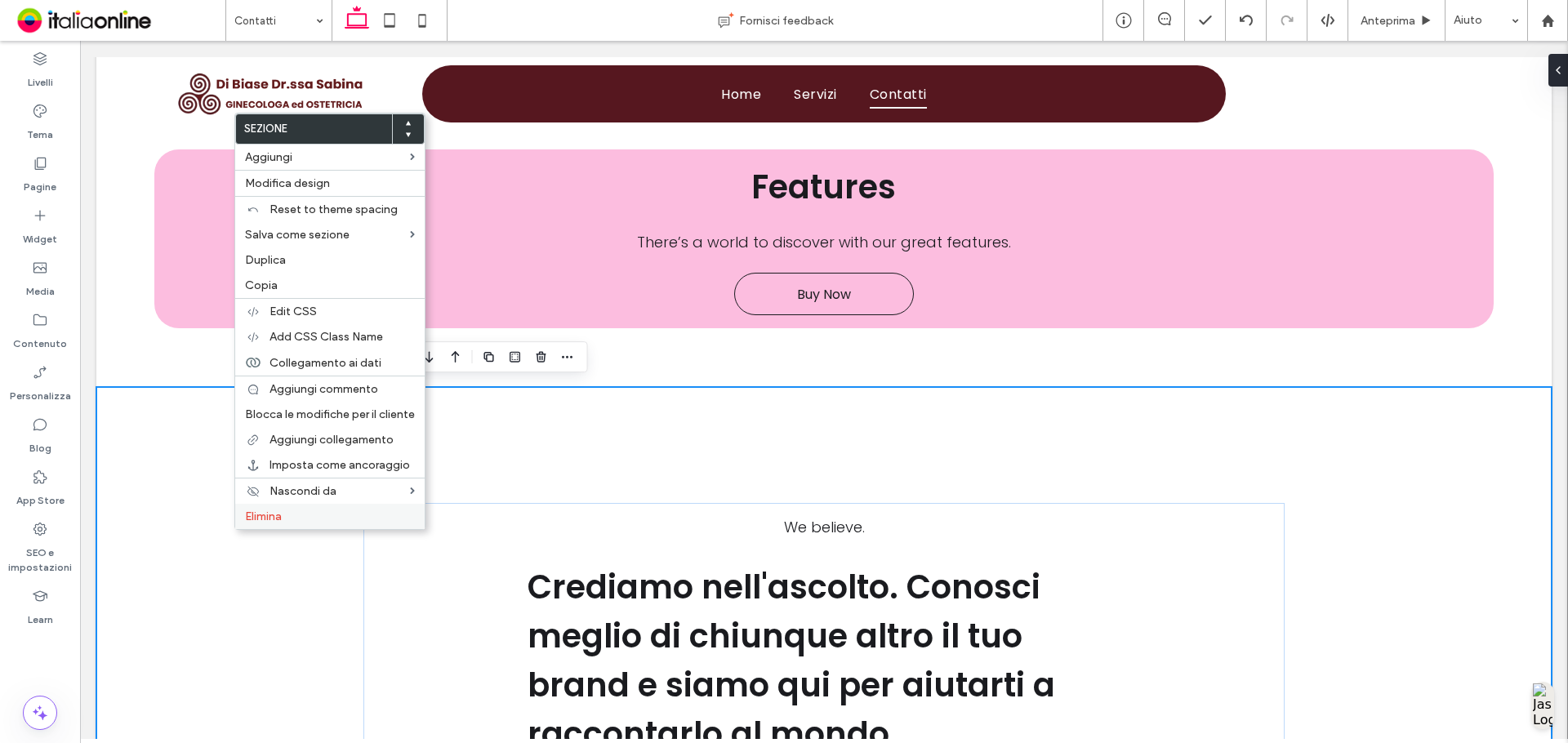
click at [249, 521] on span "Elimina" at bounding box center [263, 517] width 37 height 14
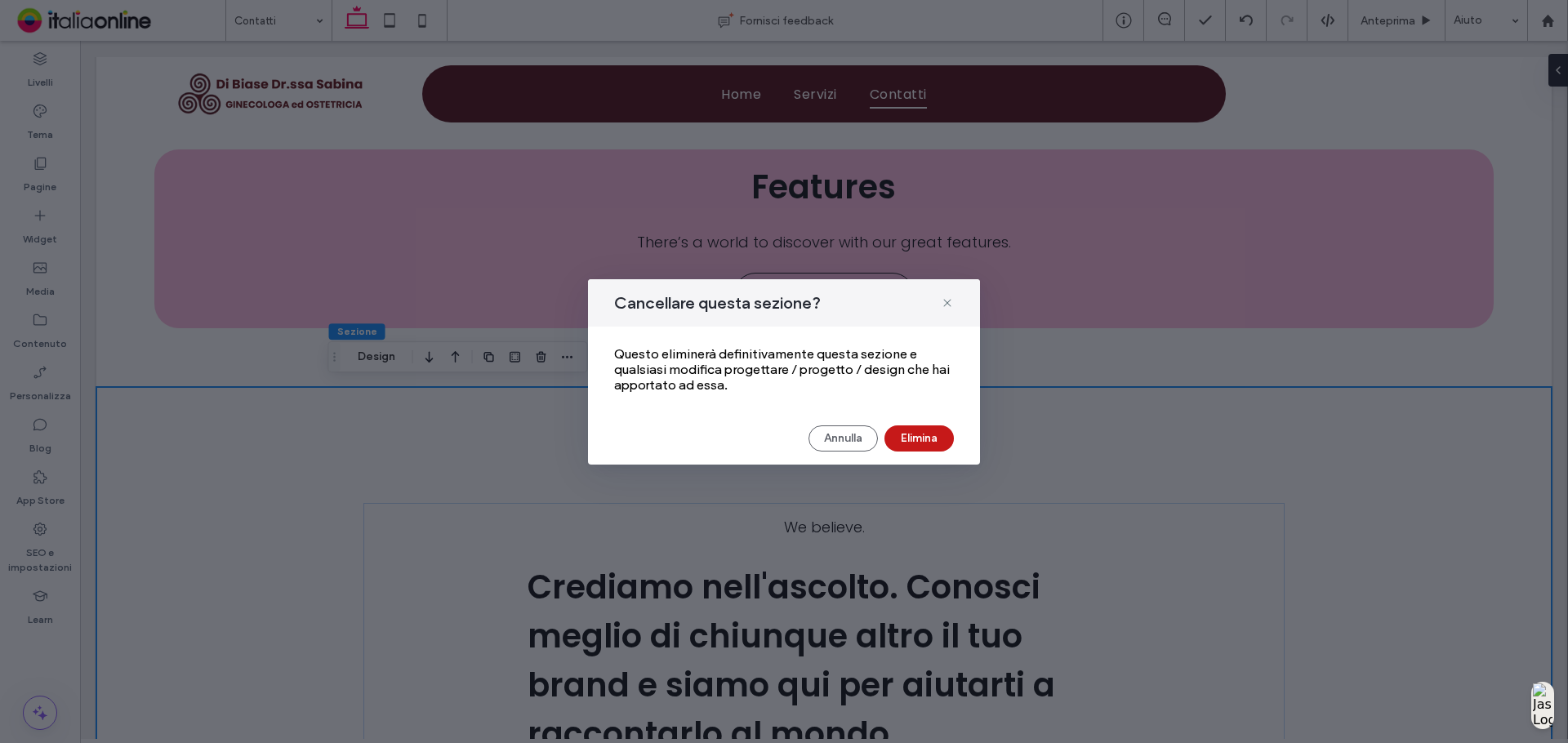
click at [921, 439] on button "Elimina" at bounding box center [919, 439] width 70 height 26
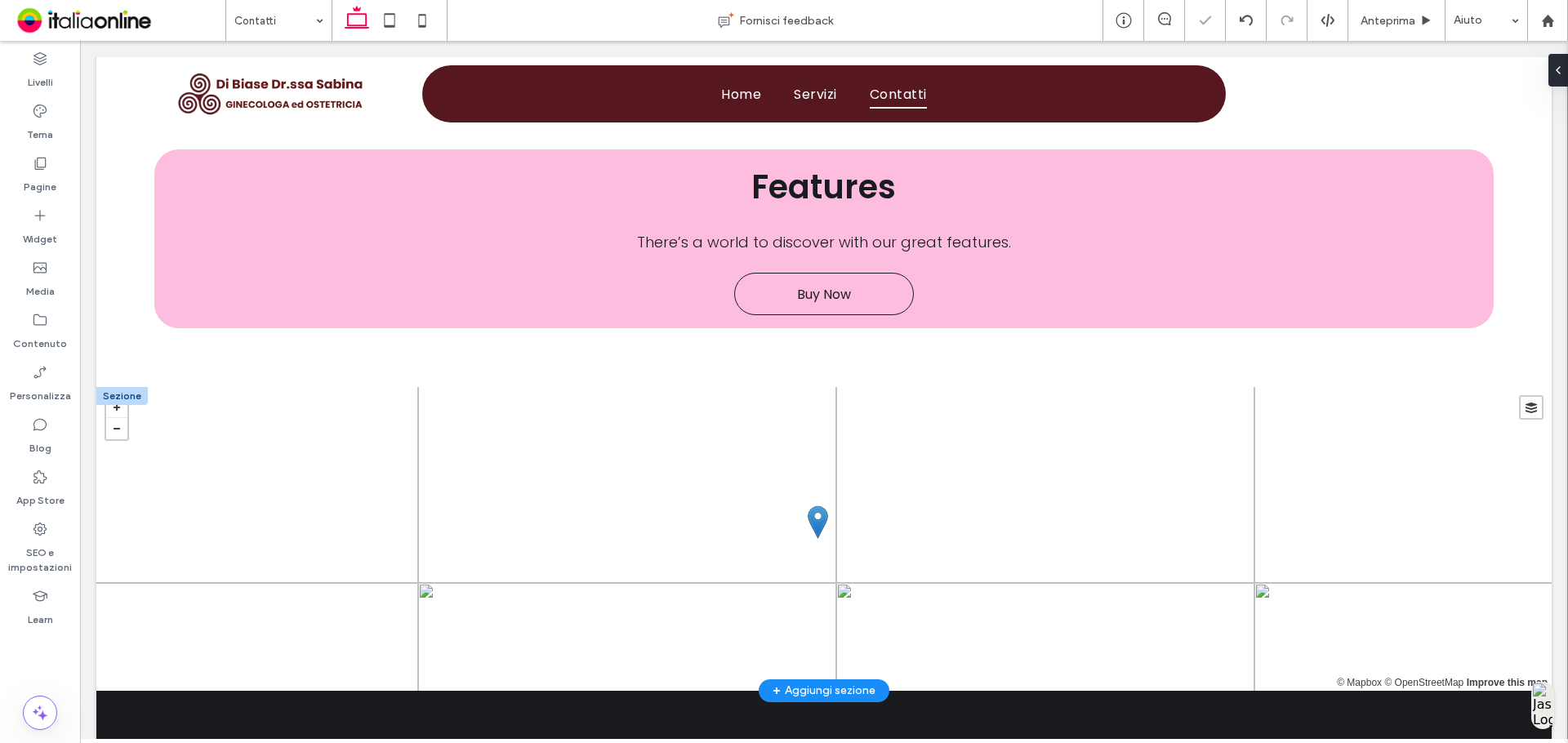
drag, startPoint x: 110, startPoint y: 387, endPoint x: 122, endPoint y: 387, distance: 12.0
click at [110, 387] on div at bounding box center [122, 396] width 52 height 18
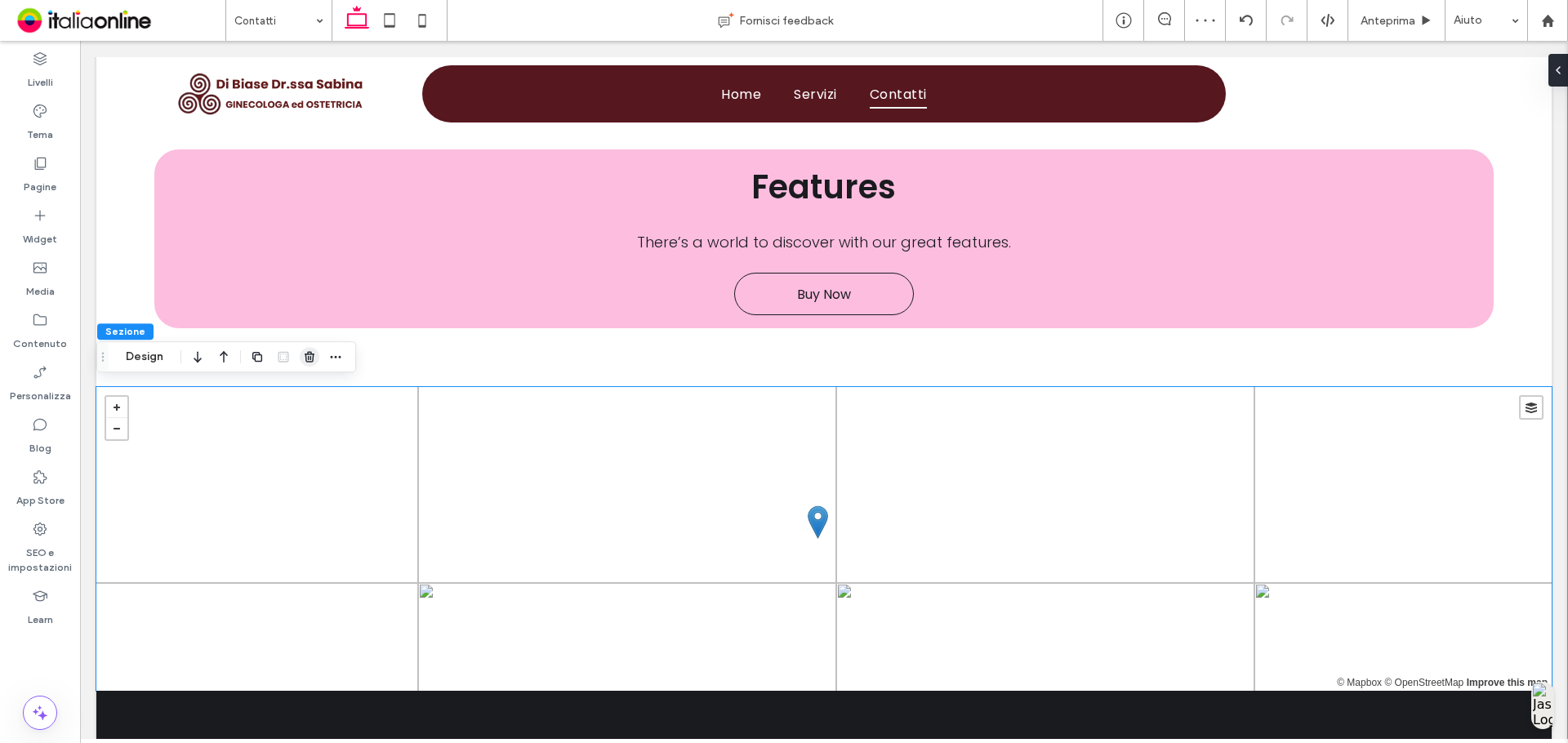
click at [317, 354] on span "button" at bounding box center [309, 357] width 20 height 20
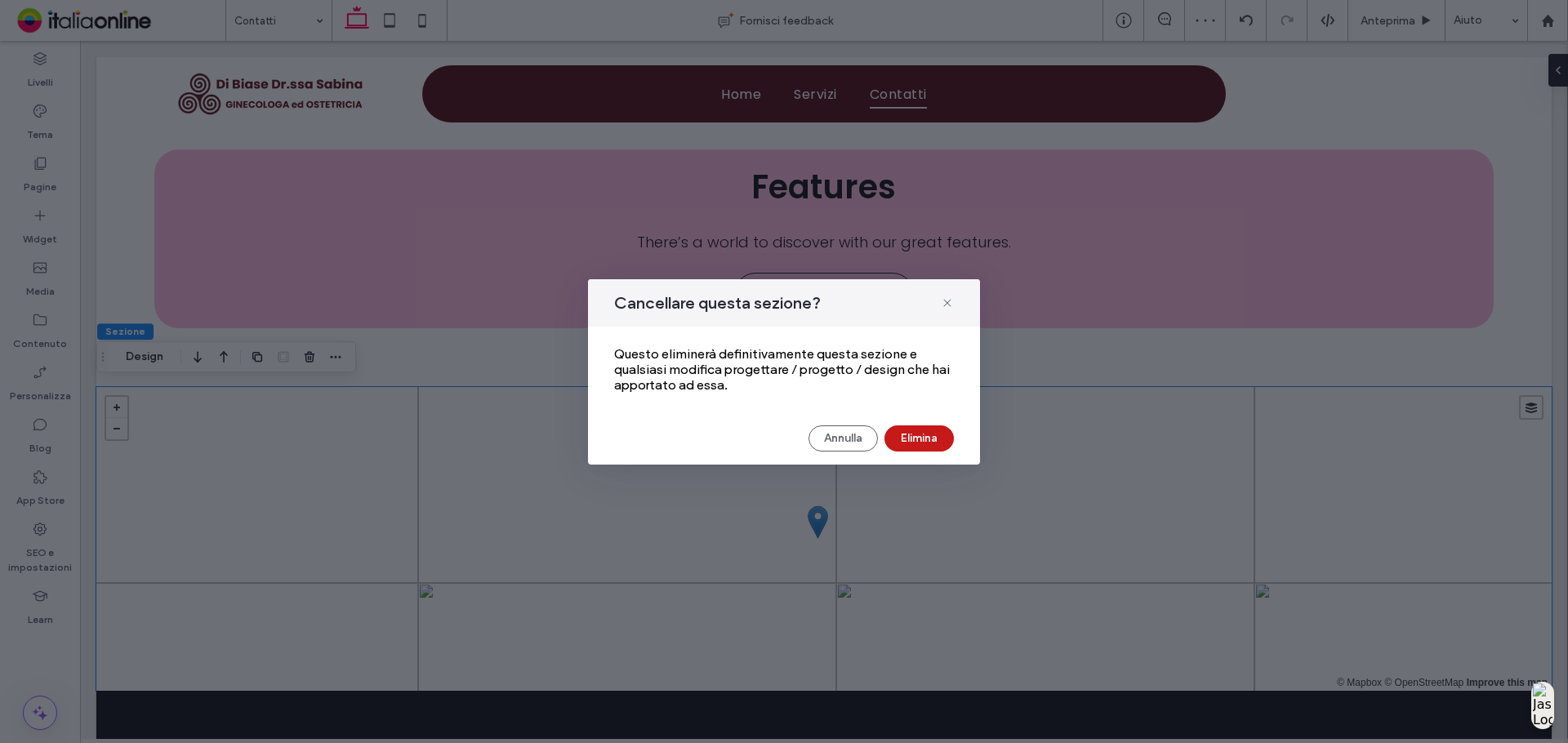
click at [913, 441] on button "Elimina" at bounding box center [919, 439] width 70 height 26
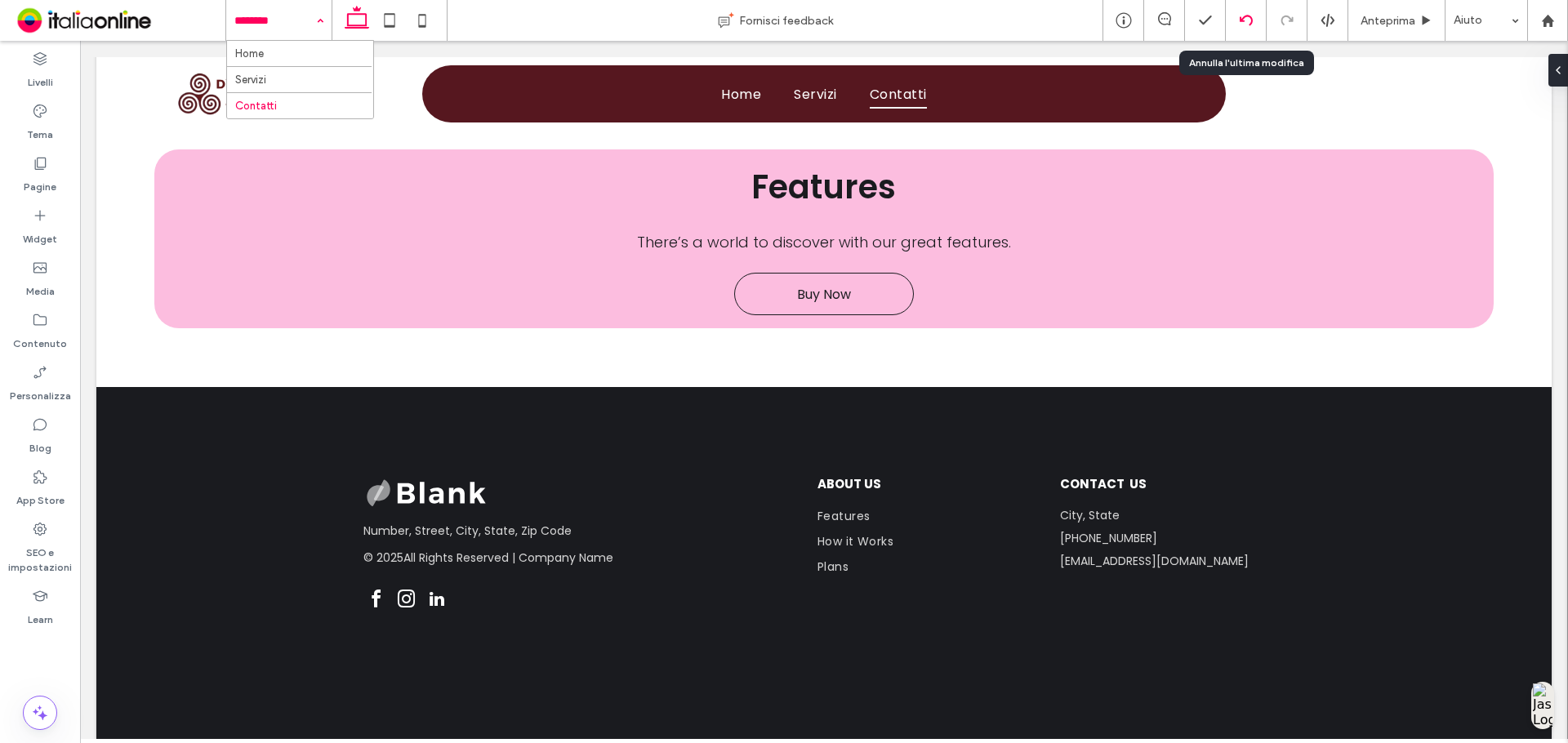
click at [1240, 19] on use at bounding box center [1245, 20] width 13 height 10
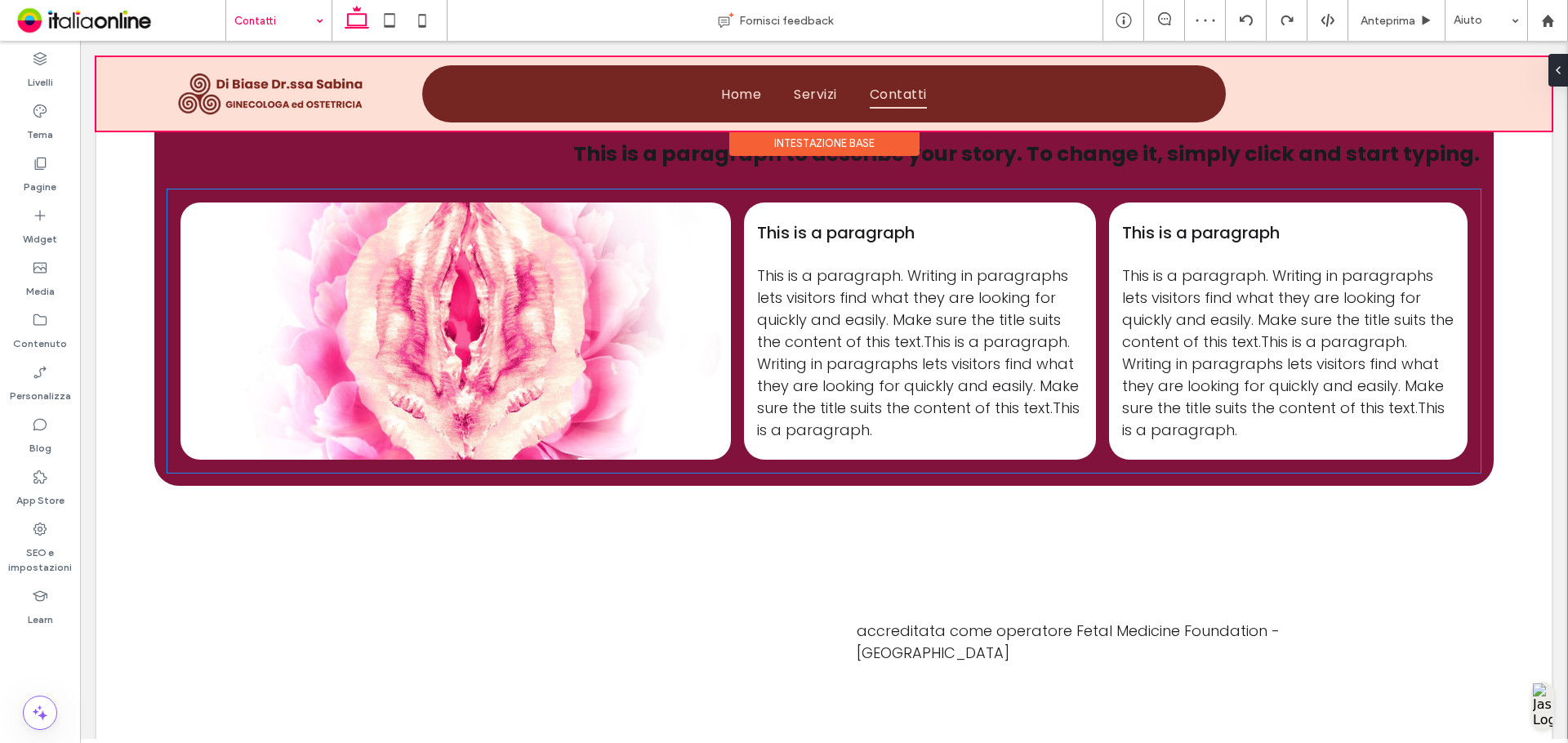
scroll to position [1023, 0]
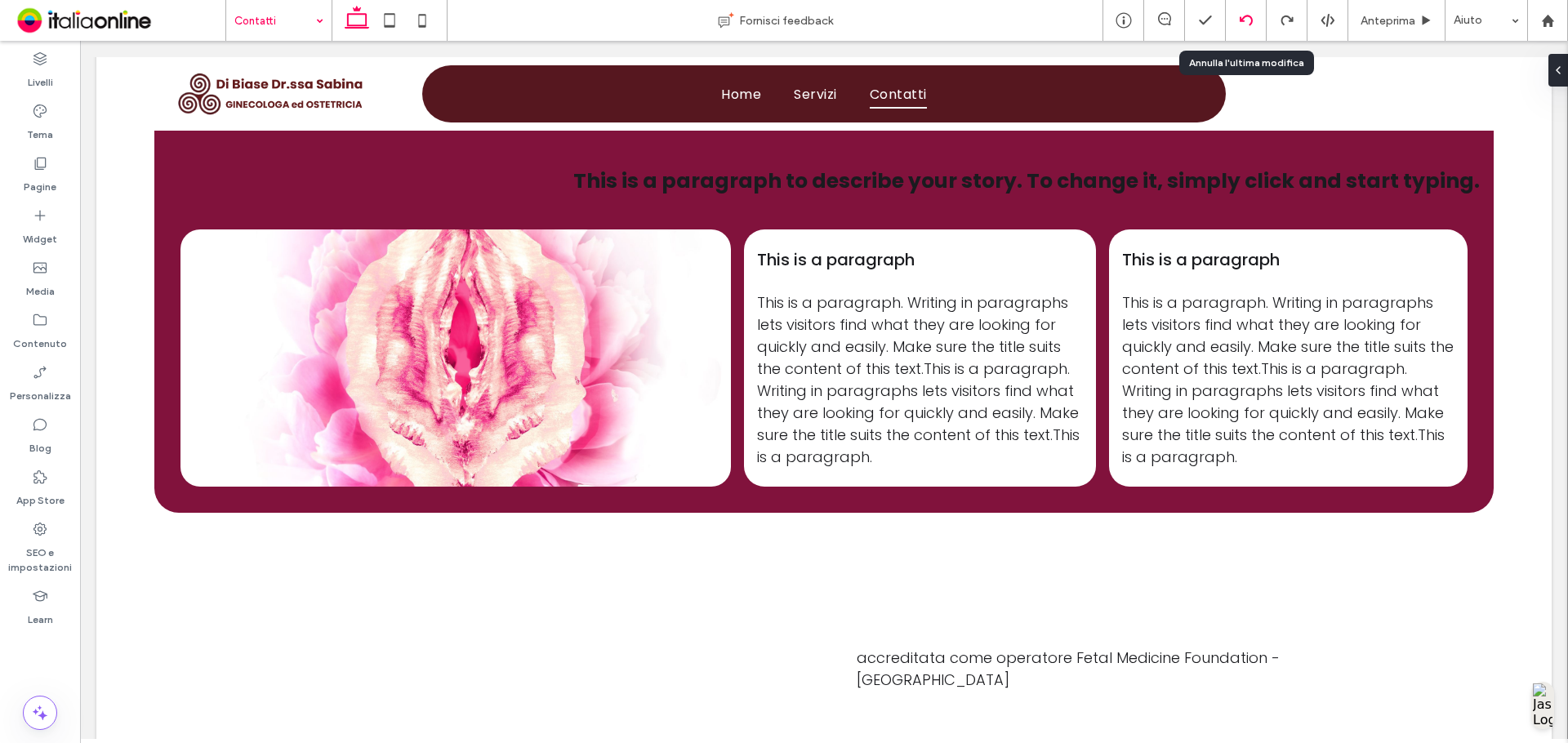
click at [1242, 20] on icon at bounding box center [1246, 20] width 13 height 13
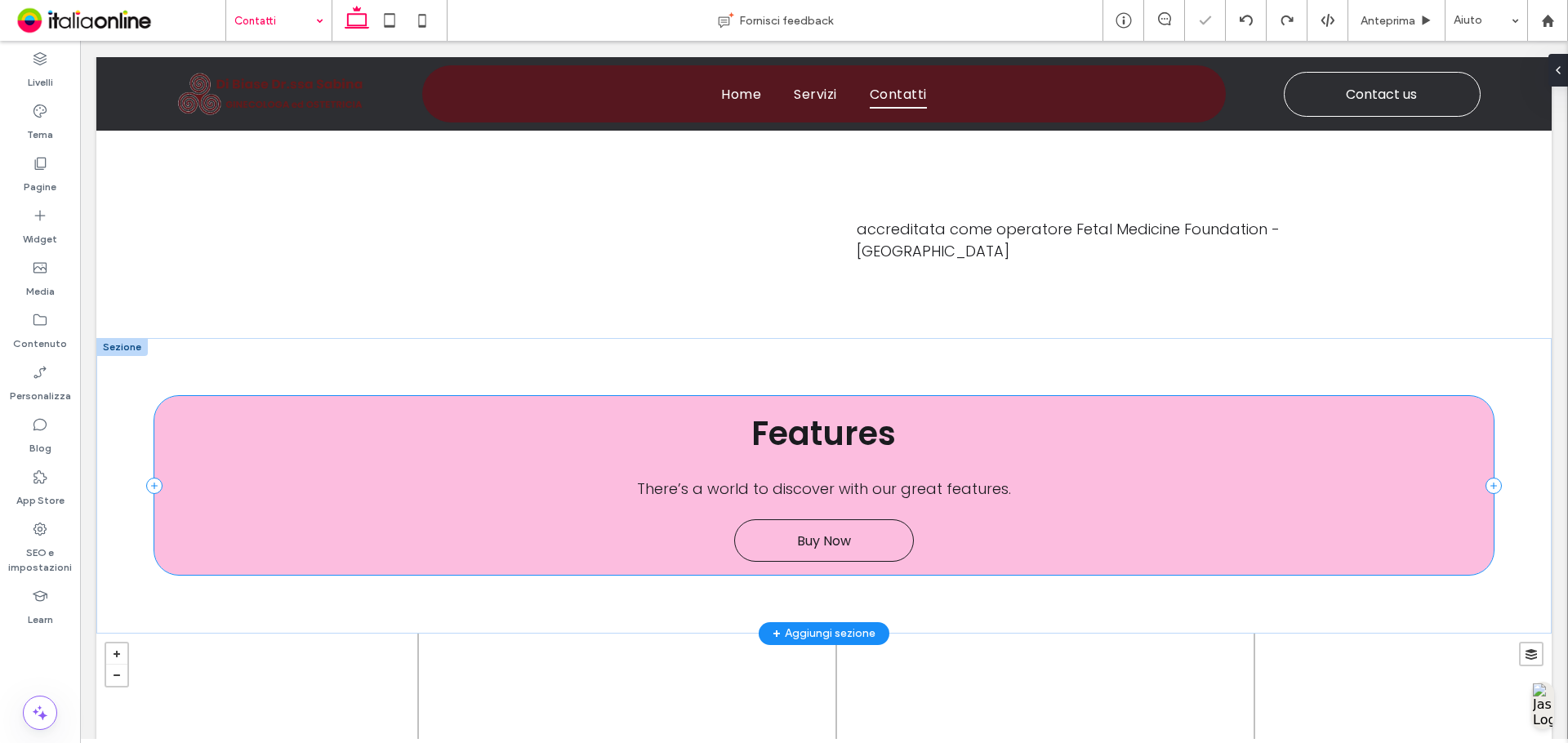
scroll to position [1779, 0]
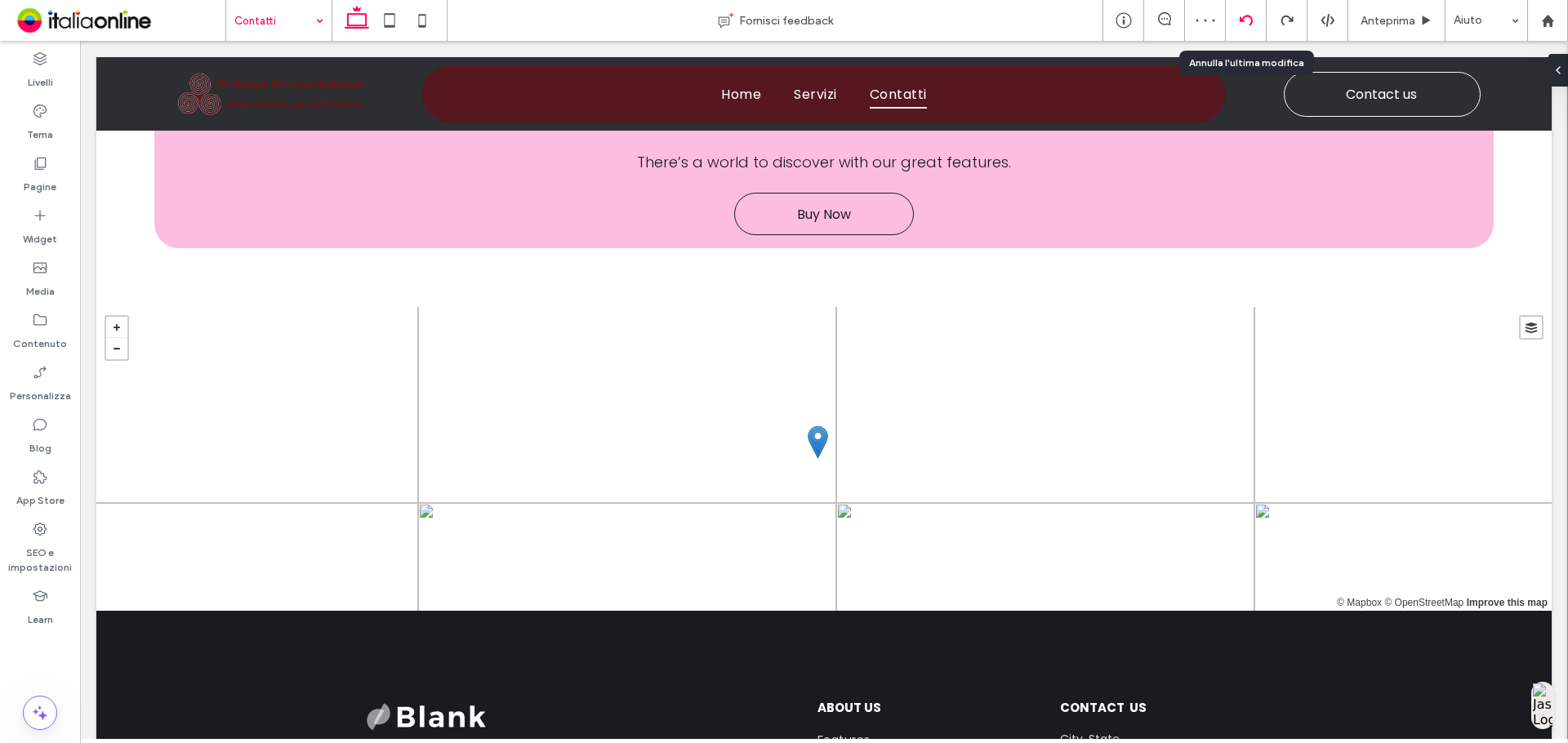
click at [1244, 31] on div at bounding box center [1246, 20] width 40 height 40
click at [1244, 18] on icon at bounding box center [1246, 20] width 13 height 13
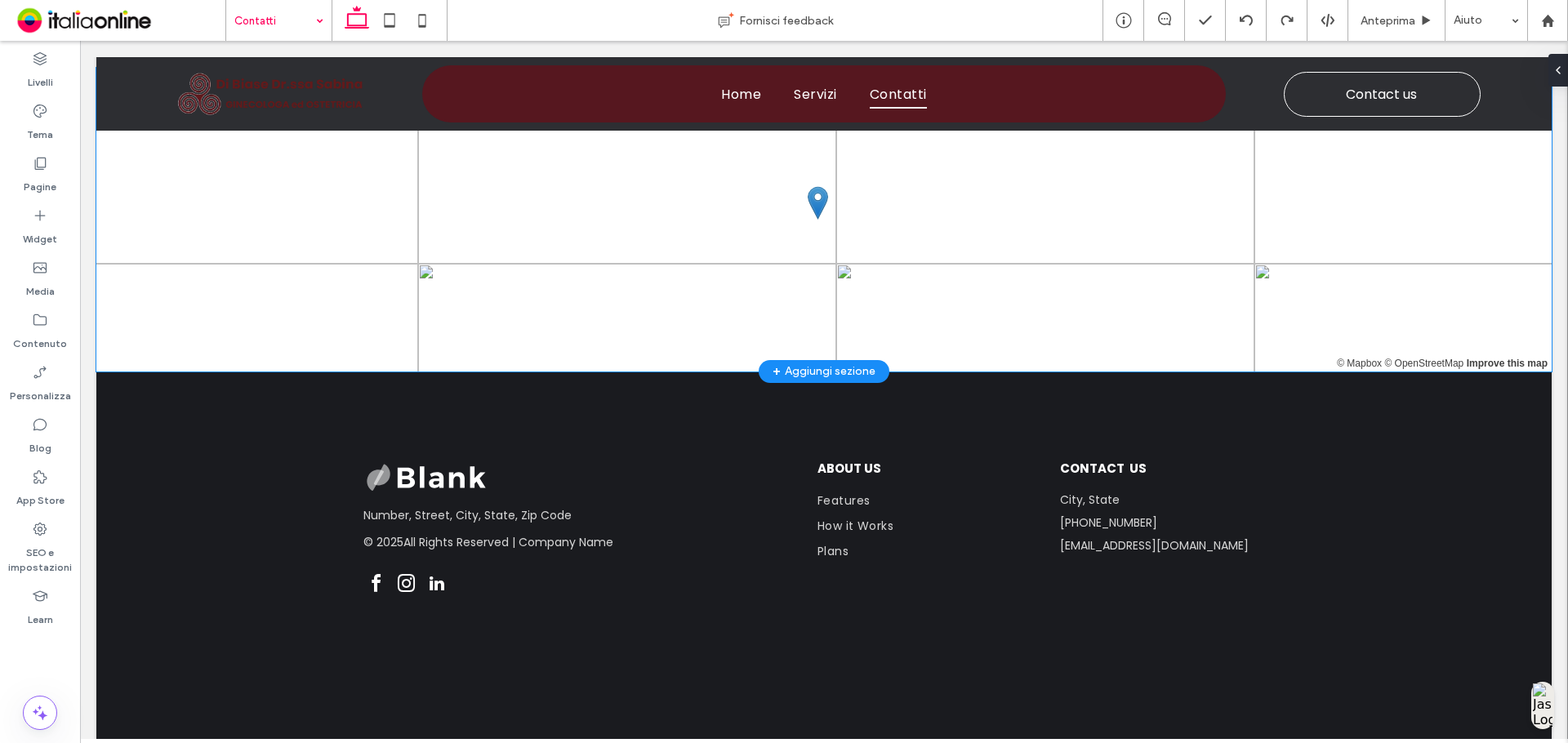
scroll to position [3006, 0]
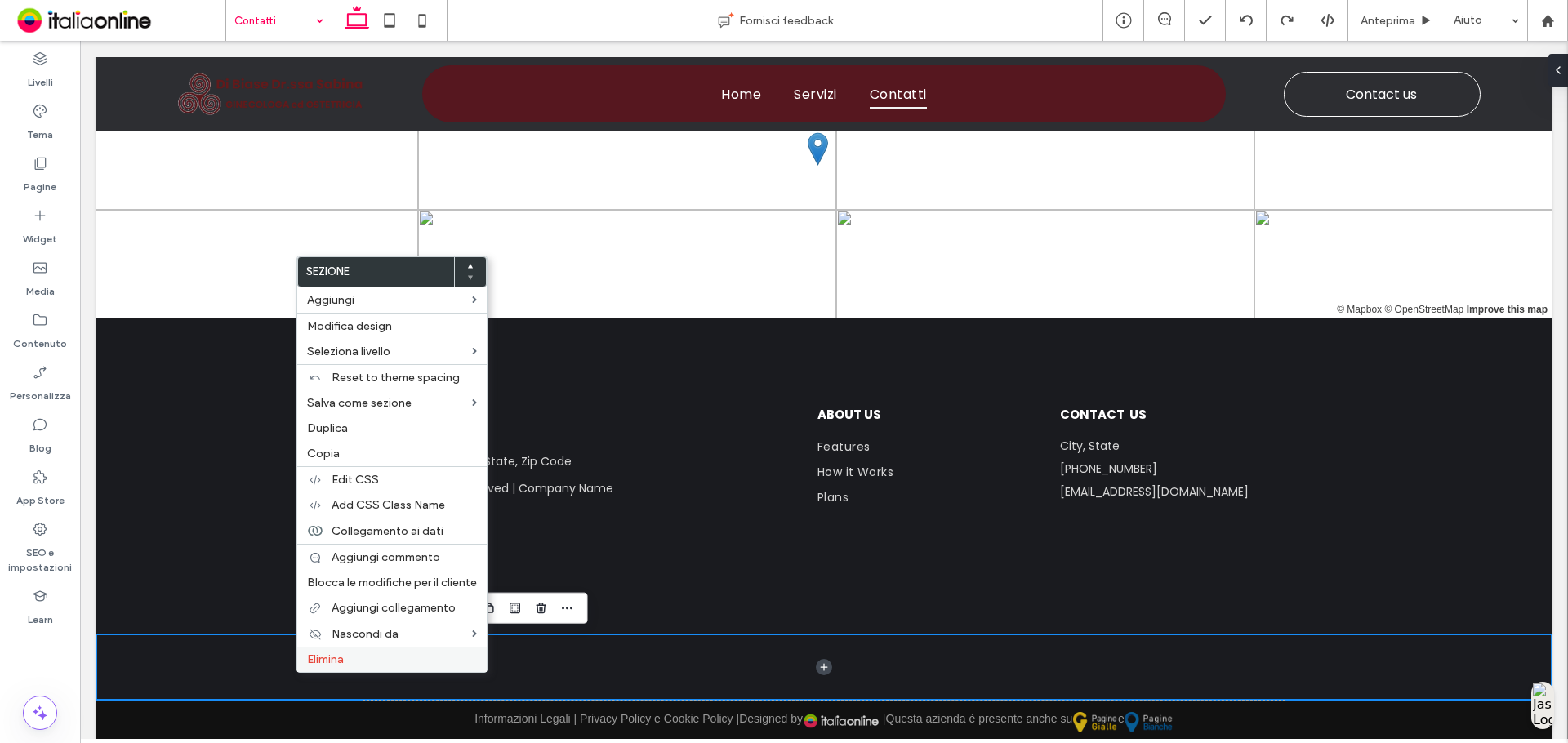
click at [330, 654] on span "Elimina" at bounding box center [325, 660] width 37 height 14
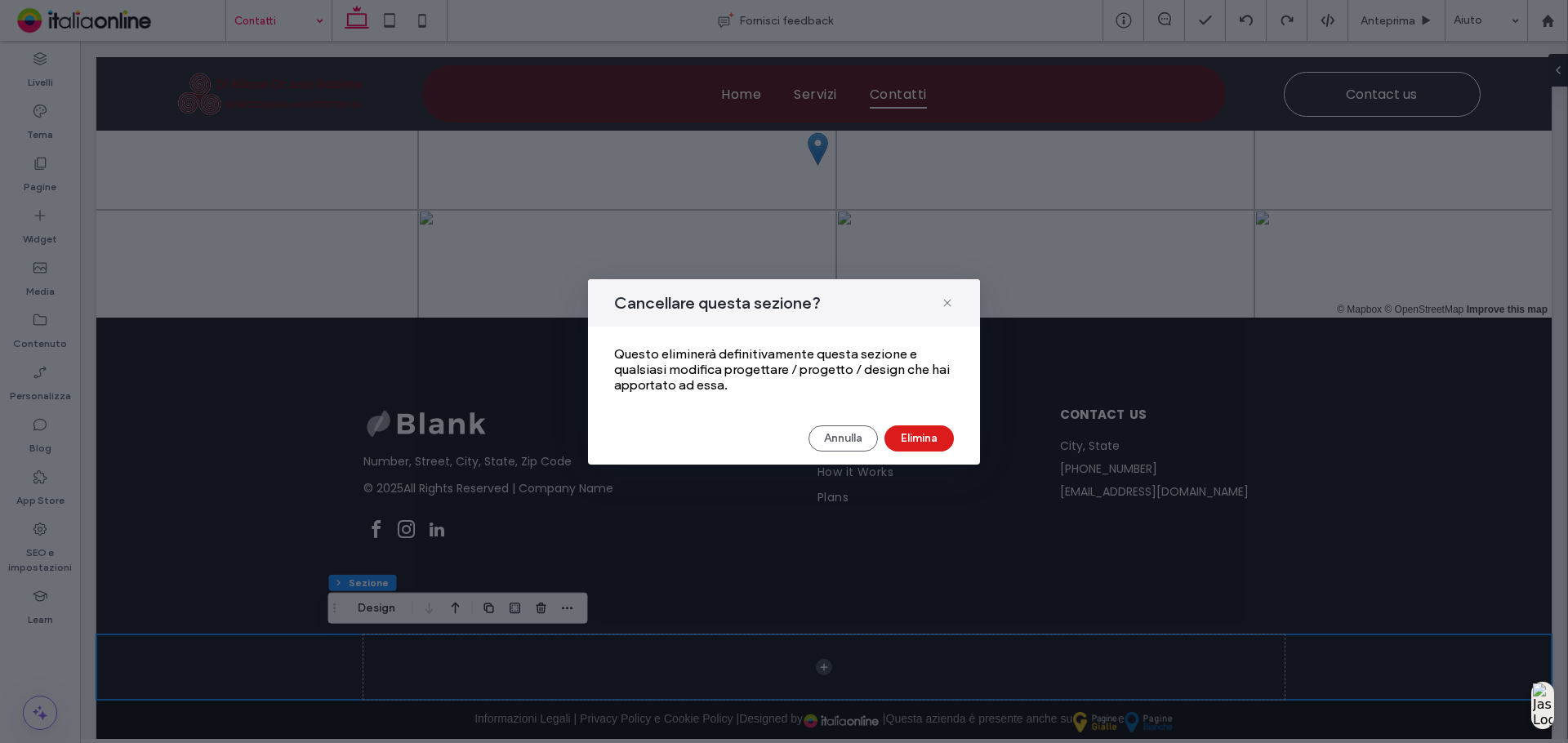
click at [921, 423] on div "Cancellare questa sezione? Questo eliminerà definitivamente questa sezione e qu…" at bounding box center [784, 372] width 392 height 186
click at [918, 428] on button "Elimina" at bounding box center [919, 439] width 70 height 26
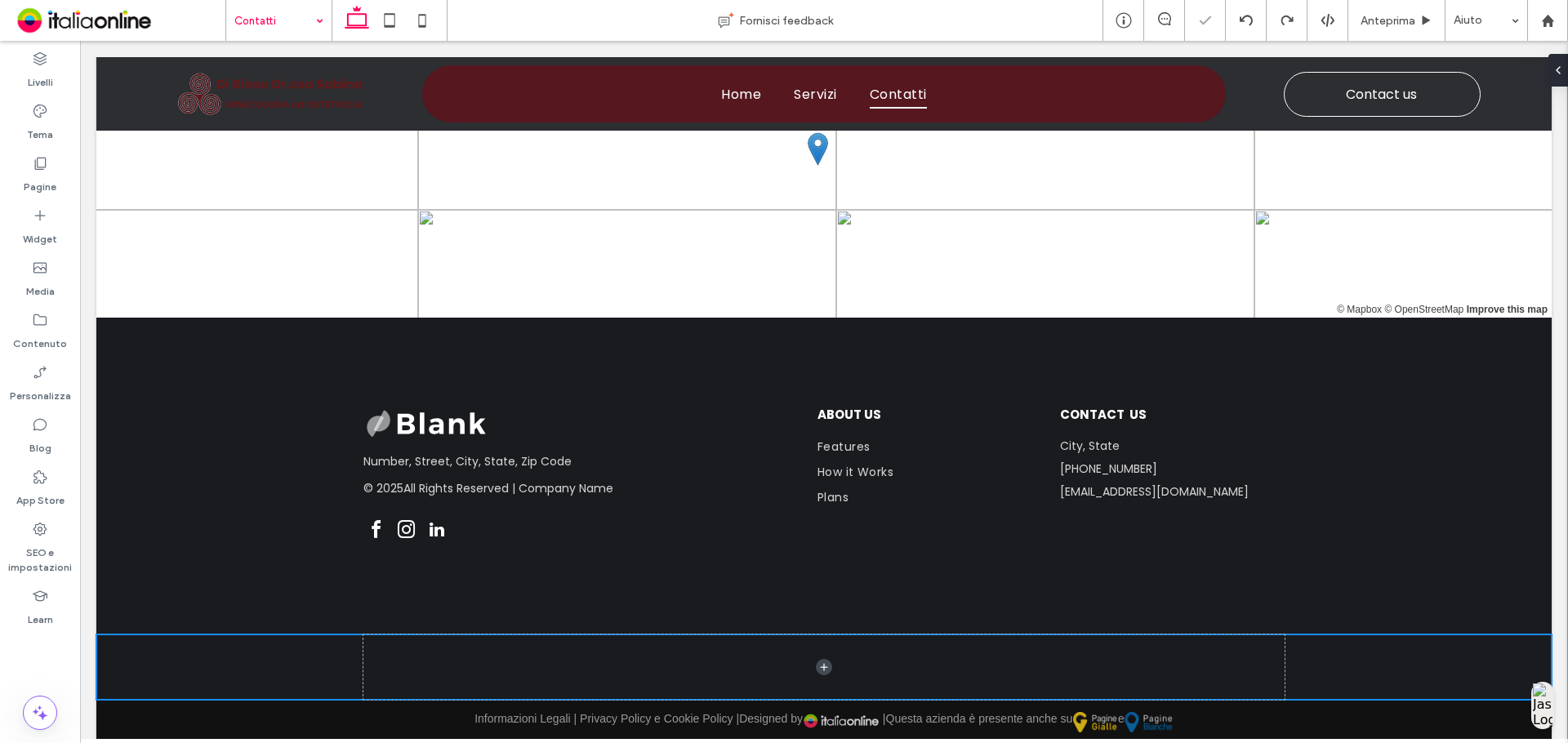
scroll to position [2951, 0]
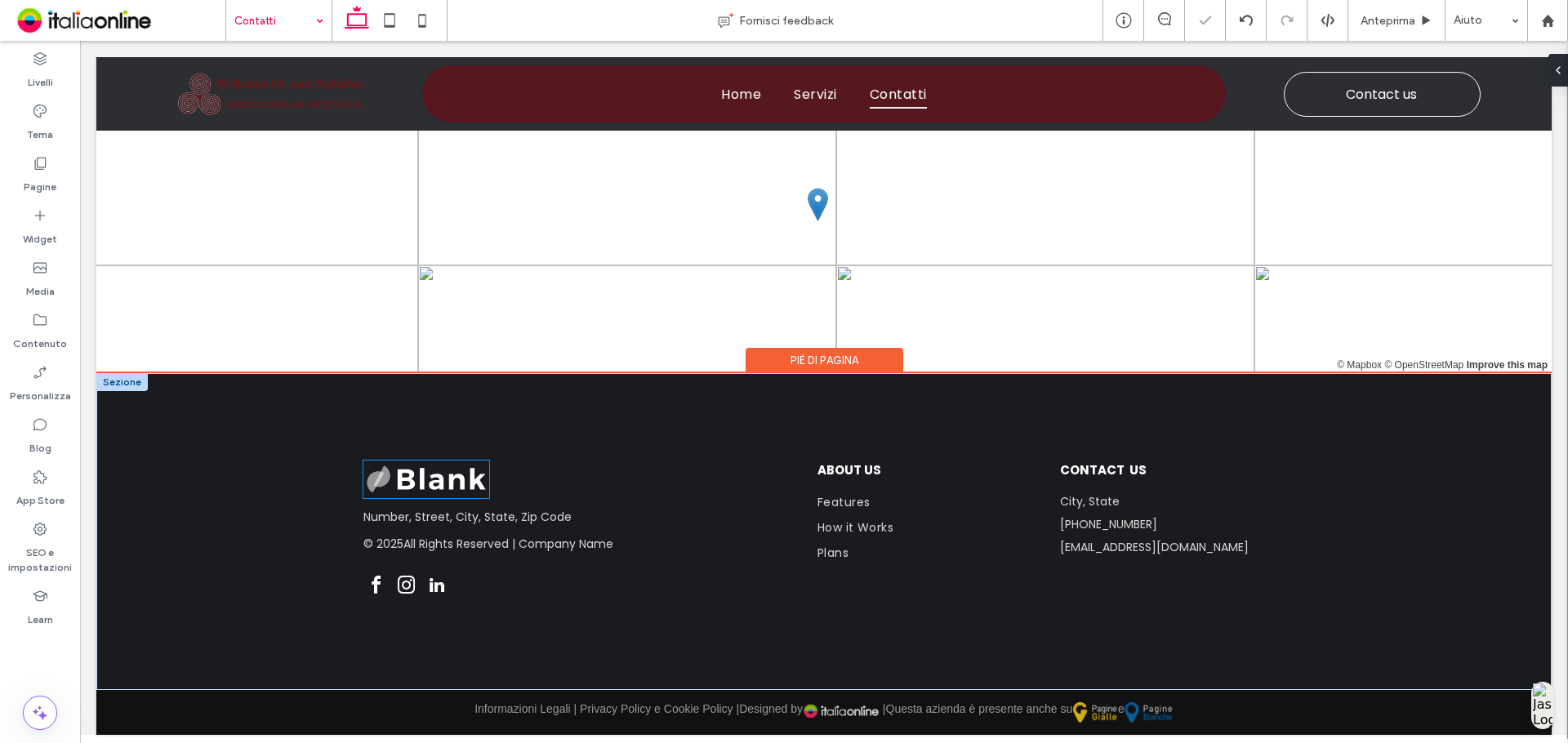
click at [442, 485] on img at bounding box center [426, 480] width 126 height 38
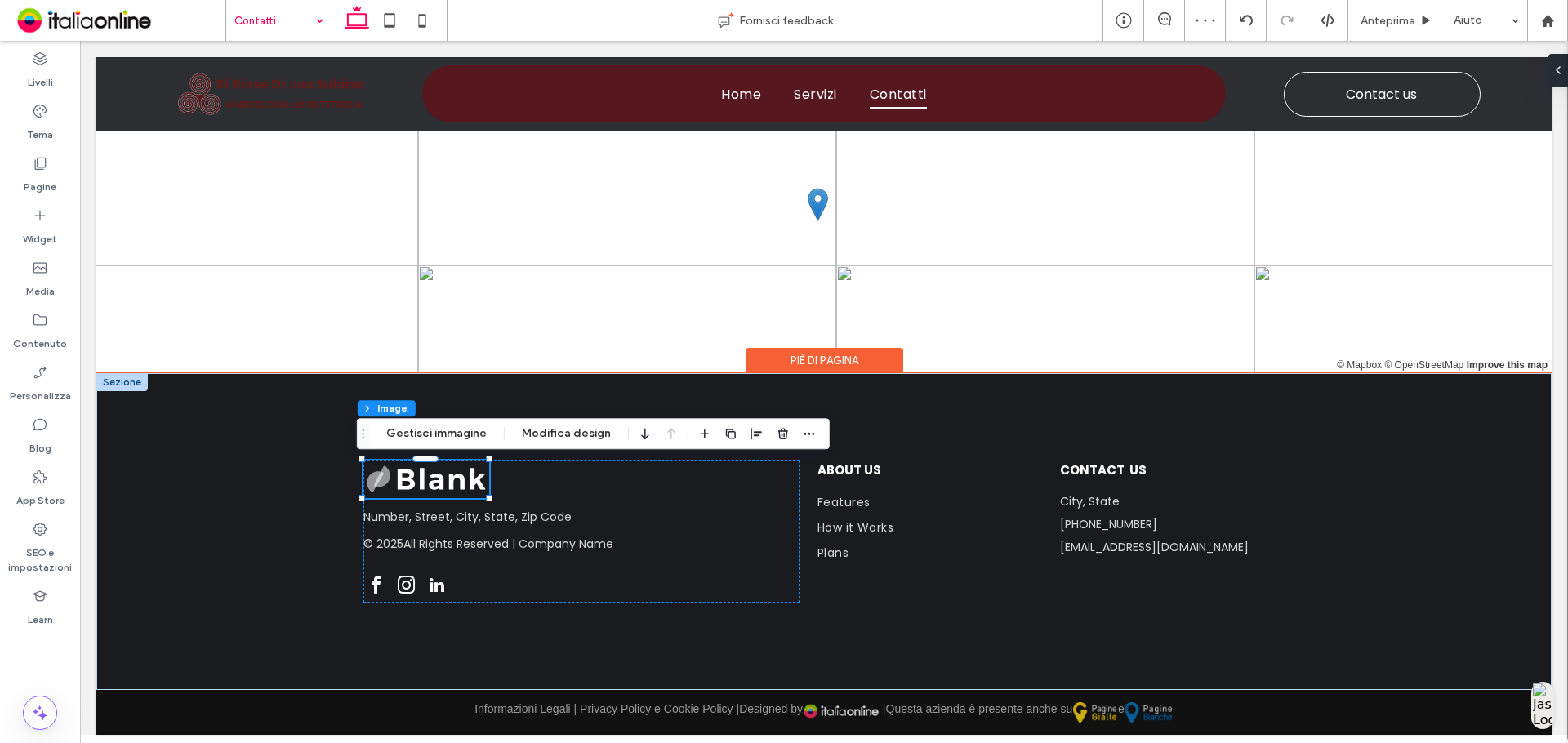
click at [879, 350] on div "Piè di pagina" at bounding box center [824, 360] width 157 height 25
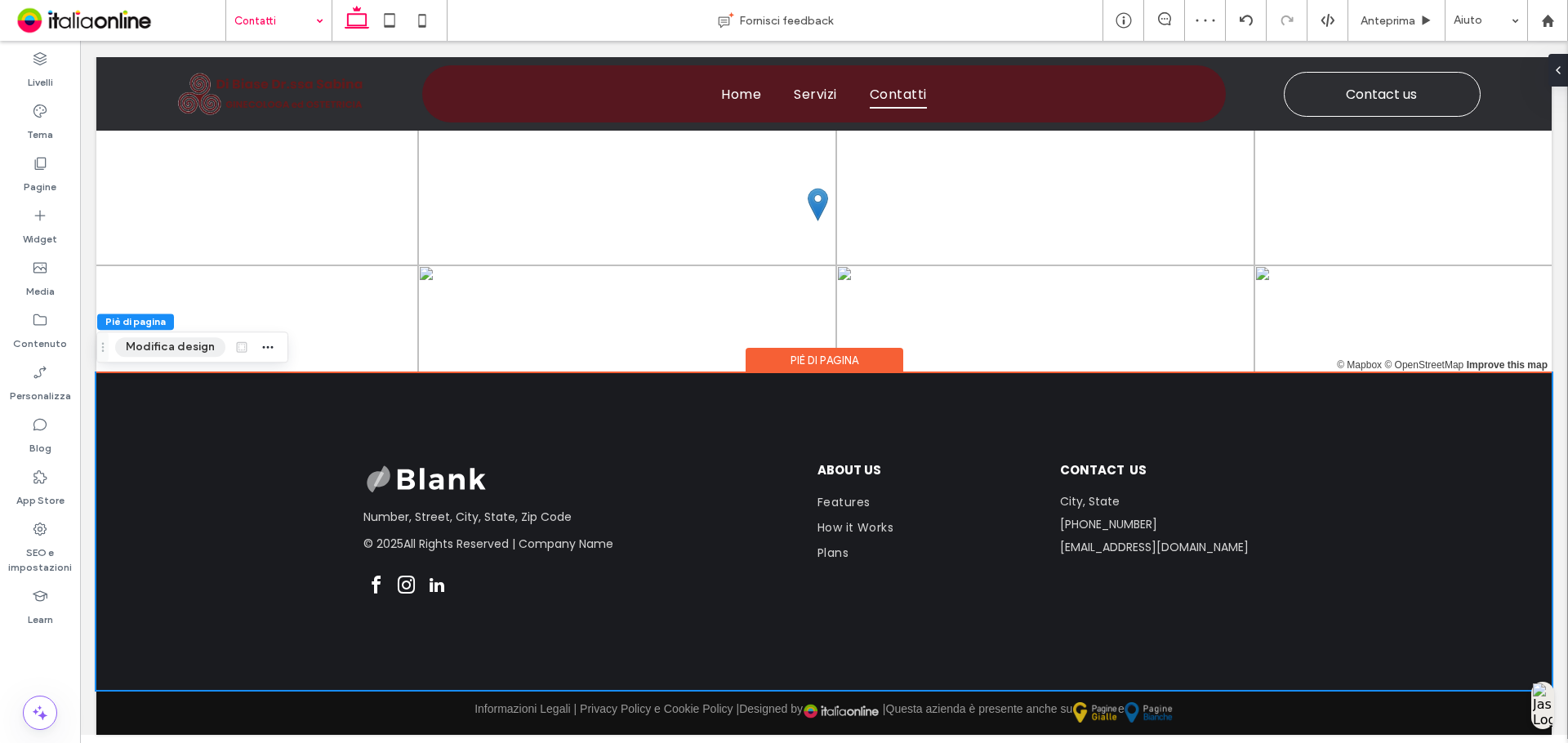
click at [172, 350] on button "Modifica design" at bounding box center [170, 347] width 110 height 20
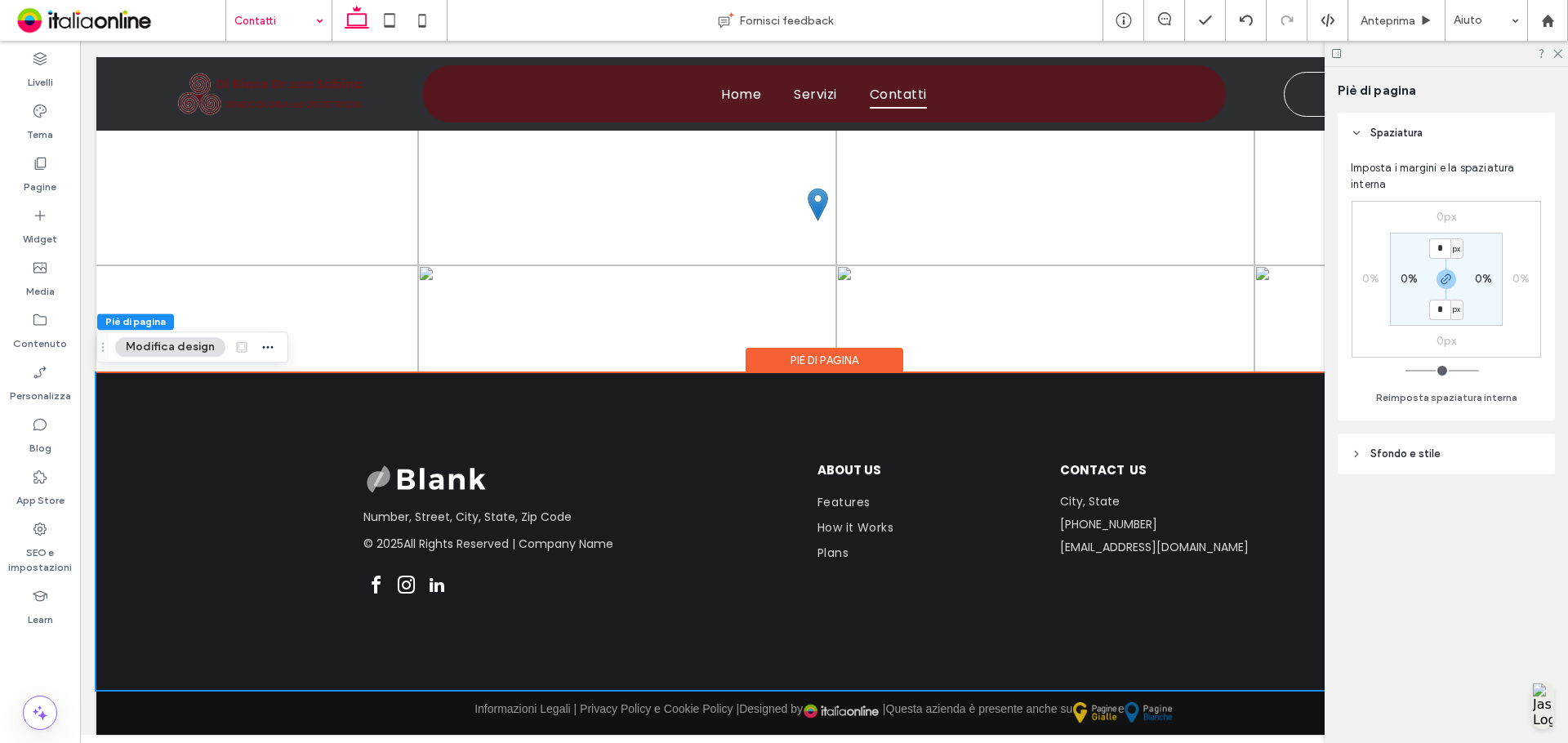
click at [1528, 464] on header "Sfondo e stile" at bounding box center [1446, 453] width 217 height 40
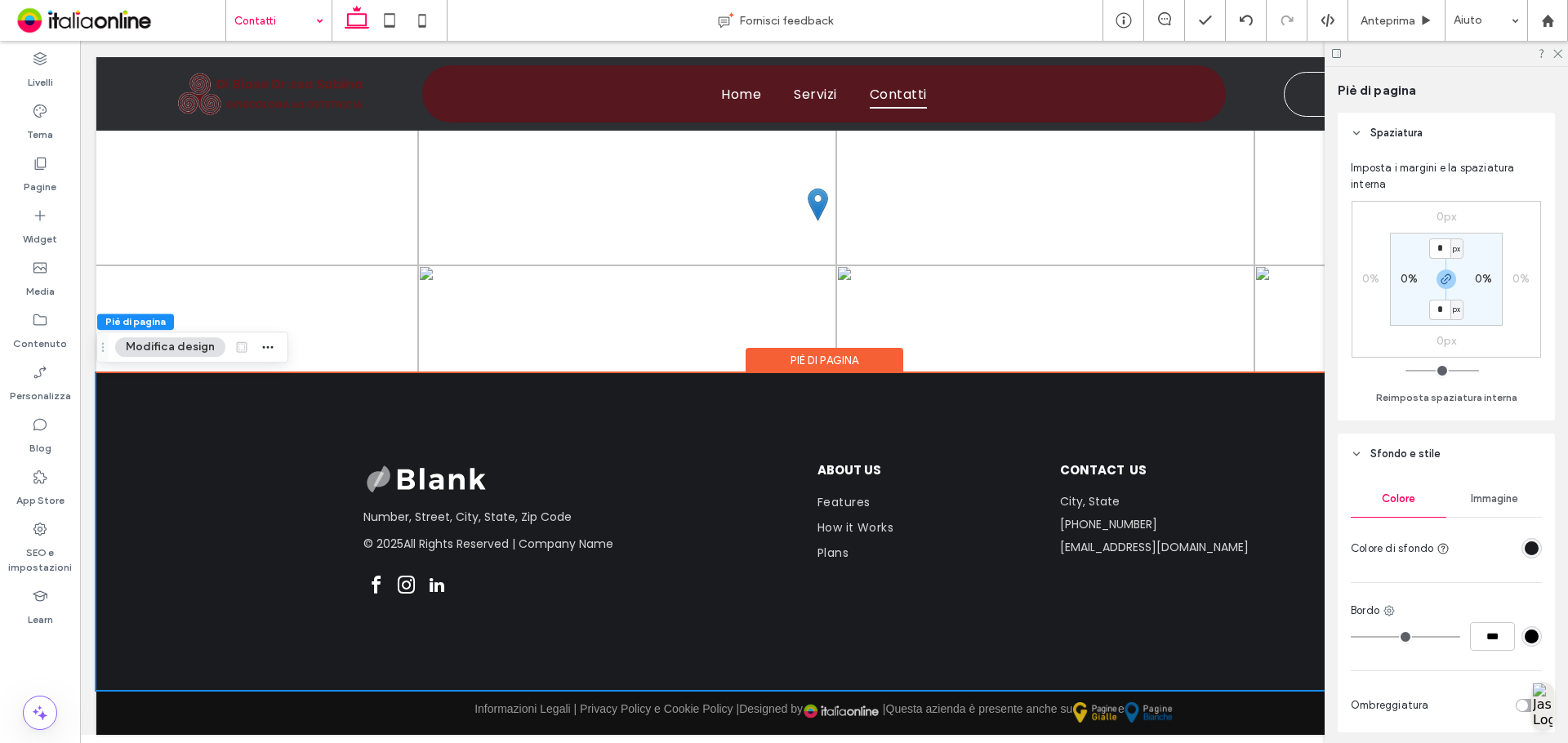
click at [1525, 548] on div "rgba(26, 27, 31, 1)" at bounding box center [1531, 549] width 14 height 14
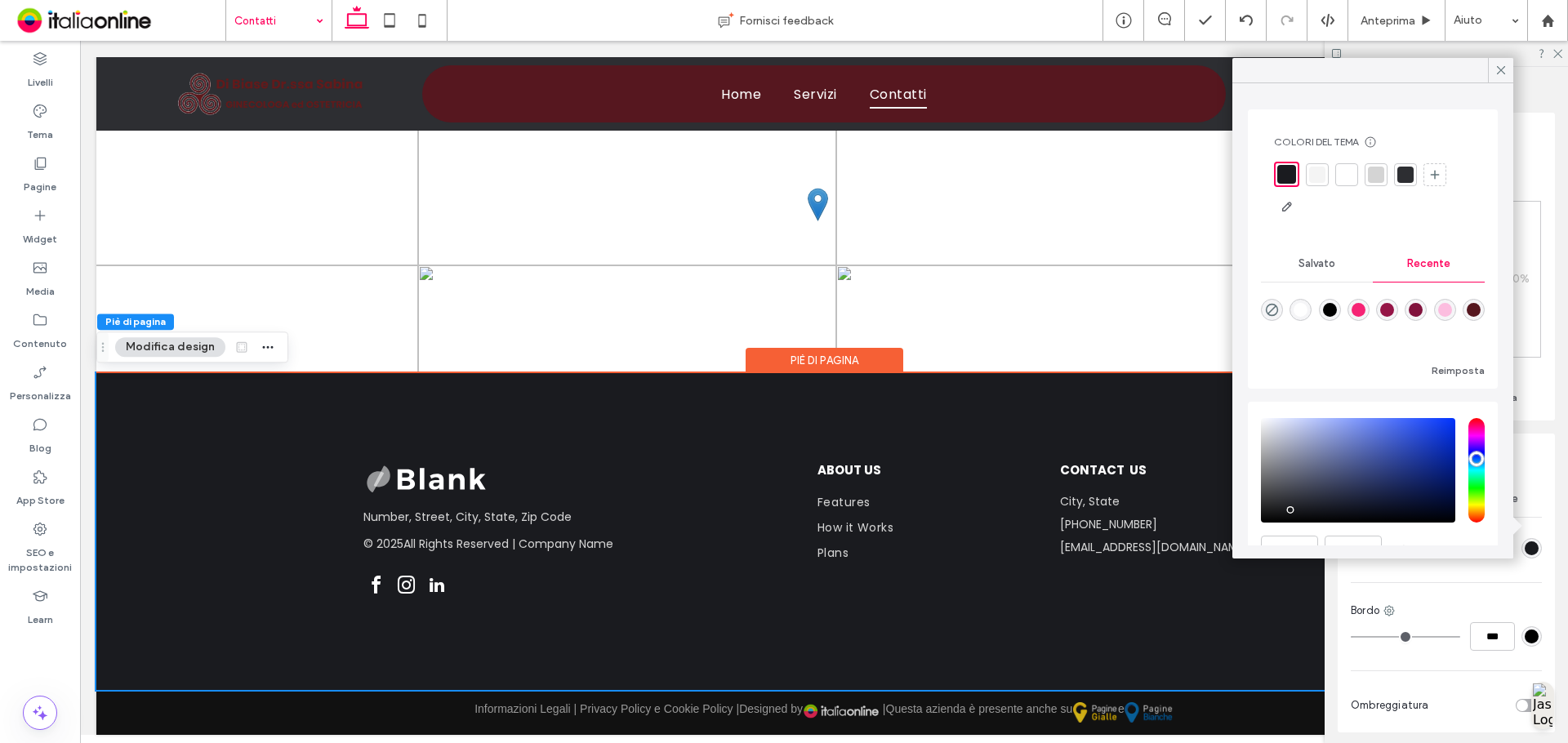
click at [1374, 175] on div at bounding box center [1375, 175] width 16 height 16
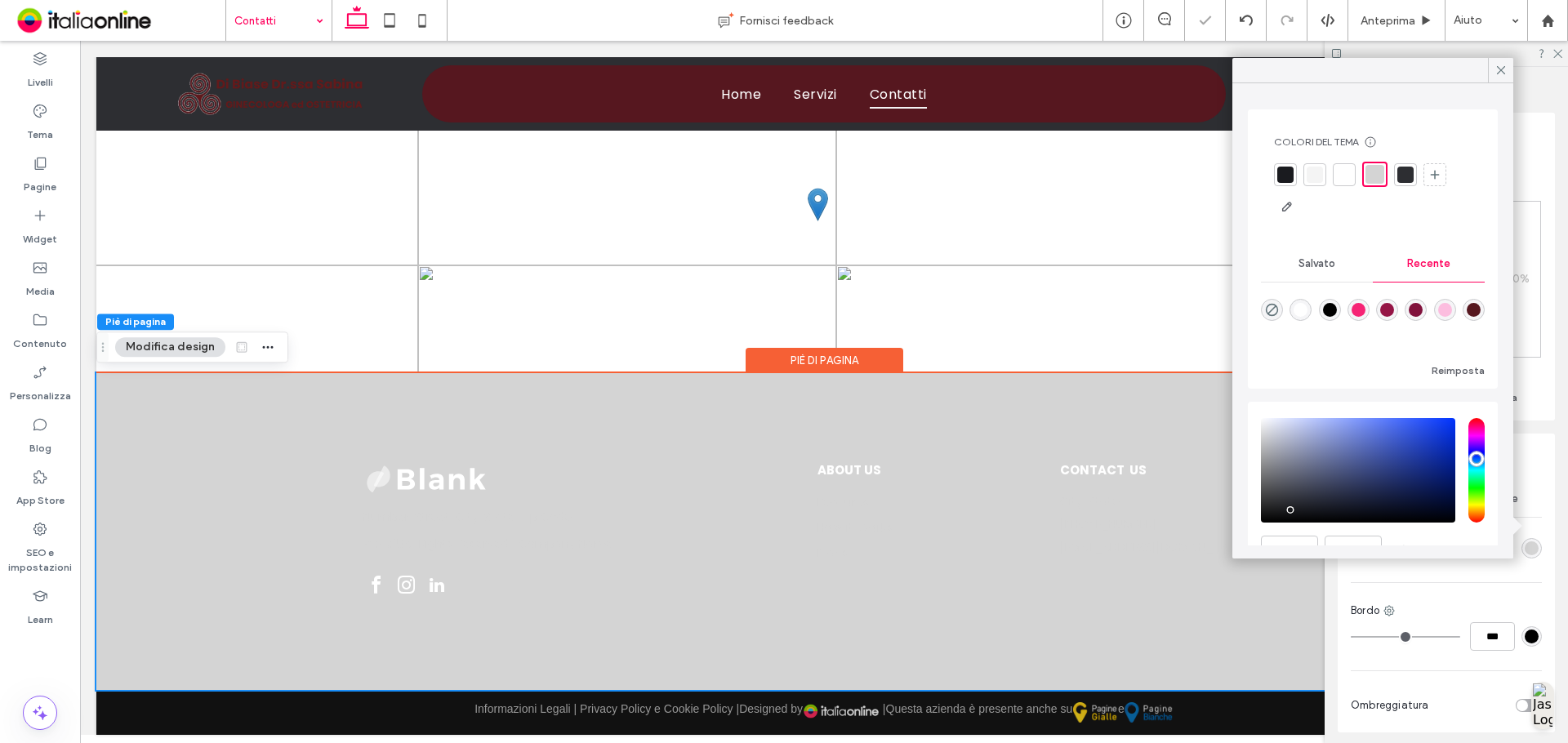
click at [1317, 182] on div at bounding box center [1314, 175] width 16 height 16
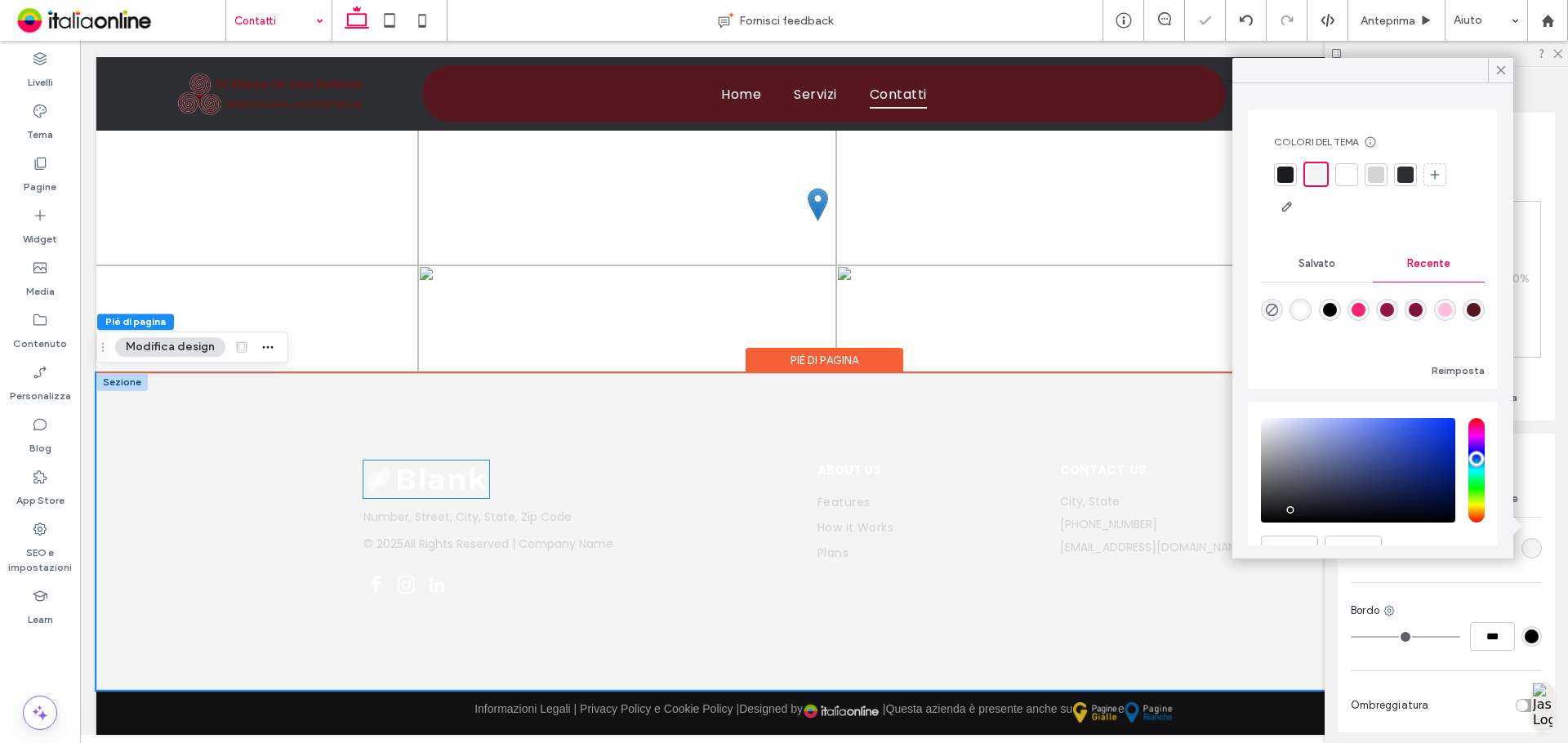
click at [395, 488] on img at bounding box center [426, 480] width 126 height 38
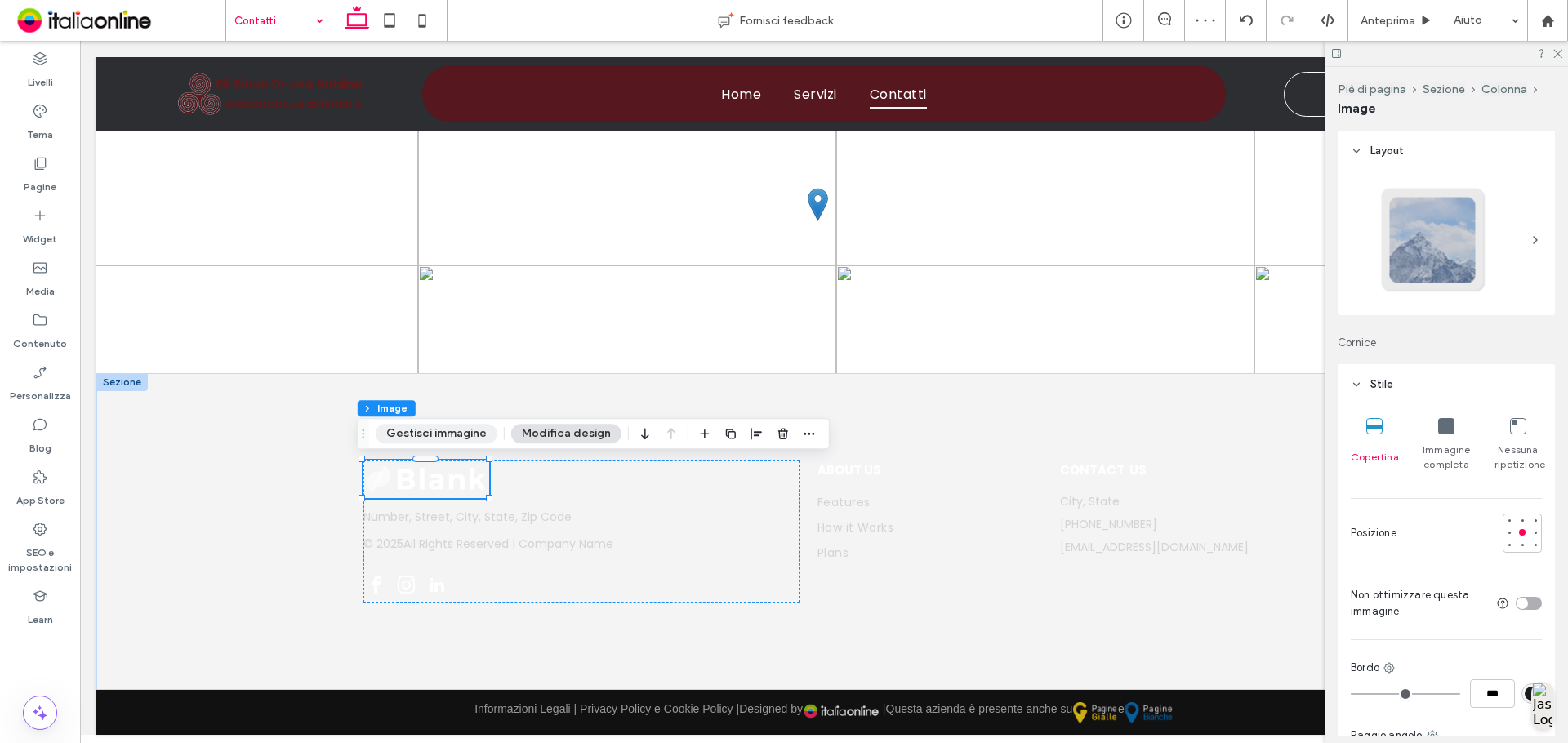
click at [426, 441] on button "Gestisci immagine" at bounding box center [437, 433] width 122 height 20
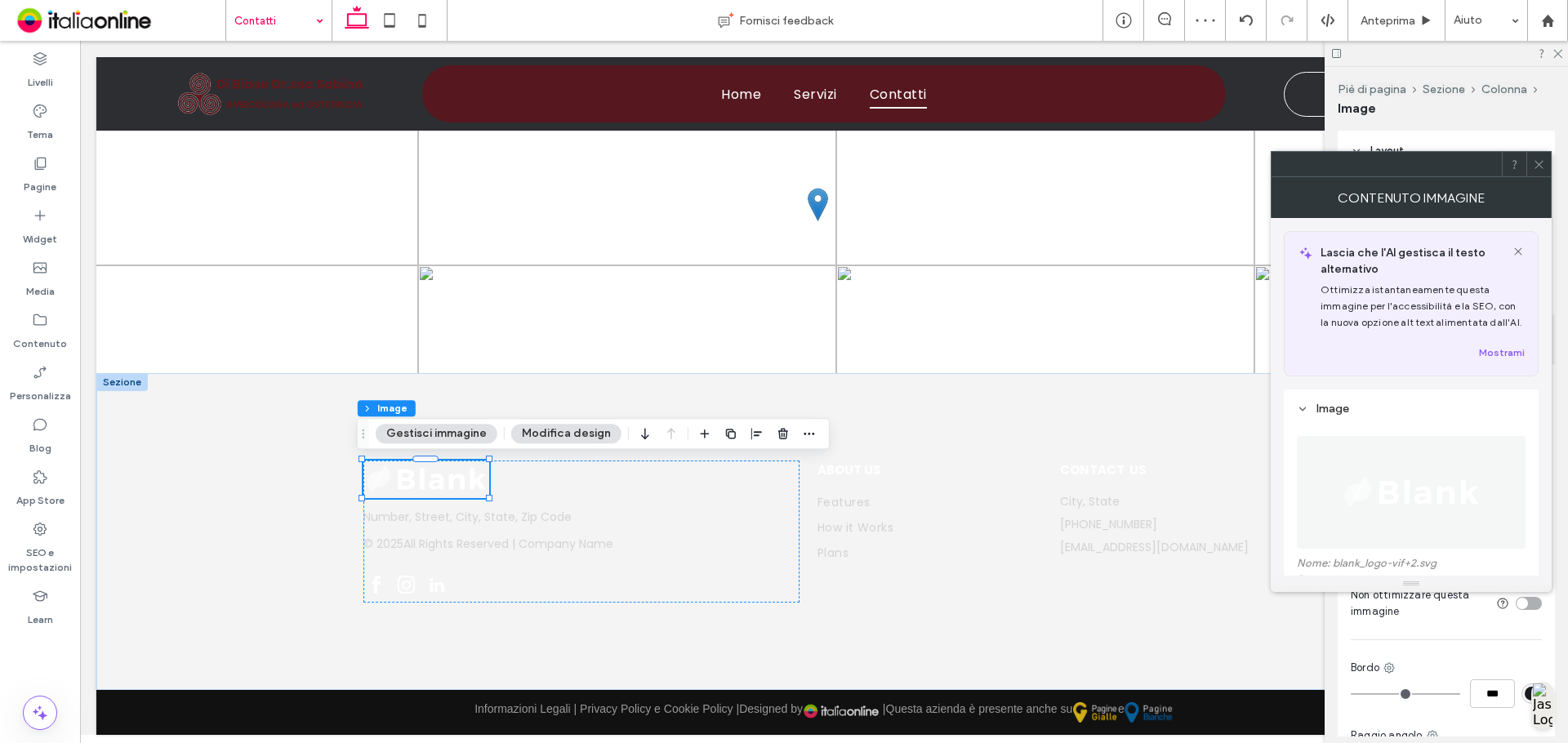
click at [1418, 453] on img at bounding box center [1412, 492] width 143 height 113
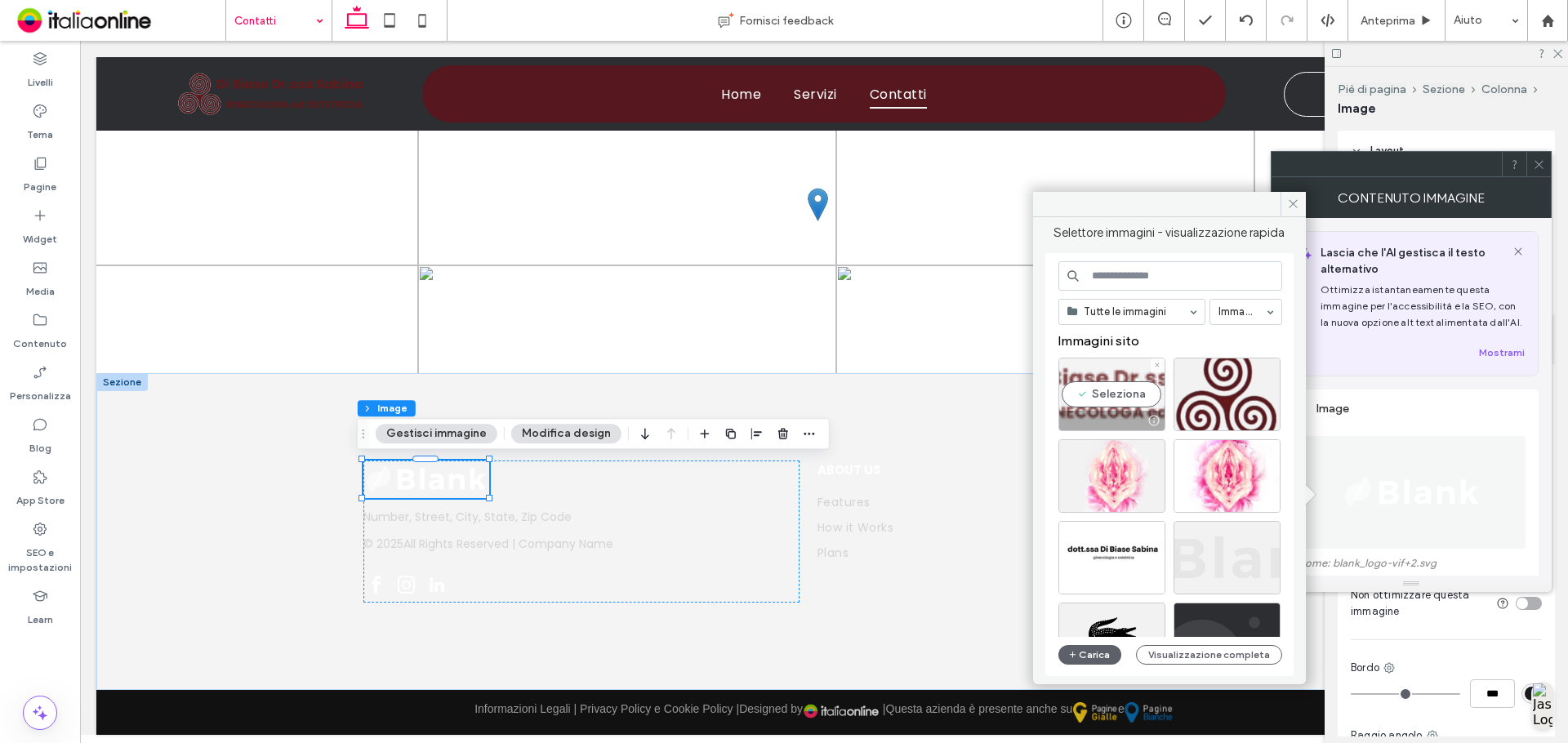
click at [1125, 394] on div "Seleziona" at bounding box center [1112, 394] width 107 height 73
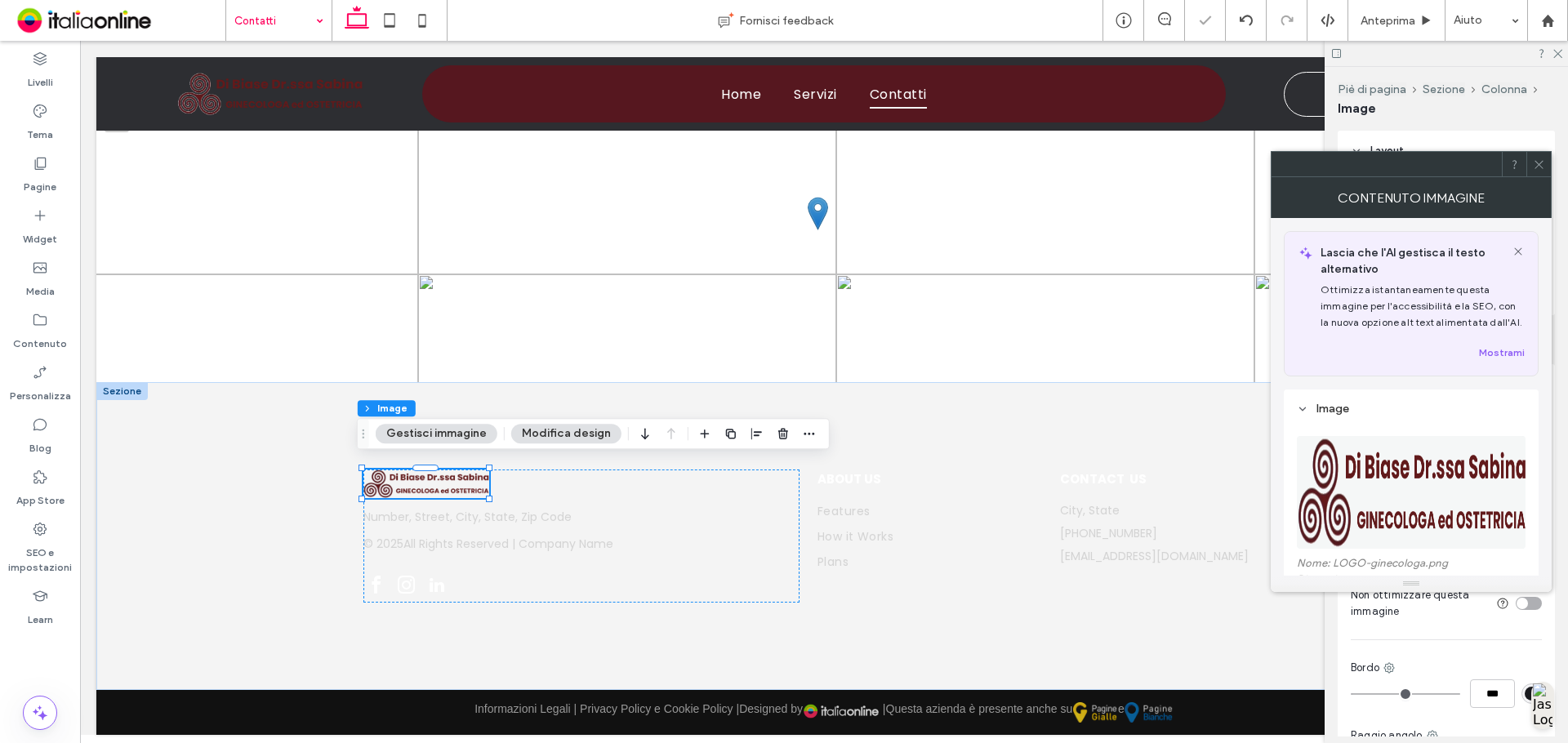
drag, startPoint x: 1534, startPoint y: 160, endPoint x: 1408, endPoint y: 236, distance: 147.1
click at [1534, 160] on icon at bounding box center [1539, 164] width 12 height 12
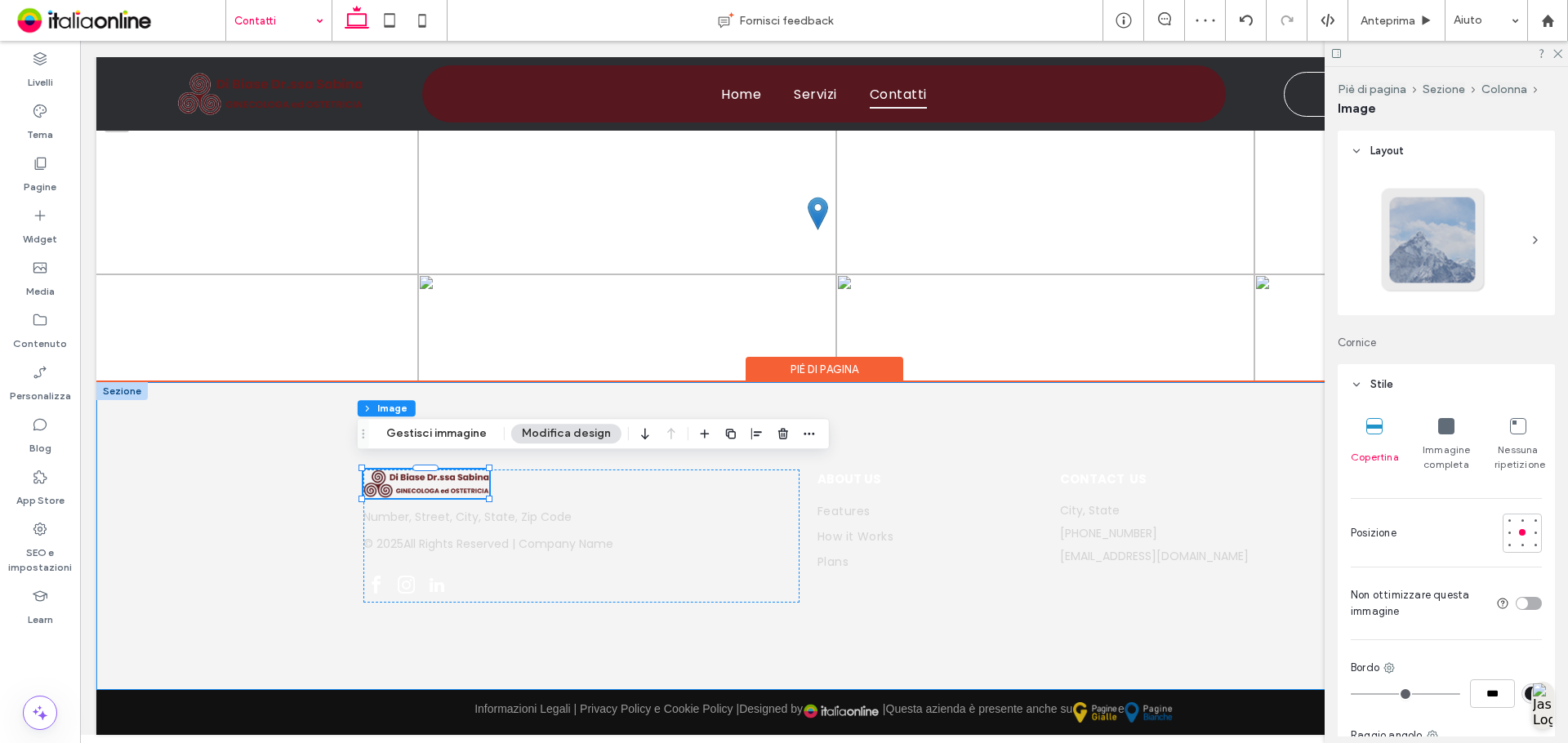
click at [1167, 420] on div "© 2025 All Rights Reserved | Company Name Number, Street, City, State, Zip Code…" at bounding box center [824, 536] width 980 height 308
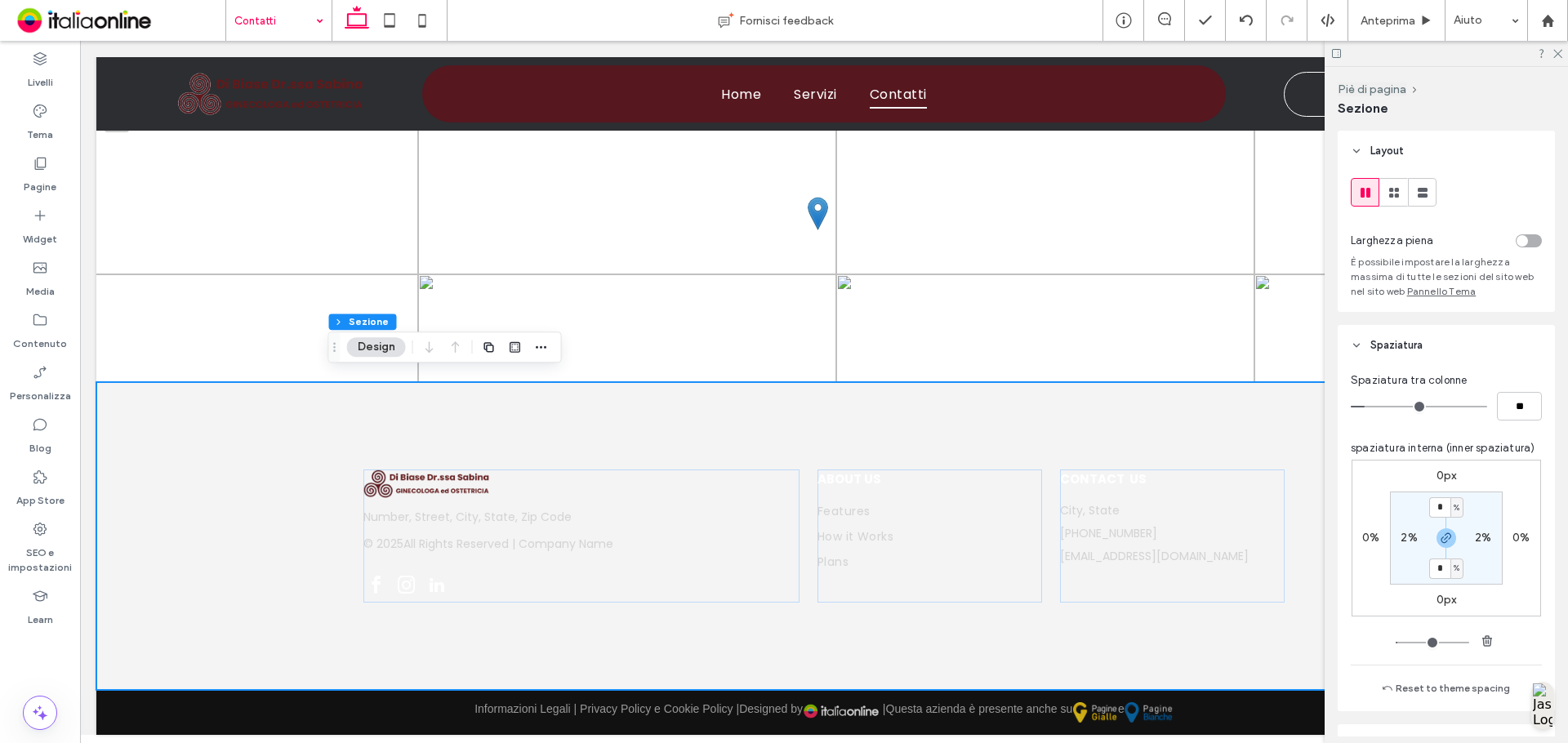
drag, startPoint x: 1527, startPoint y: 239, endPoint x: 1487, endPoint y: 306, distance: 78.0
click at [1525, 239] on div "toggle" at bounding box center [1528, 241] width 26 height 13
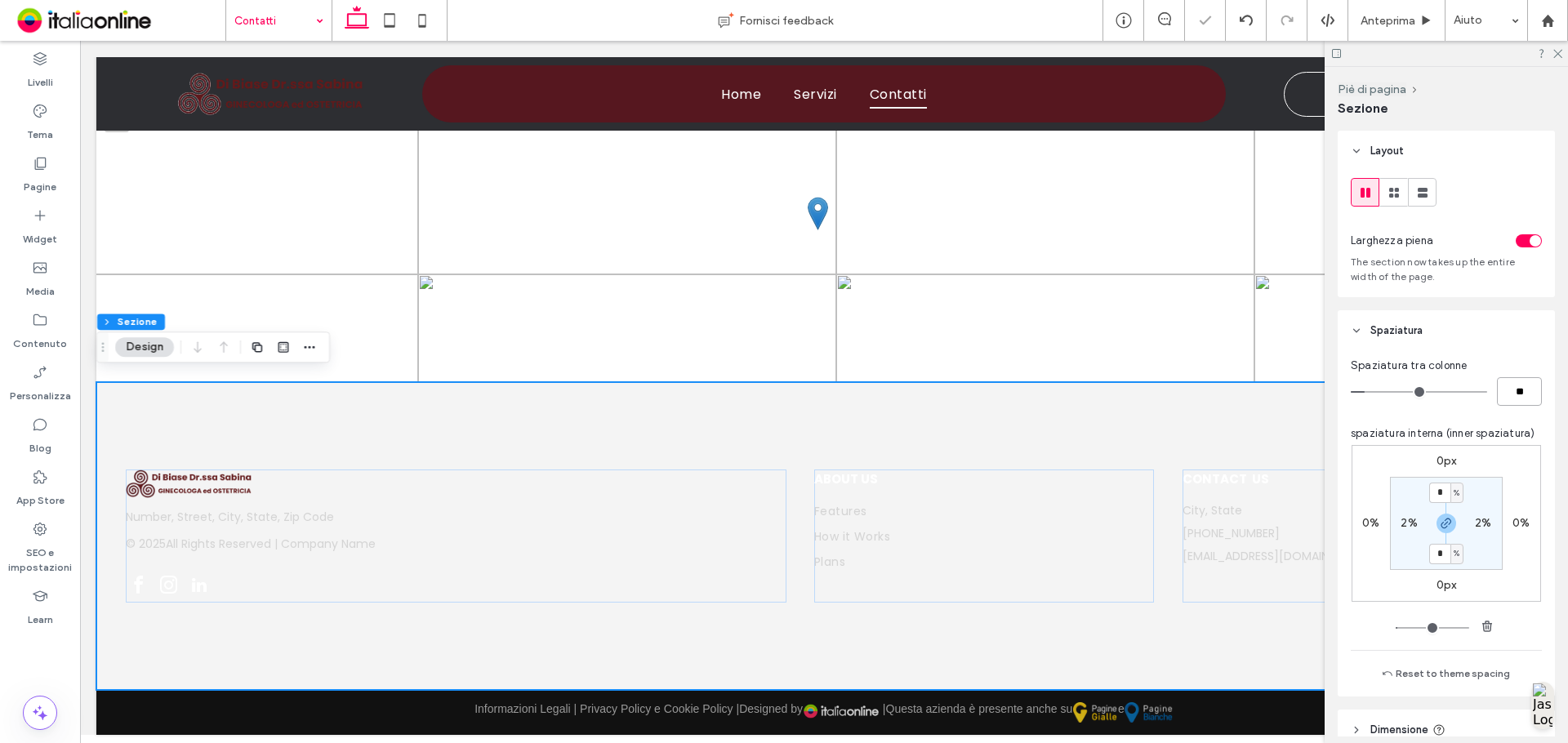
drag, startPoint x: 1509, startPoint y: 391, endPoint x: 1567, endPoint y: 407, distance: 60.2
click at [1512, 394] on input "**" at bounding box center [1519, 391] width 45 height 28
click at [1400, 519] on label "2%" at bounding box center [1408, 523] width 16 height 14
type input "*"
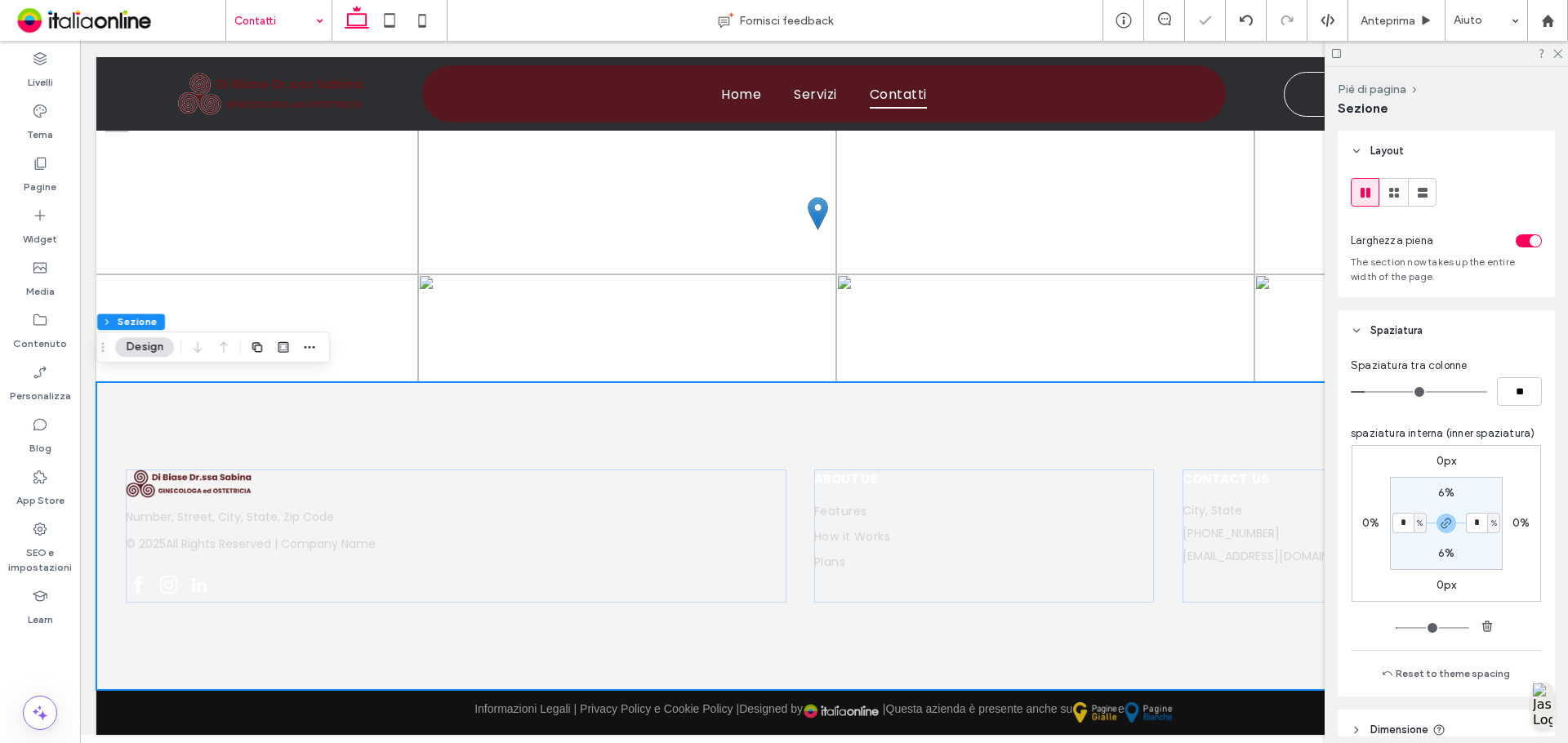
type input "*"
click at [1480, 488] on section "6% * % 6% * %" at bounding box center [1446, 524] width 113 height 93
click at [1558, 47] on icon at bounding box center [1557, 52] width 10 height 10
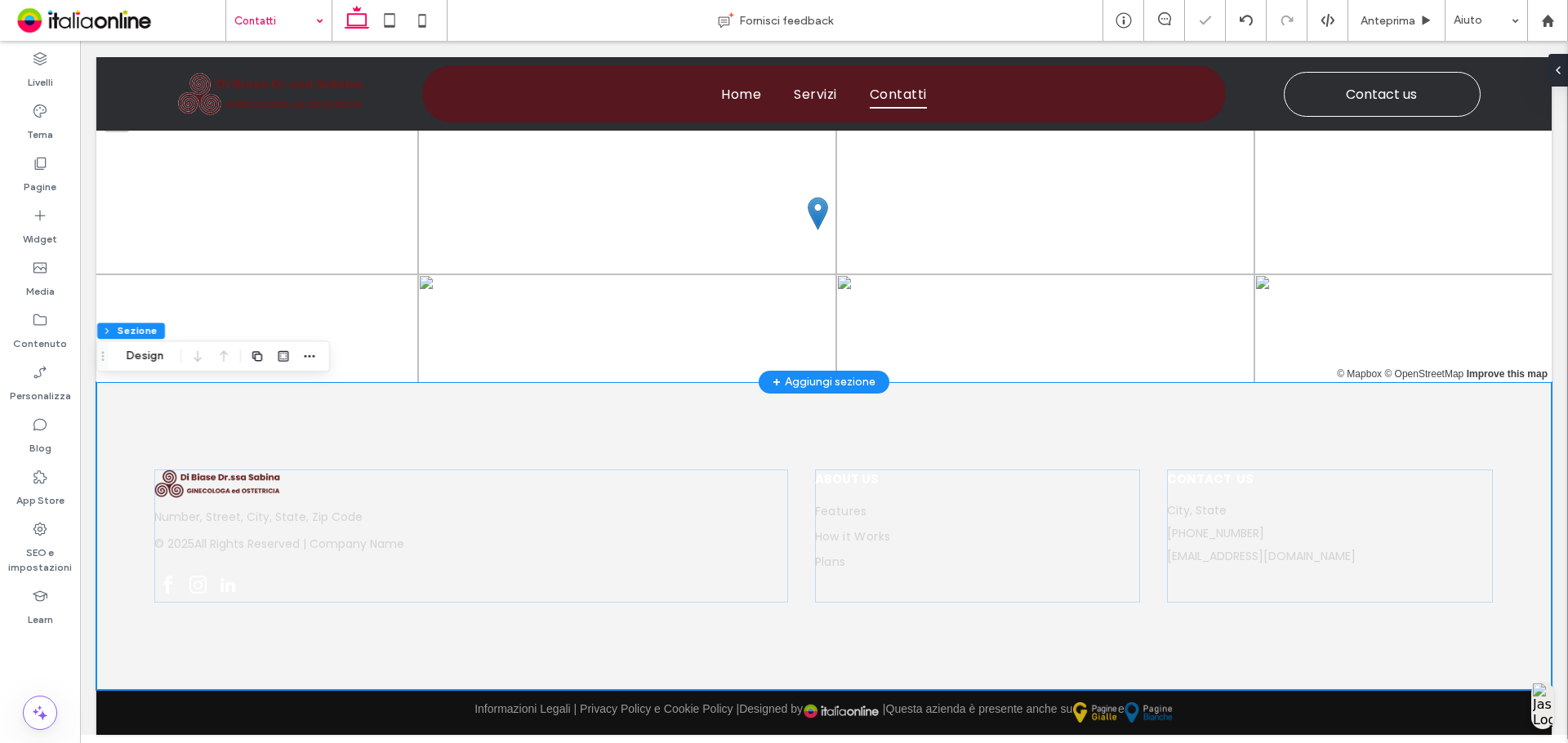
scroll to position [2943, 0]
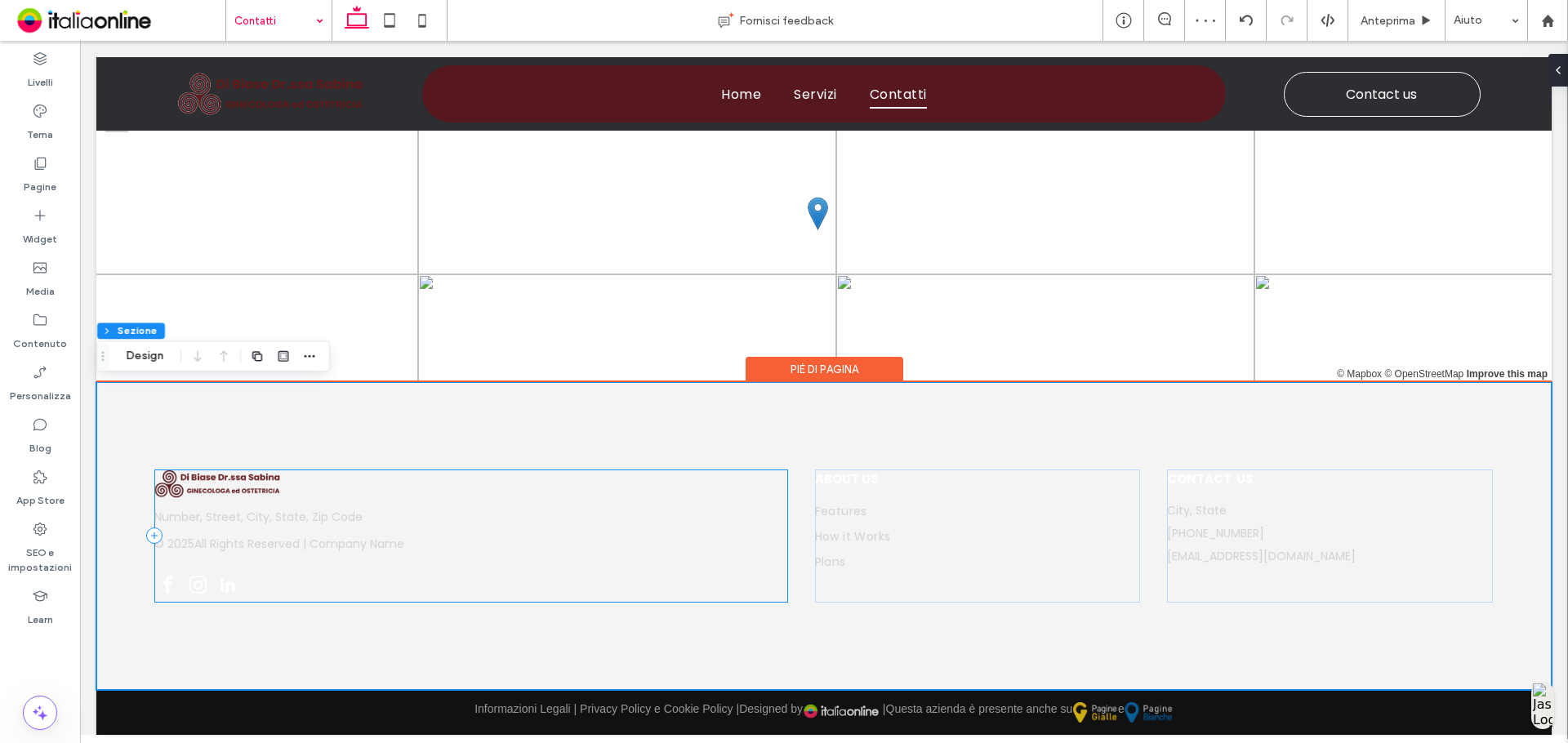
click at [463, 544] on div "© 2025 All Rights Reserved | Company Name Number, Street, City, State, Zip Code" at bounding box center [471, 537] width 633 height 134
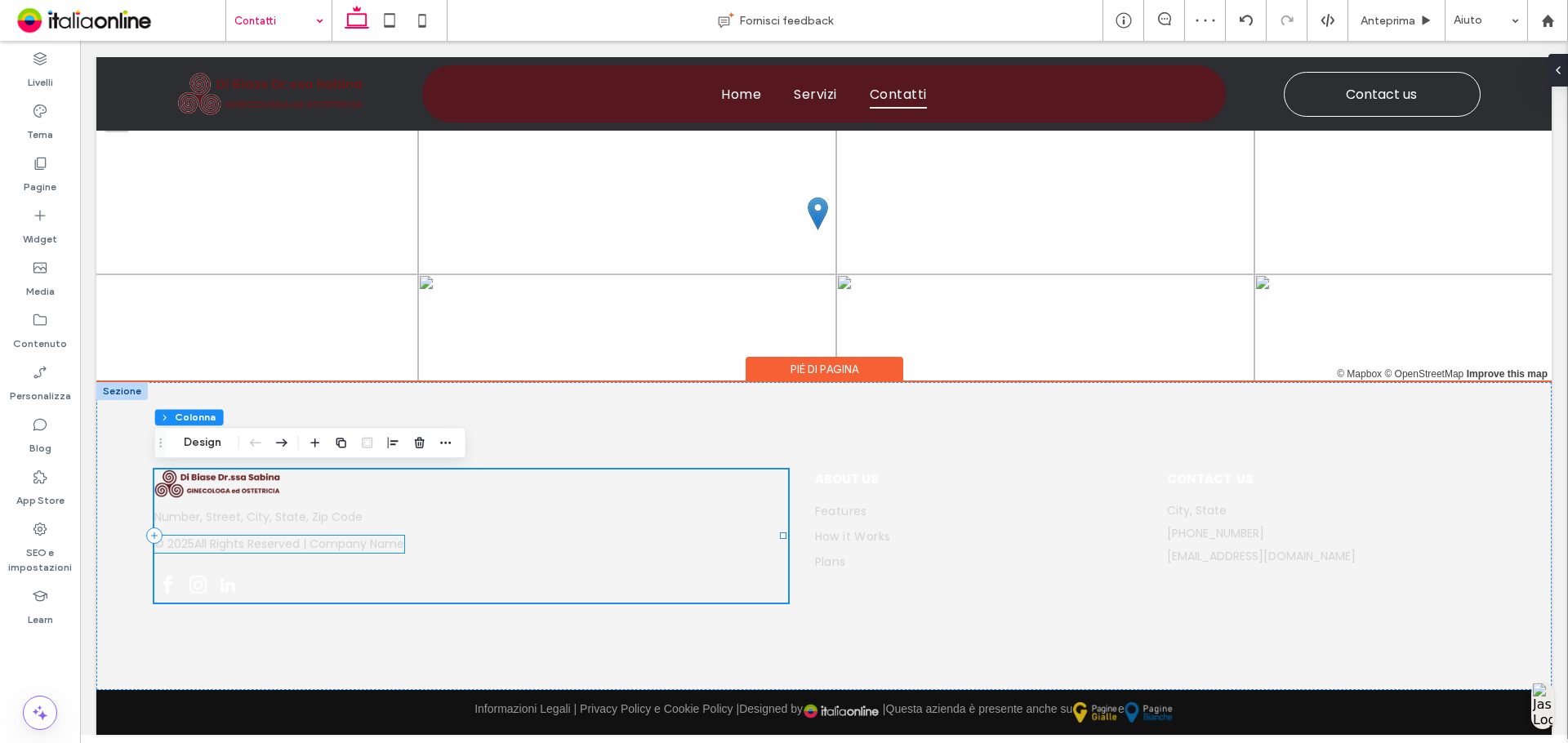
click at [394, 547] on span "All Rights Reserved | Company Name" at bounding box center [299, 544] width 210 height 17
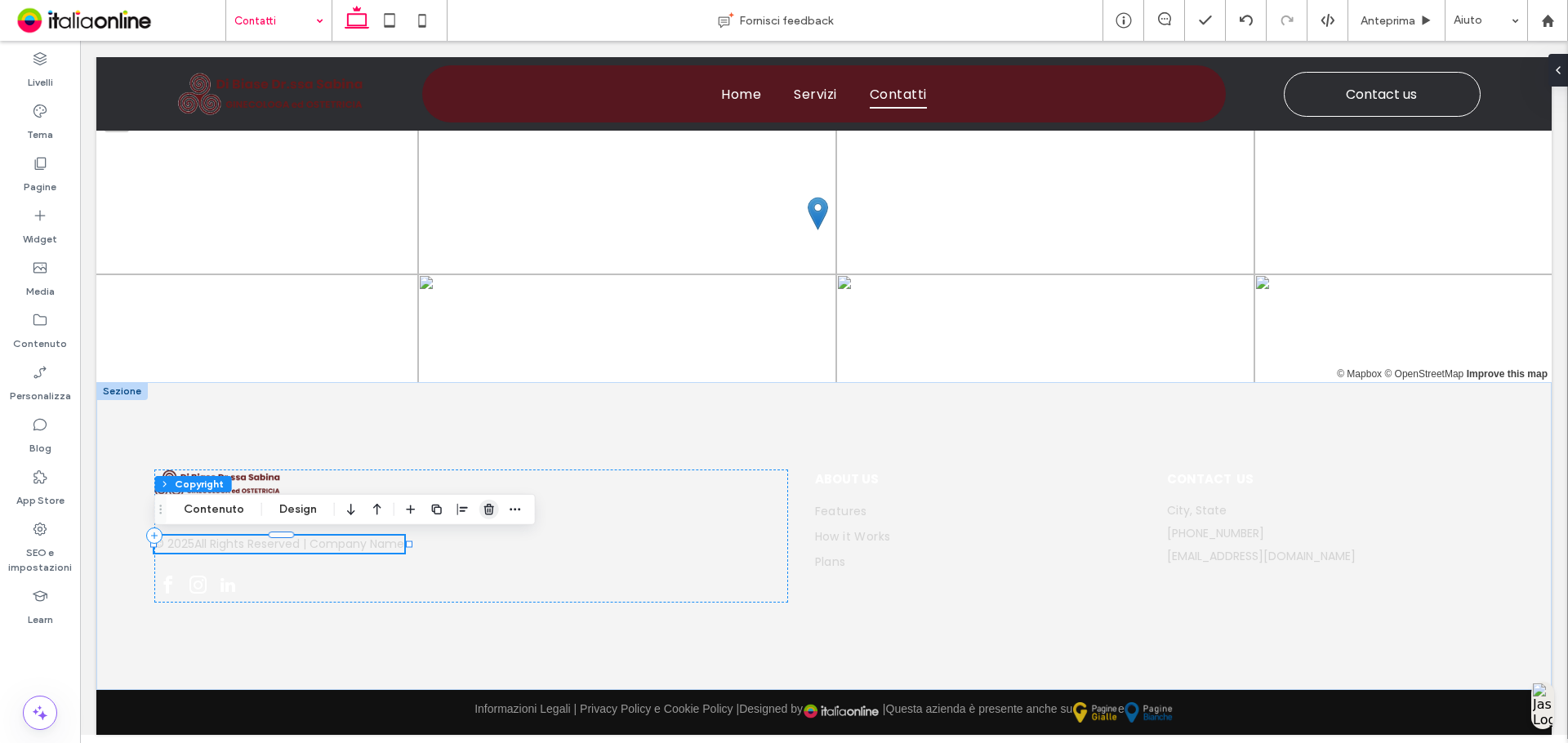
click at [490, 507] on use "button" at bounding box center [488, 509] width 9 height 10
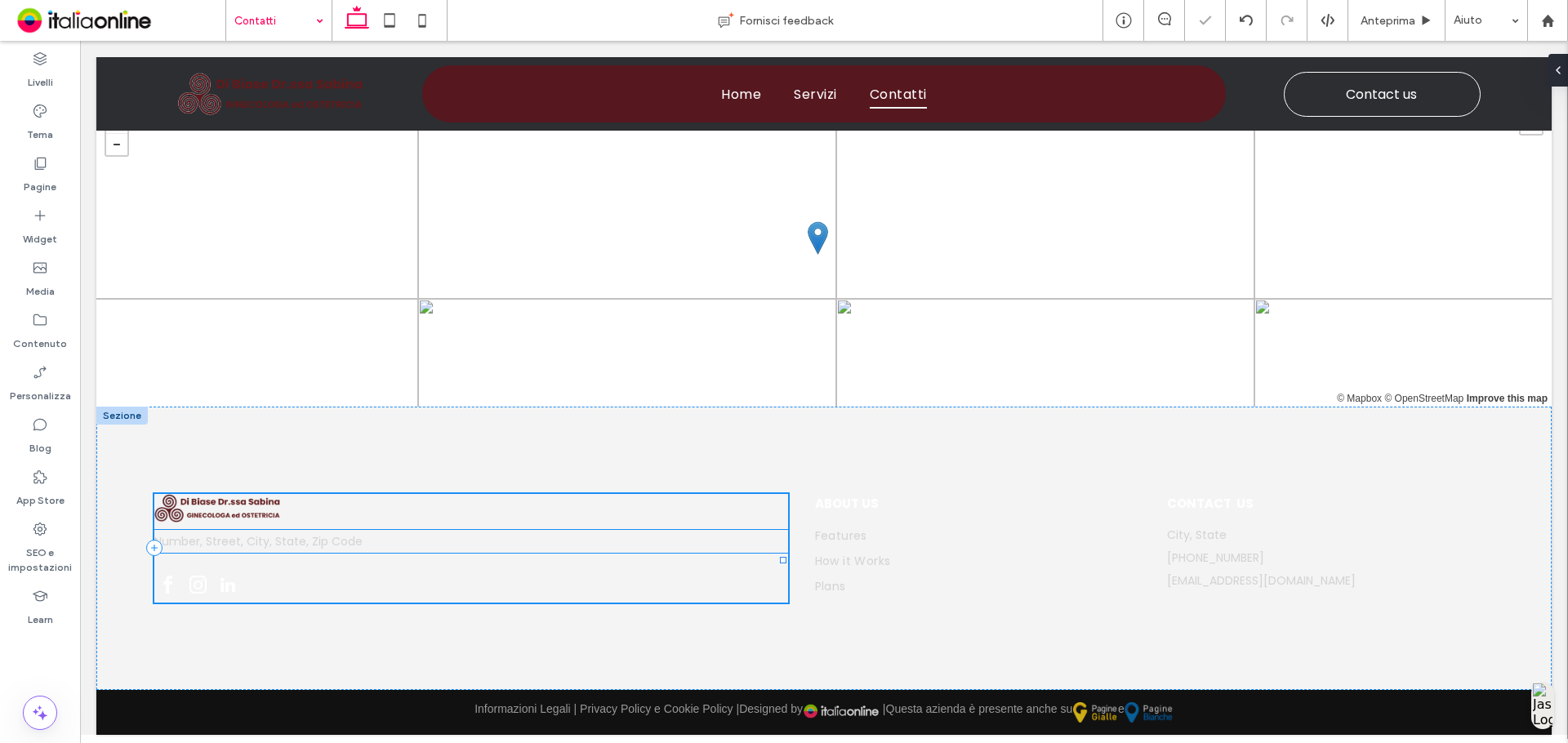
scroll to position [2919, 0]
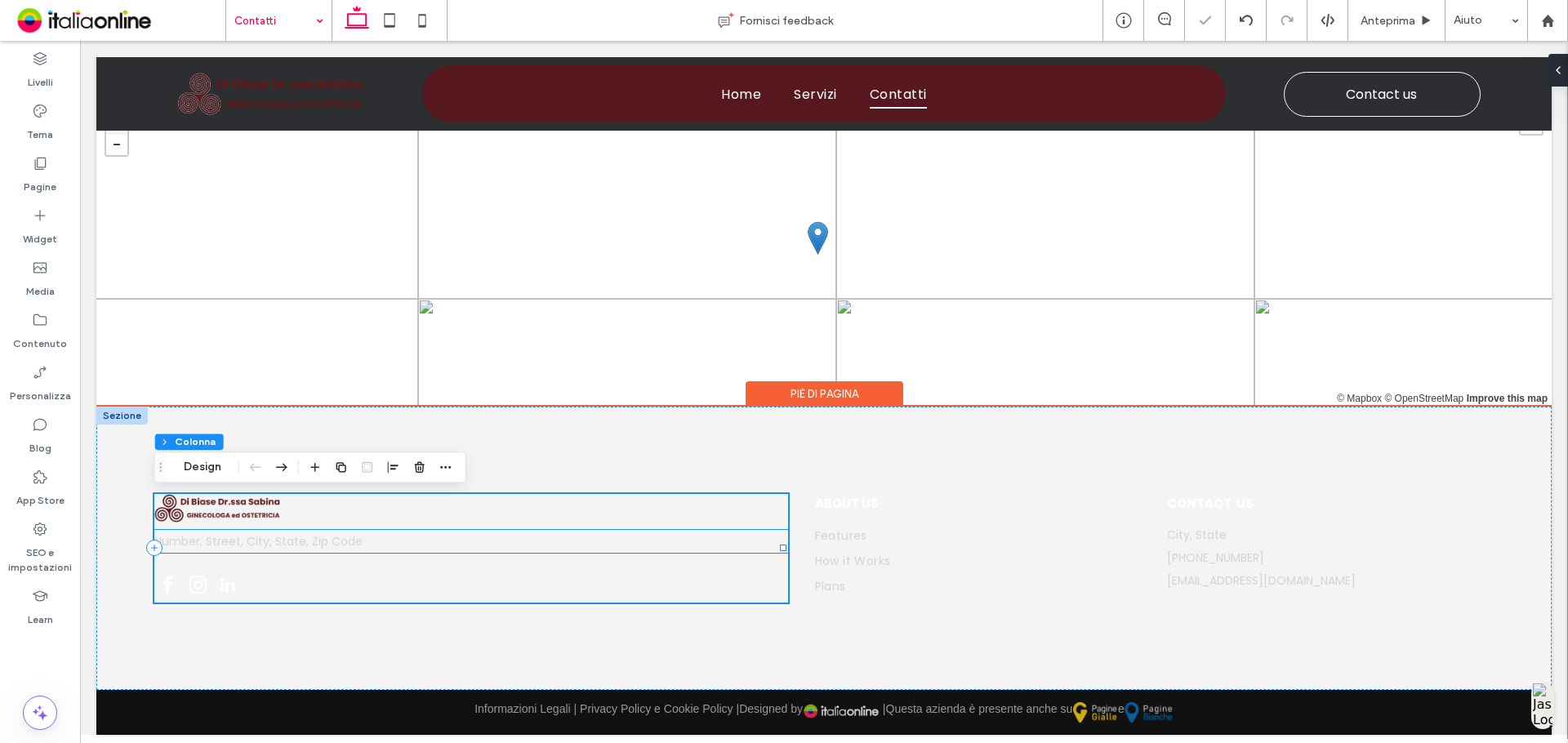
click at [379, 546] on h6 "Number, Street, City, State, Zip Code" at bounding box center [471, 541] width 633 height 23
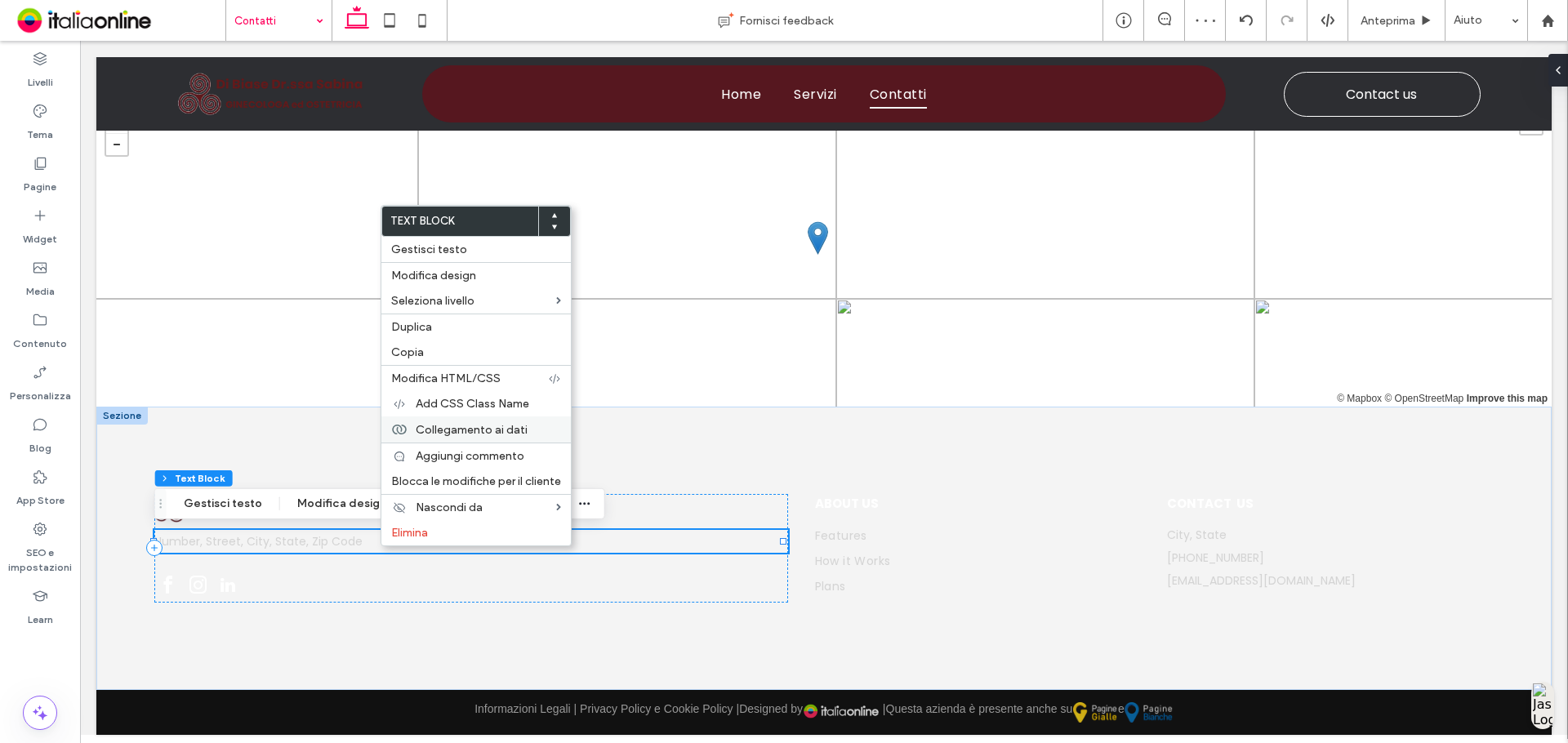
click at [479, 425] on span "Collegamento ai dati" at bounding box center [471, 430] width 112 height 14
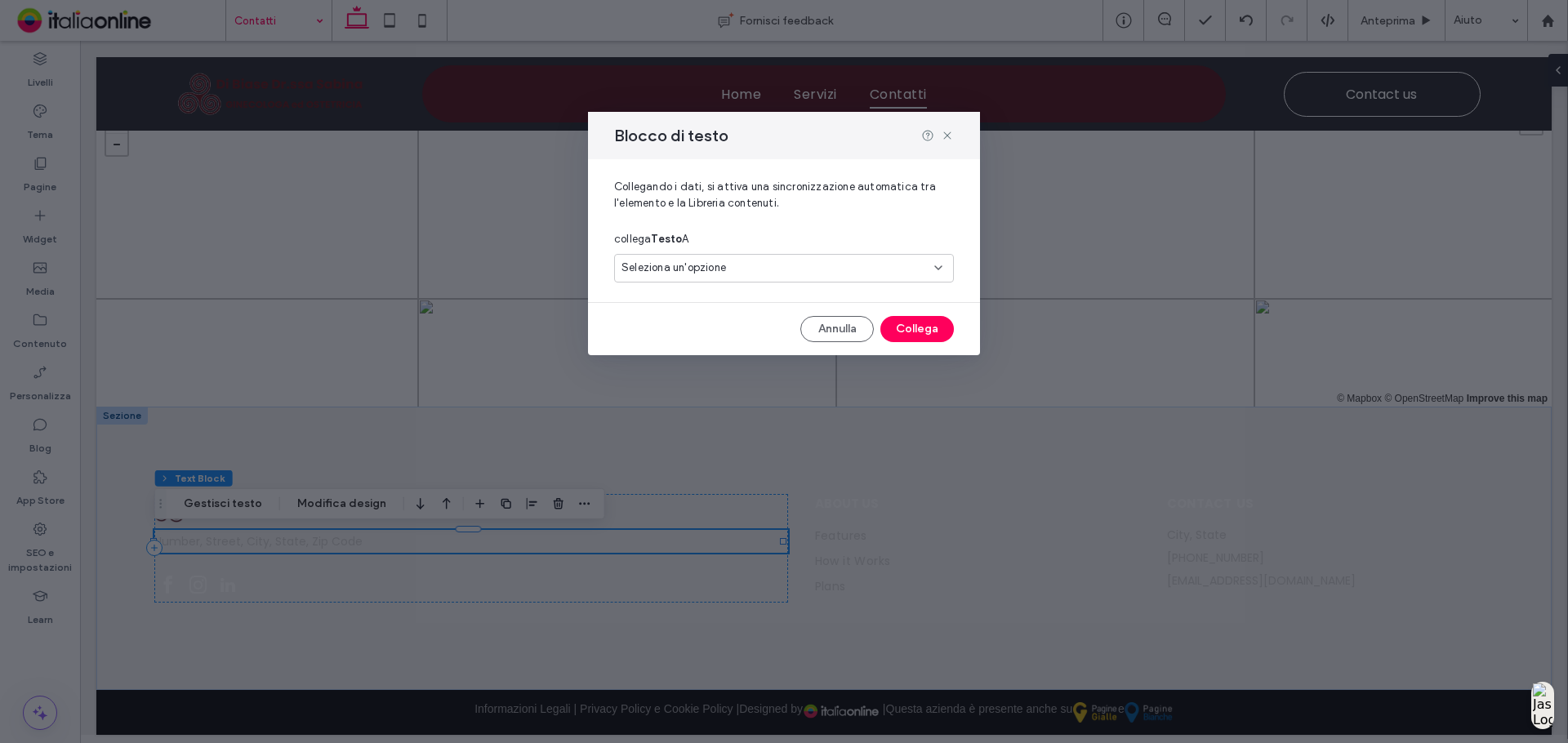
click at [721, 272] on span "Seleziona un'opzione" at bounding box center [674, 267] width 105 height 16
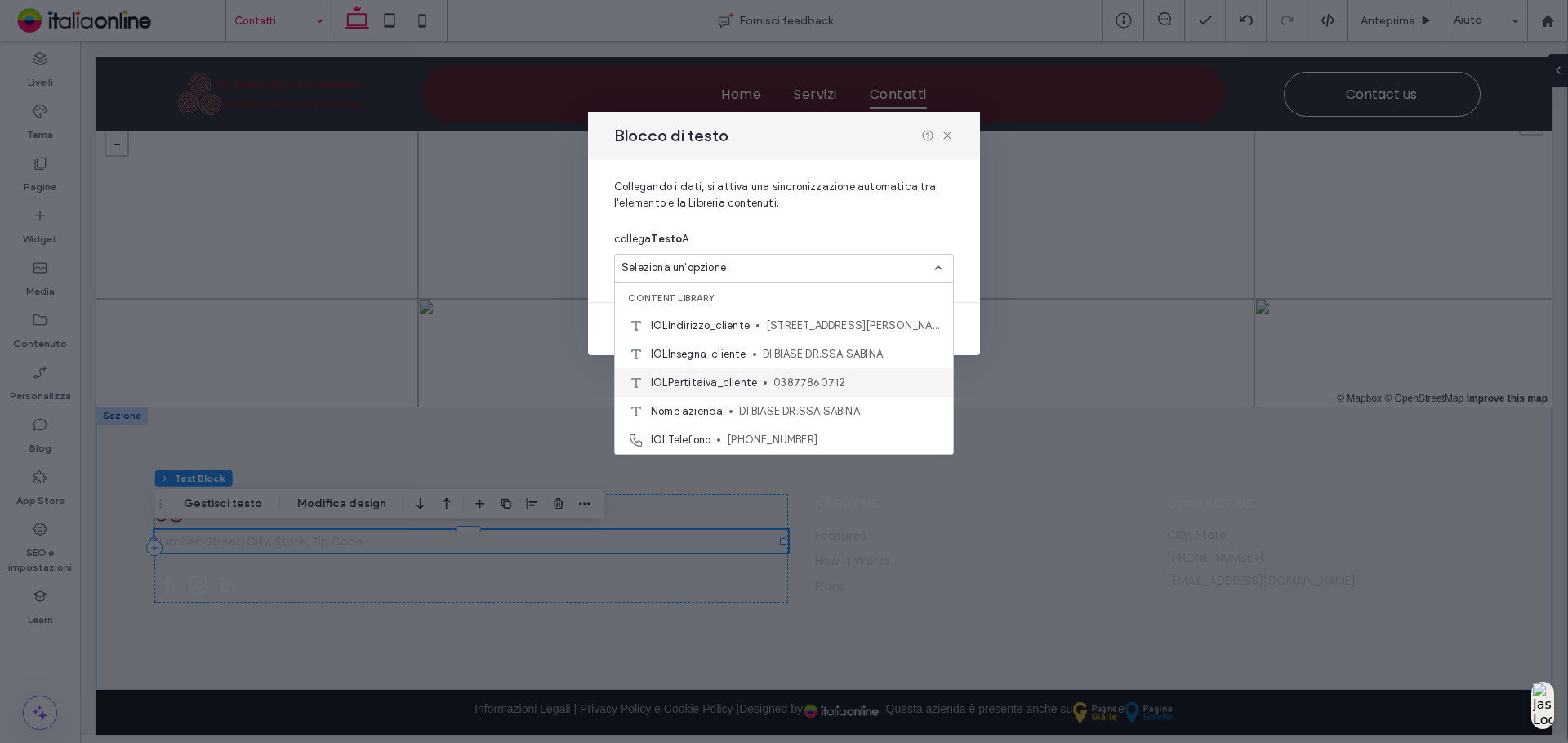
click at [732, 372] on div "IOLPartitaiva_cliente 03877860712" at bounding box center [783, 382] width 338 height 28
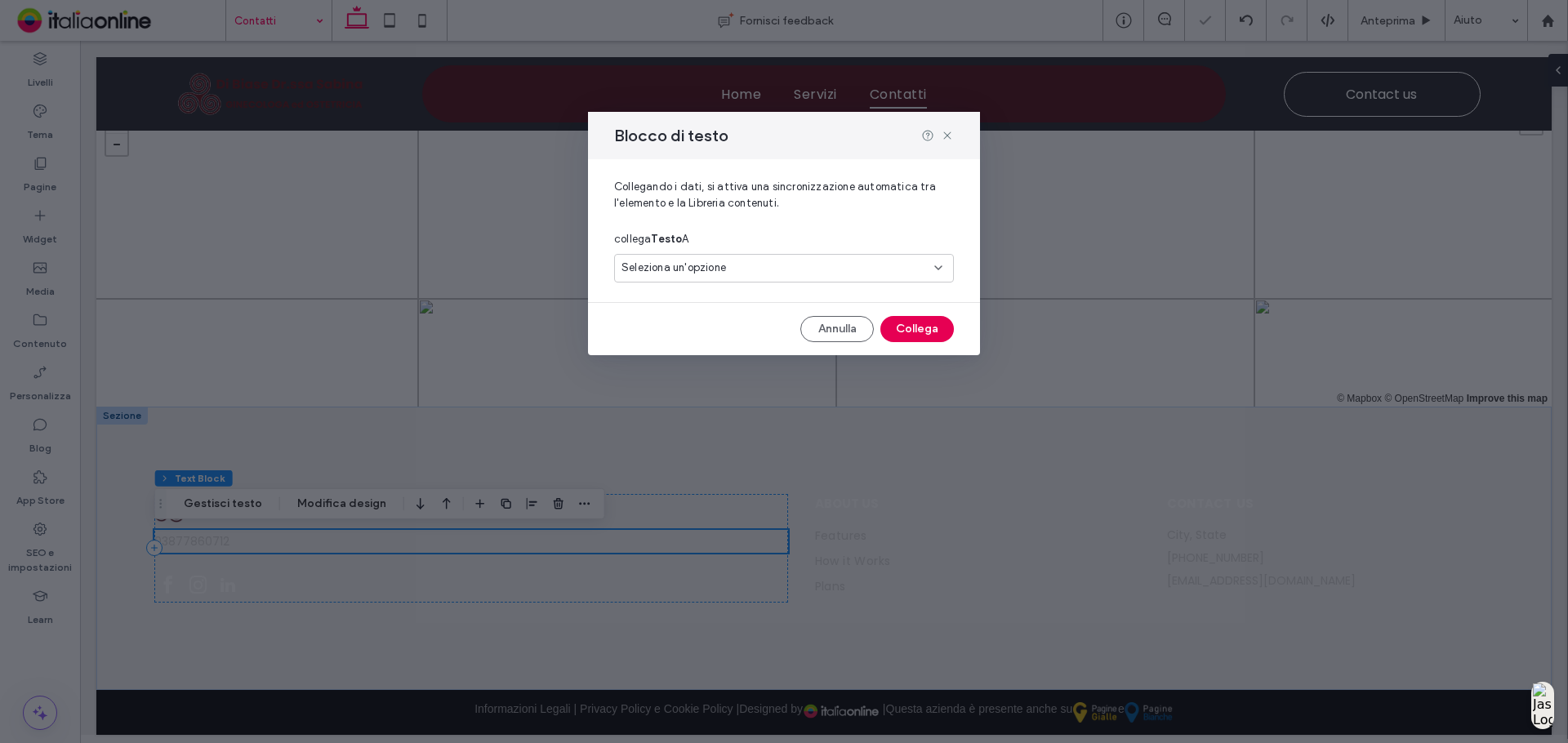
drag, startPoint x: 917, startPoint y: 330, endPoint x: 811, endPoint y: 298, distance: 110.7
click at [917, 330] on button "Collega" at bounding box center [916, 329] width 73 height 26
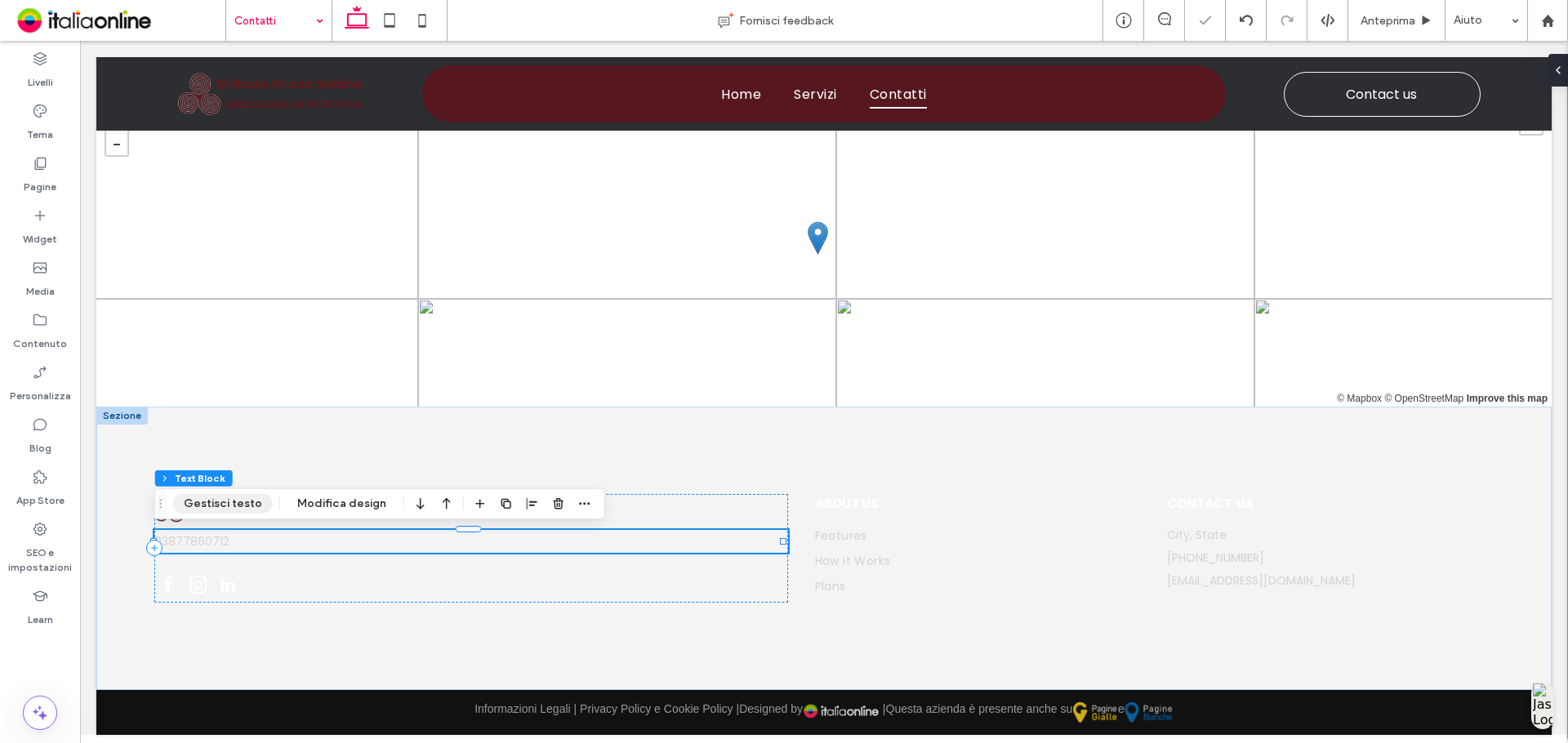
click at [252, 509] on button "Gestisci testo" at bounding box center [223, 504] width 100 height 20
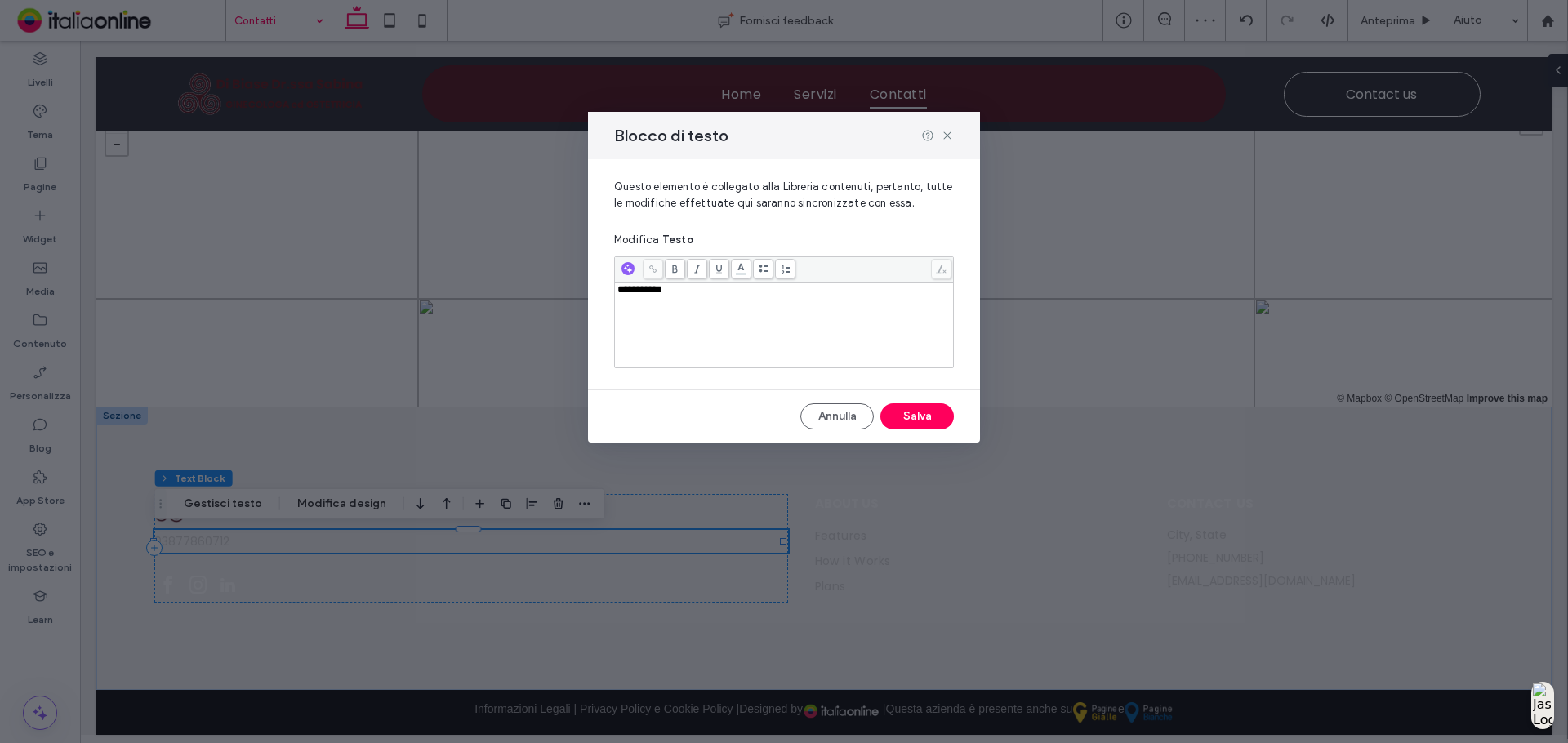
click at [614, 299] on div "**********" at bounding box center [783, 312] width 340 height 112
click at [622, 303] on div "**********" at bounding box center [784, 325] width 334 height 82
click at [948, 410] on button "Salva" at bounding box center [916, 416] width 73 height 26
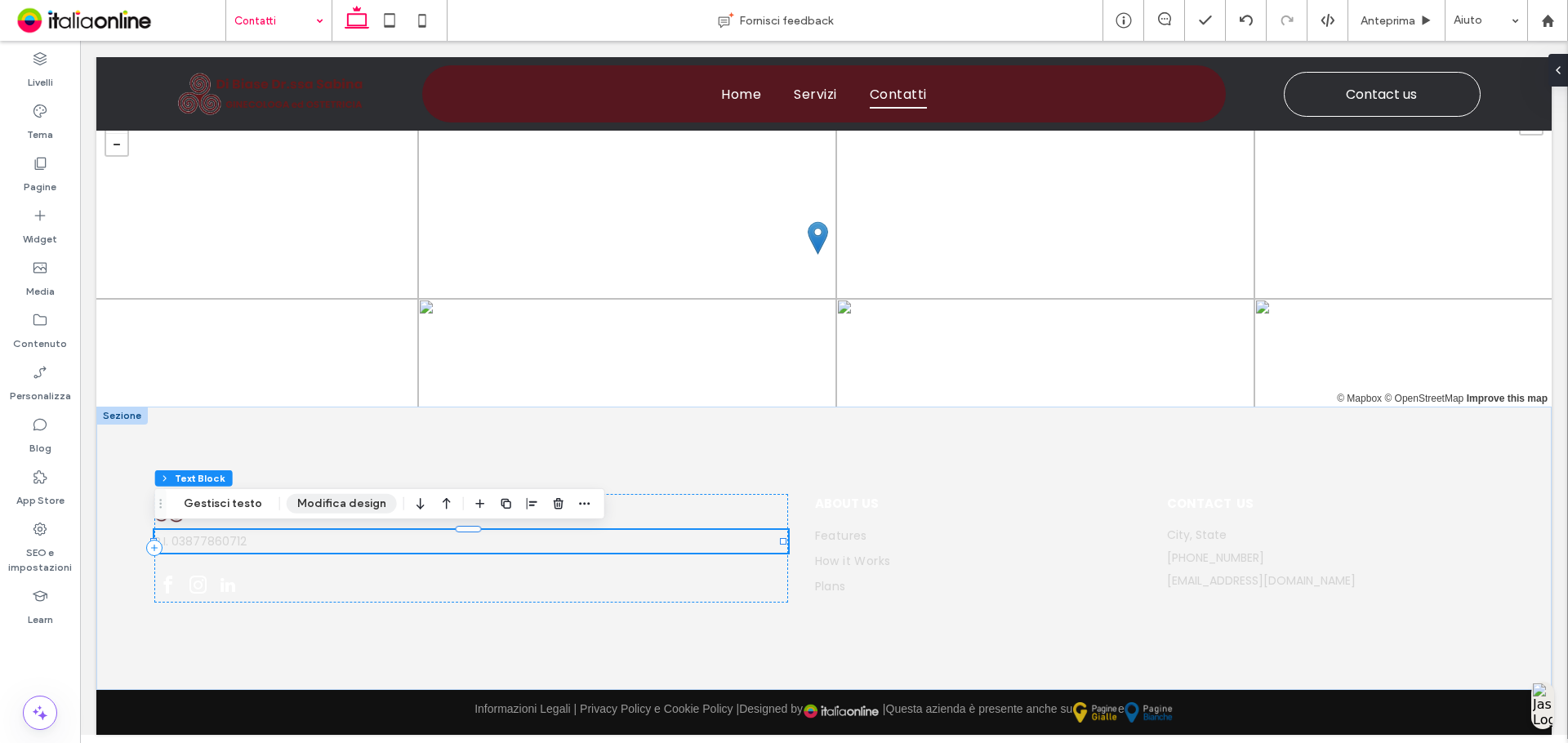
drag, startPoint x: 303, startPoint y: 498, endPoint x: 322, endPoint y: 497, distance: 19.0
click at [304, 498] on button "Modifica design" at bounding box center [341, 504] width 110 height 20
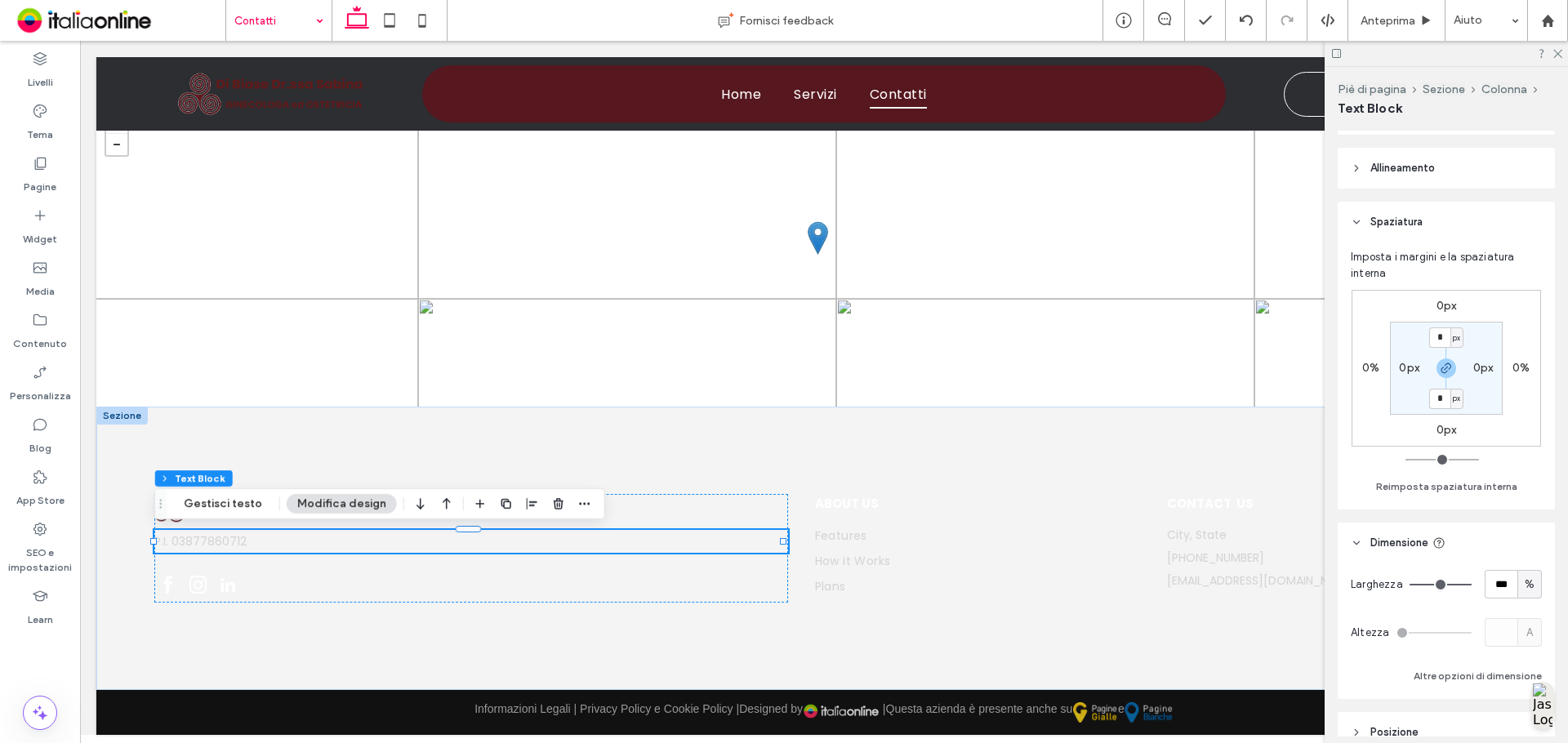
scroll to position [0, 0]
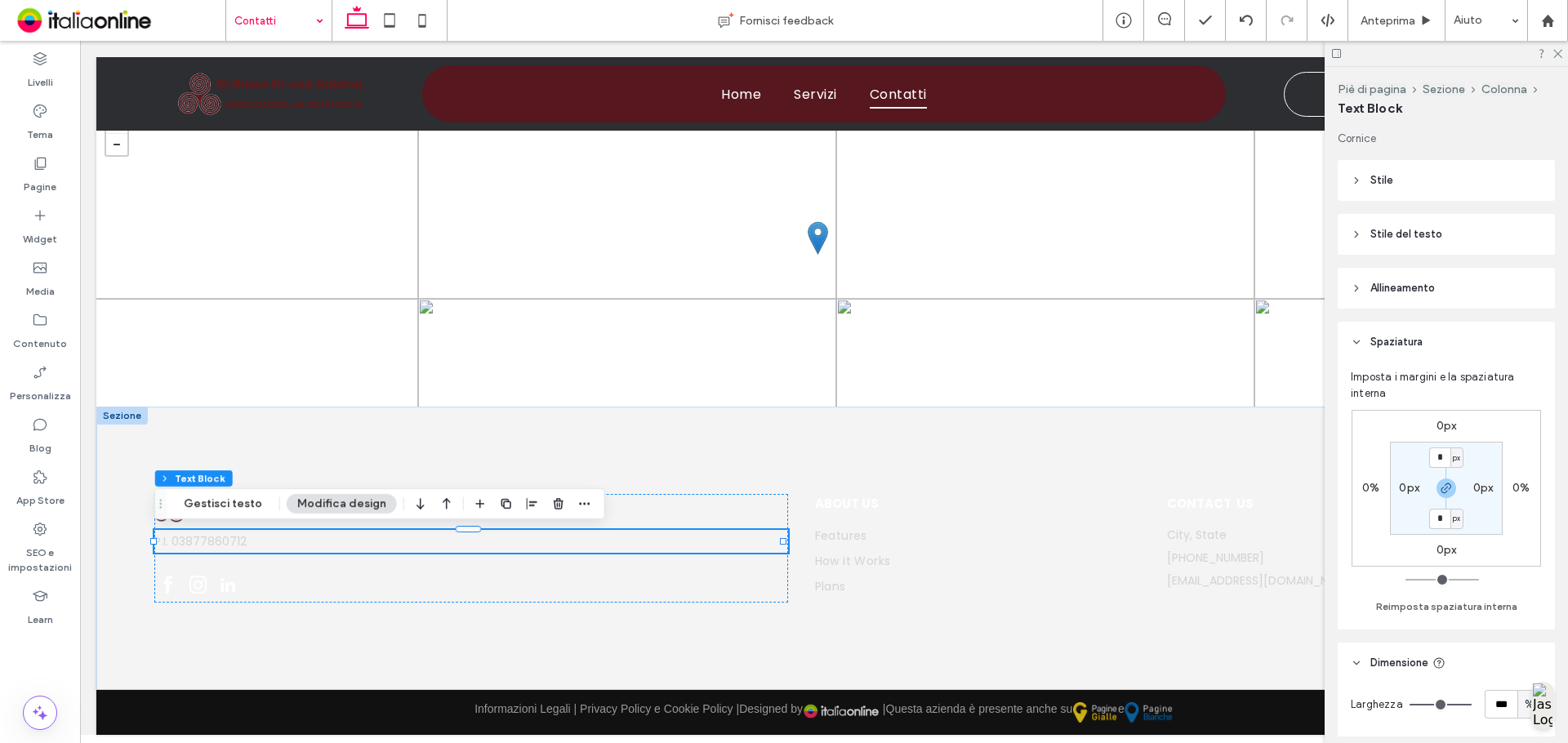
click at [1467, 235] on header "Stile del testo" at bounding box center [1446, 234] width 217 height 40
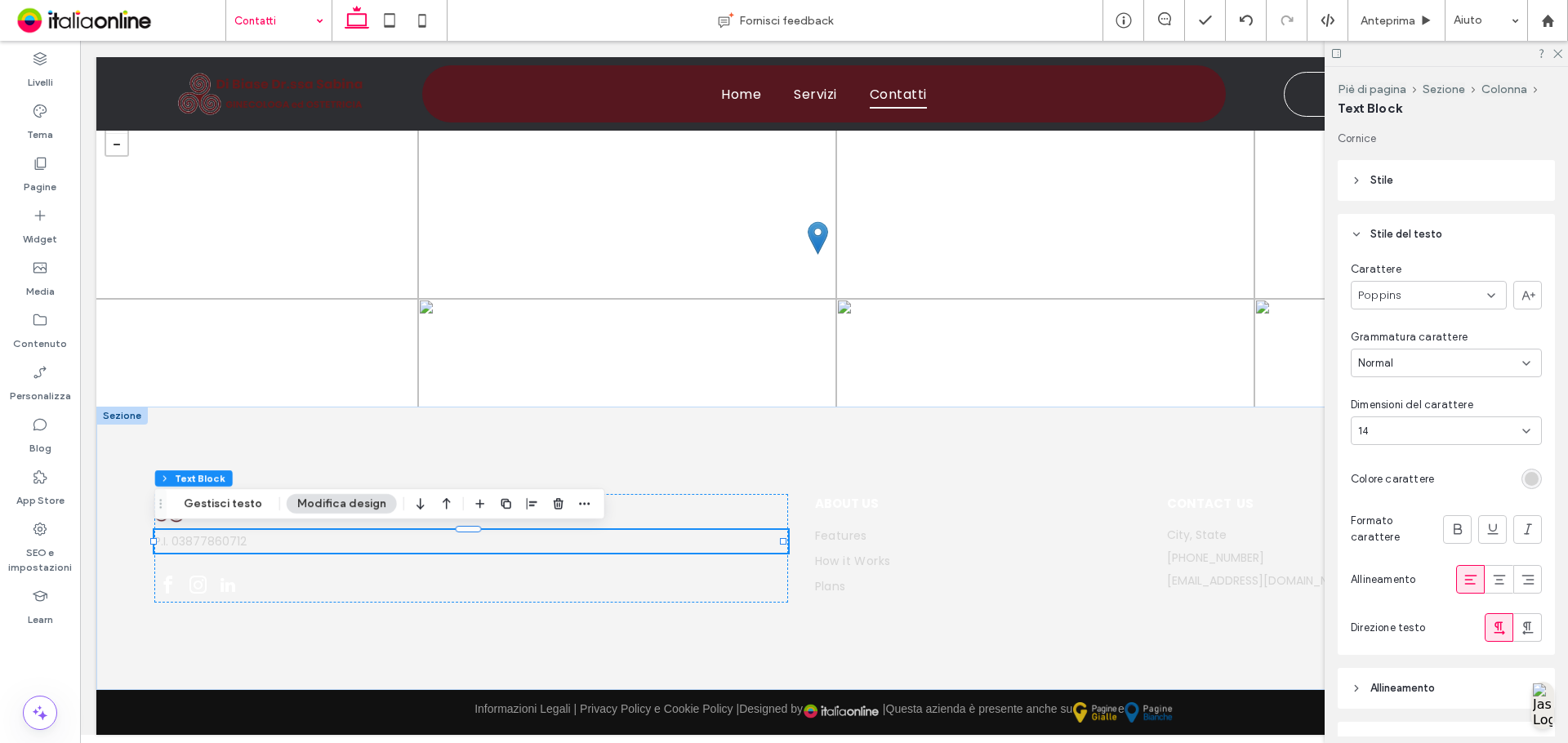
click at [1534, 482] on div "Carattere Poppins Grammatura carattere Normal Dimensioni del carattere 14 Color…" at bounding box center [1446, 454] width 217 height 400
click at [1524, 483] on div "rgb(212, 212, 212)" at bounding box center [1531, 479] width 14 height 14
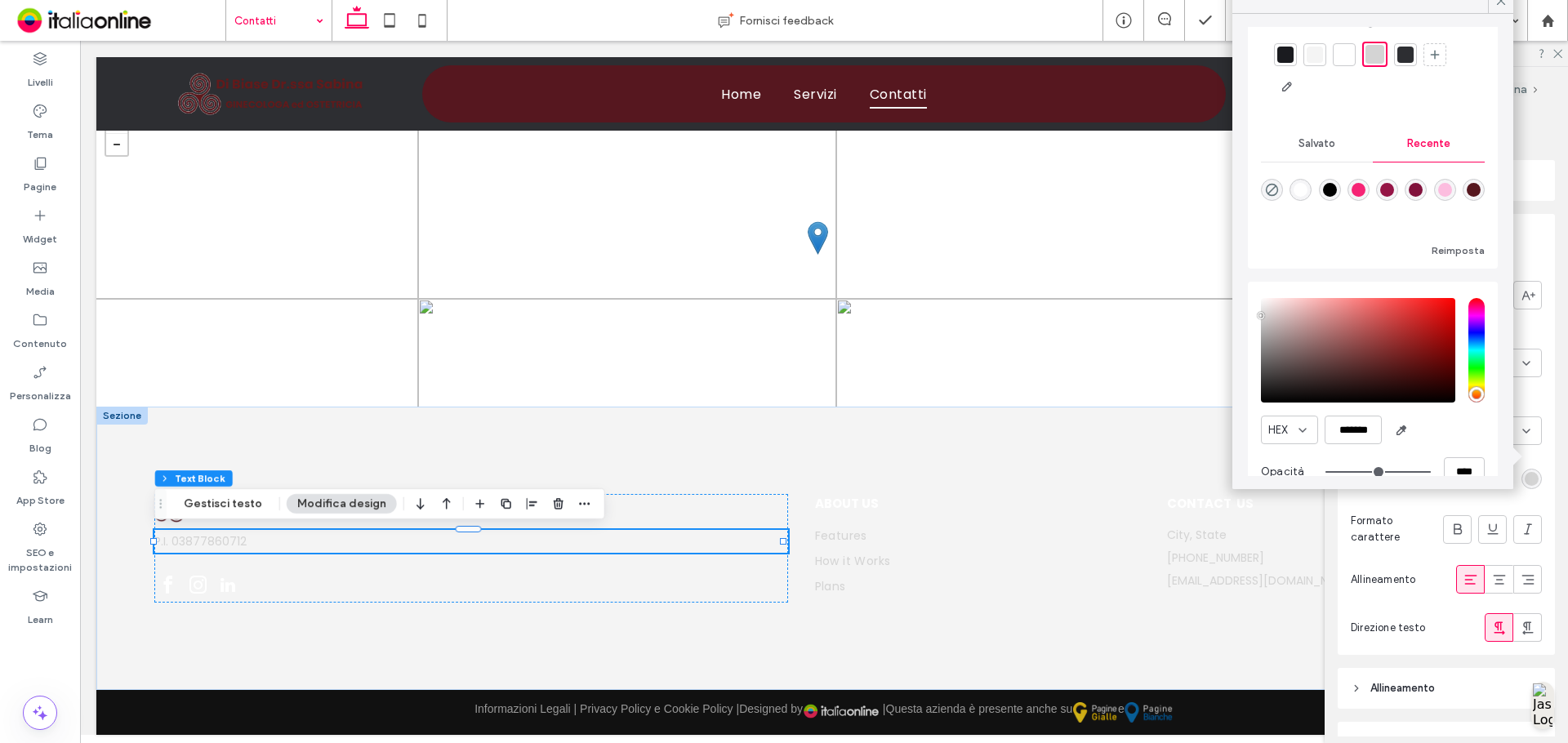
scroll to position [81, 0]
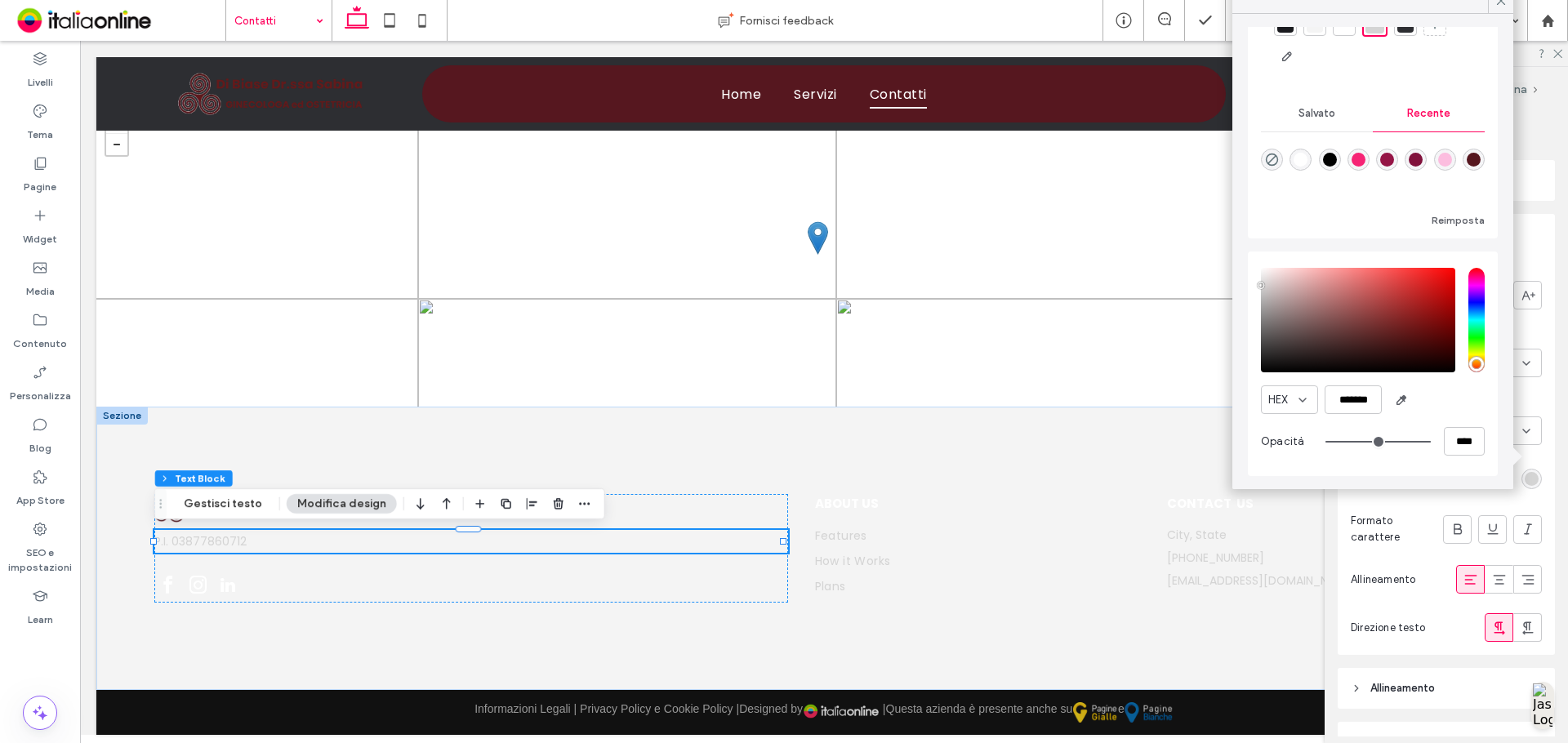
click at [1334, 122] on div "Salvato" at bounding box center [1316, 114] width 112 height 36
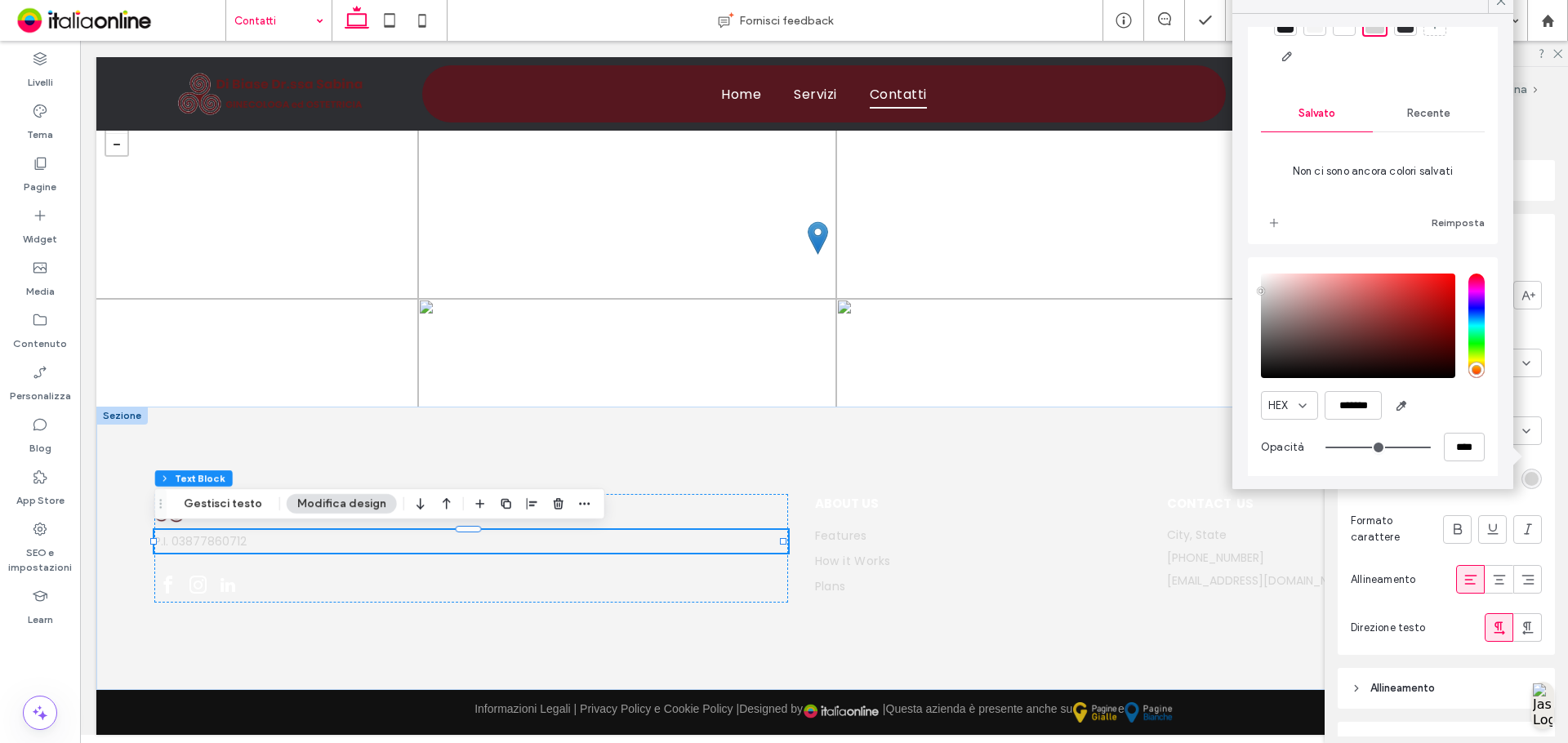
click at [1430, 114] on span "Recente" at bounding box center [1428, 113] width 43 height 13
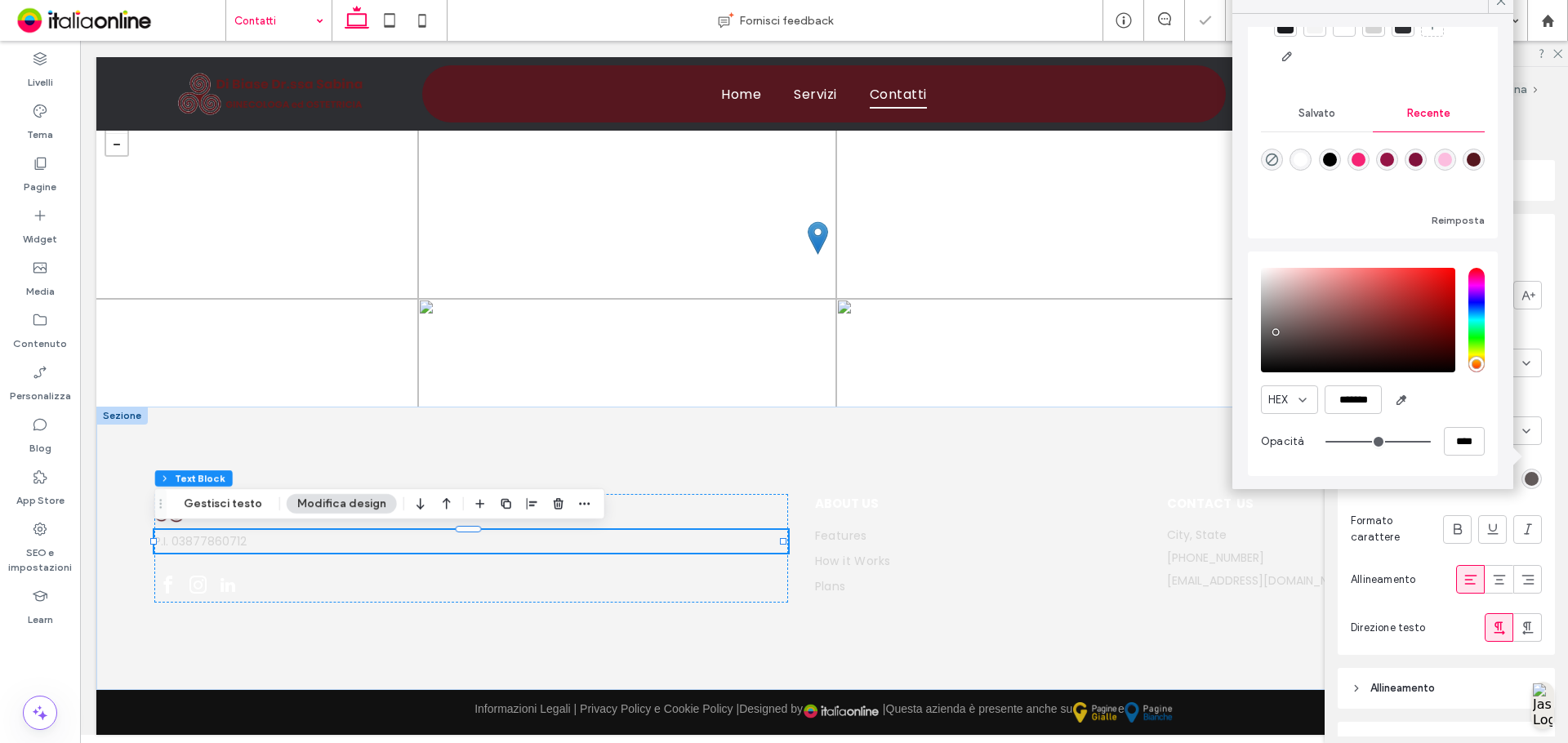
scroll to position [78, 0]
type input "*******"
drag, startPoint x: 1275, startPoint y: 333, endPoint x: 1248, endPoint y: 334, distance: 27.0
click at [1248, 334] on div "HEX ******* Opacità ****" at bounding box center [1372, 364] width 250 height 224
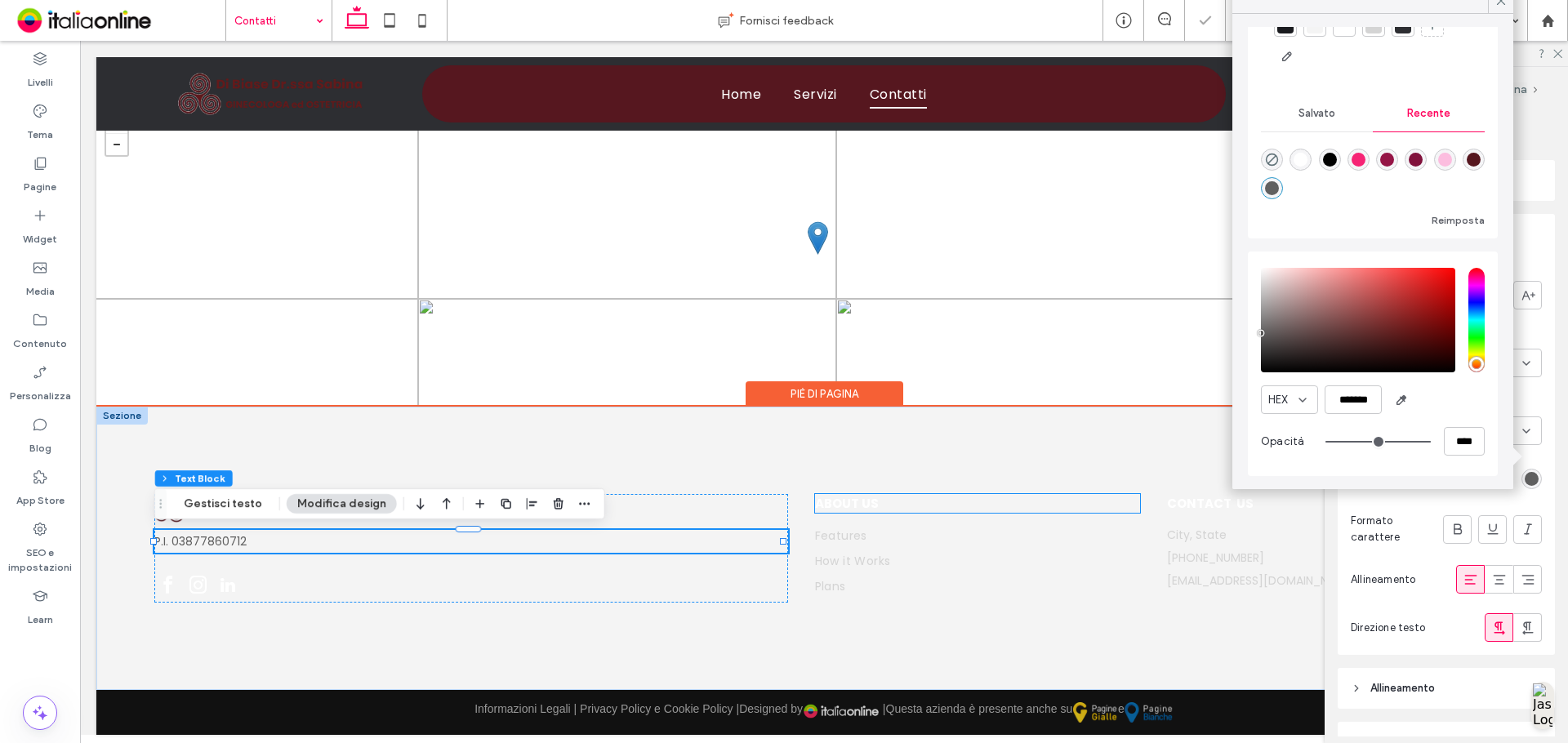
click at [932, 500] on h5 "ABOUT US" at bounding box center [977, 504] width 326 height 19
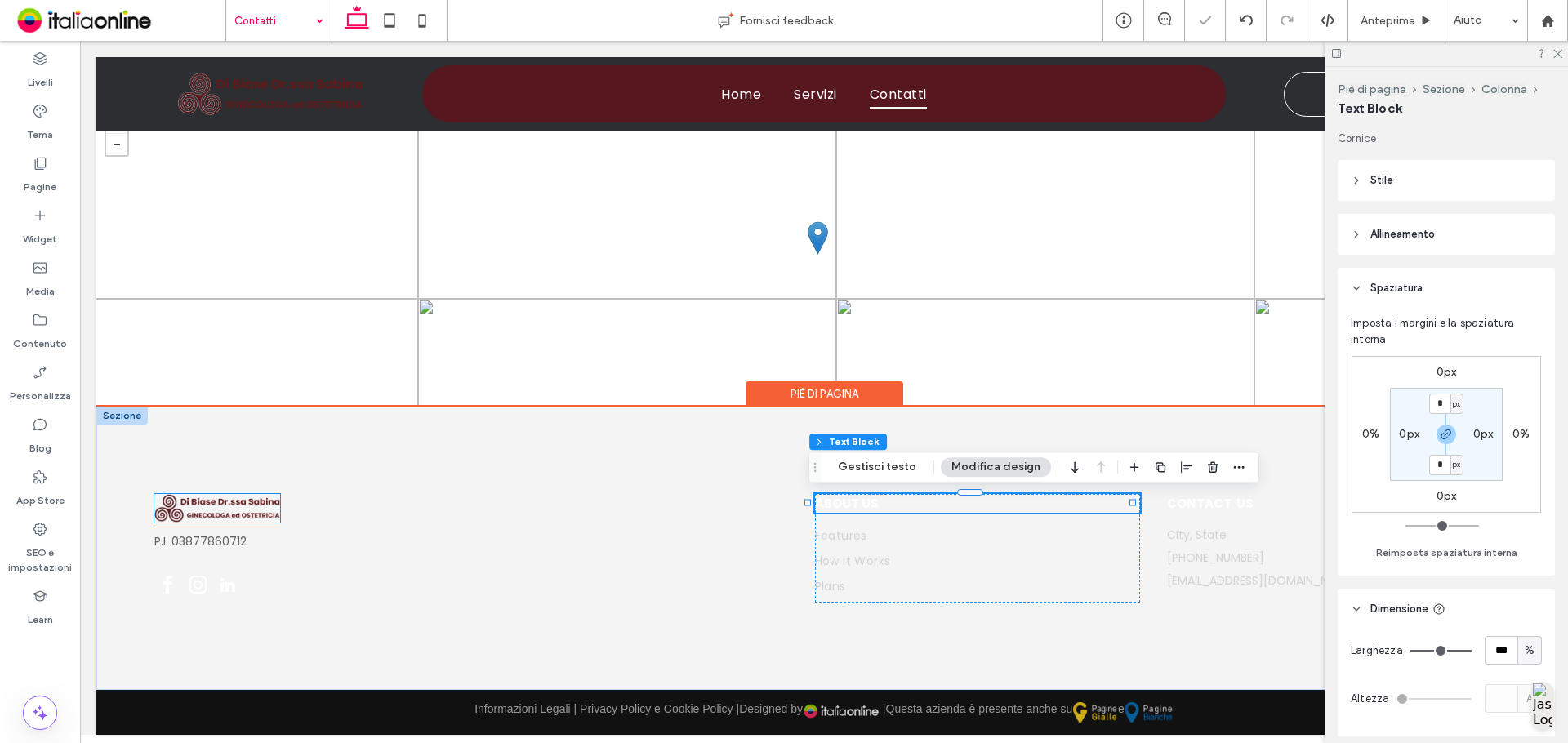
click at [260, 509] on img at bounding box center [217, 509] width 126 height 29
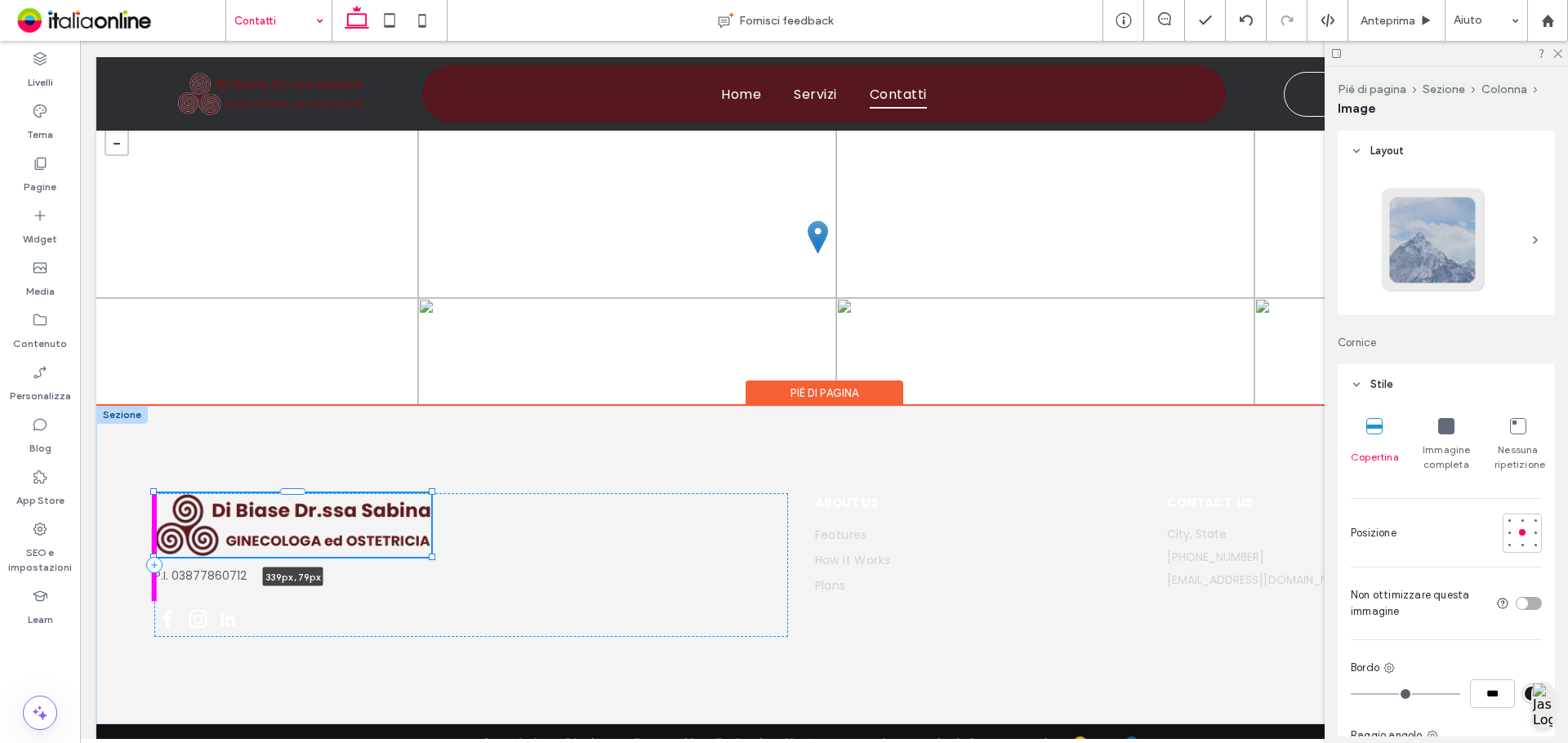
drag, startPoint x: 280, startPoint y: 521, endPoint x: 474, endPoint y: 546, distance: 195.6
click at [474, 546] on div "P.I. 03877860712 339px , 79px ABOUT US Features How it Works Plans CONTACT US C…" at bounding box center [824, 565] width 1455 height 318
type input "***"
click at [623, 534] on div "P.I. 03877860712 339px , 79px" at bounding box center [471, 565] width 633 height 144
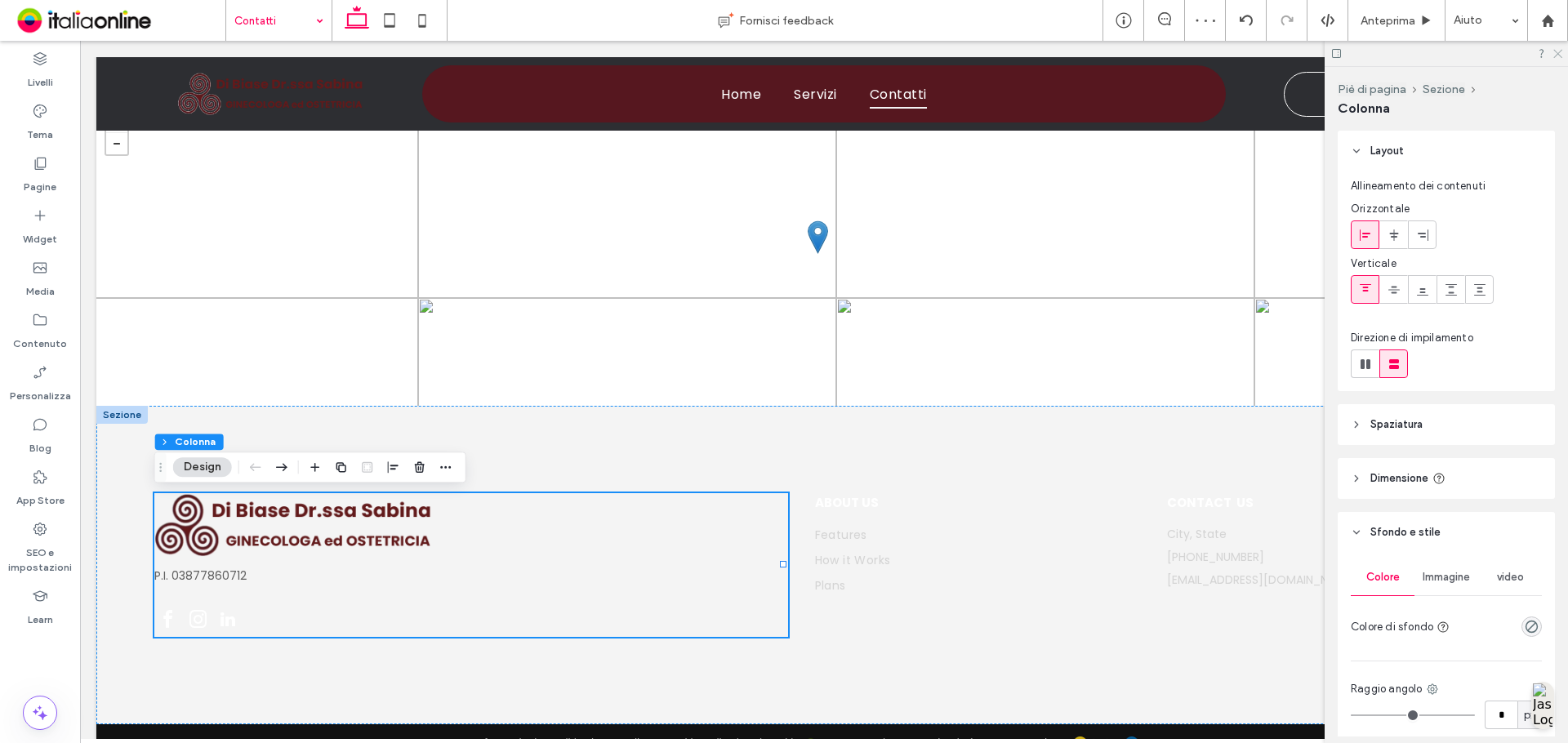
click at [1560, 52] on icon at bounding box center [1557, 52] width 10 height 10
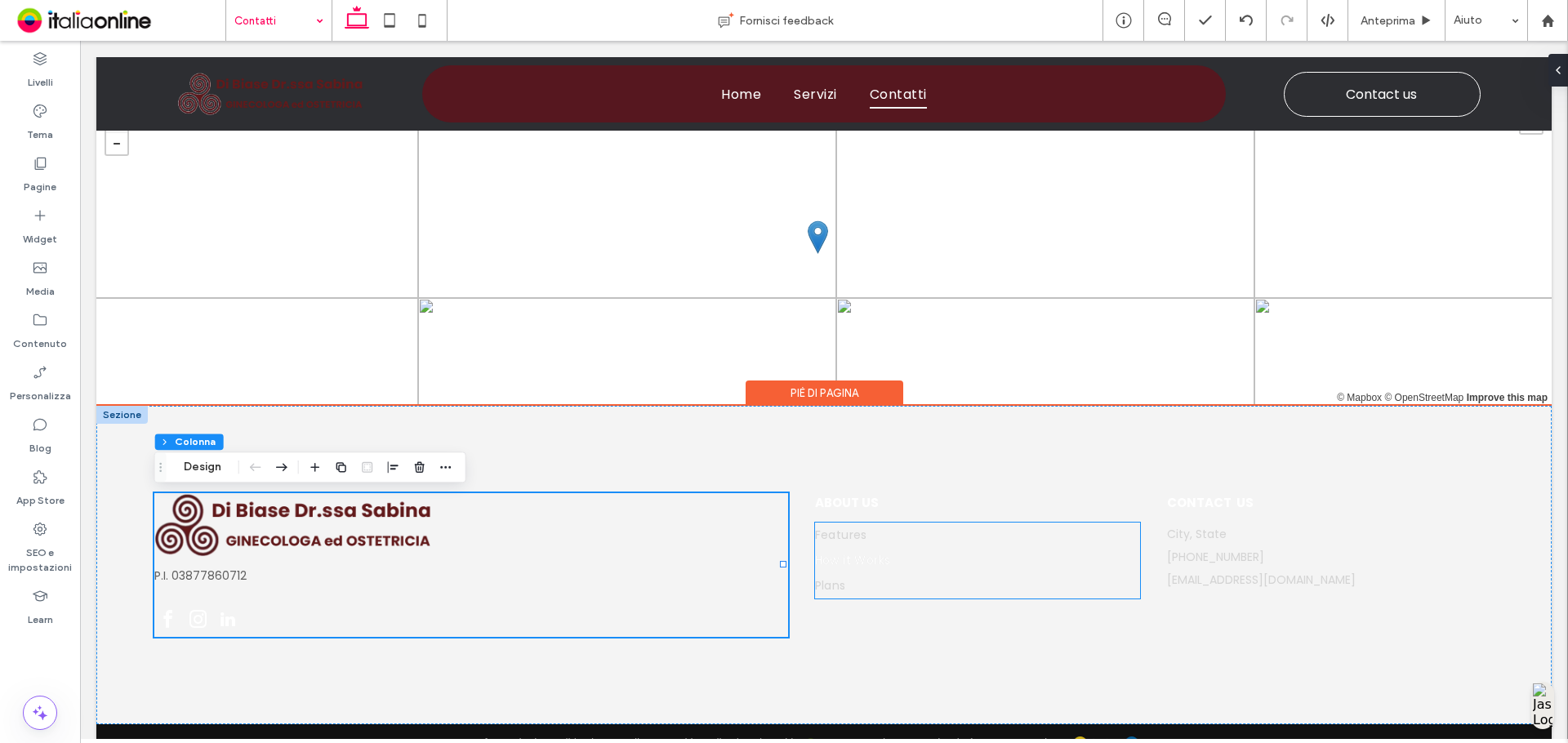
click at [926, 563] on link "How it Works" at bounding box center [977, 560] width 326 height 25
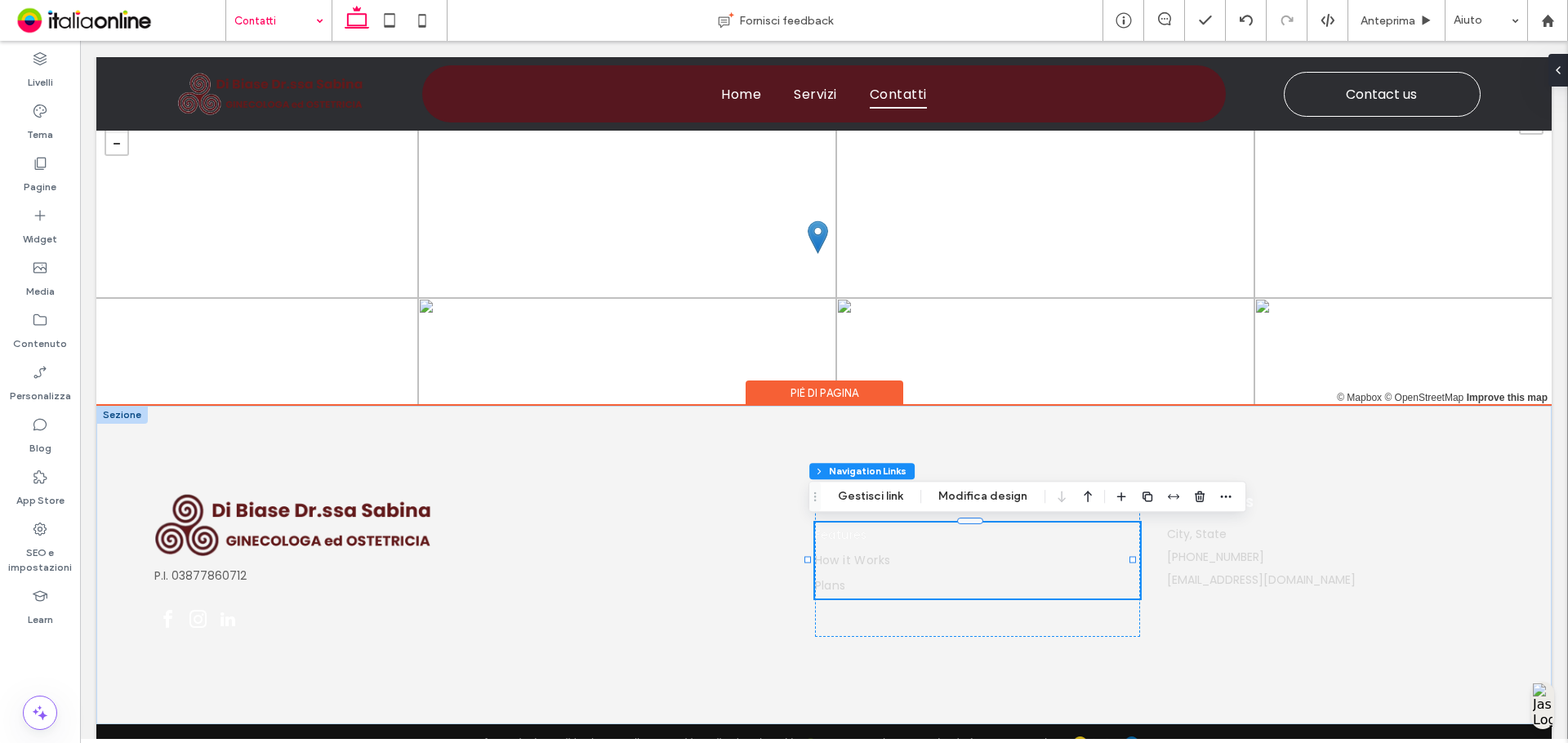
type input "***"
type input "****"
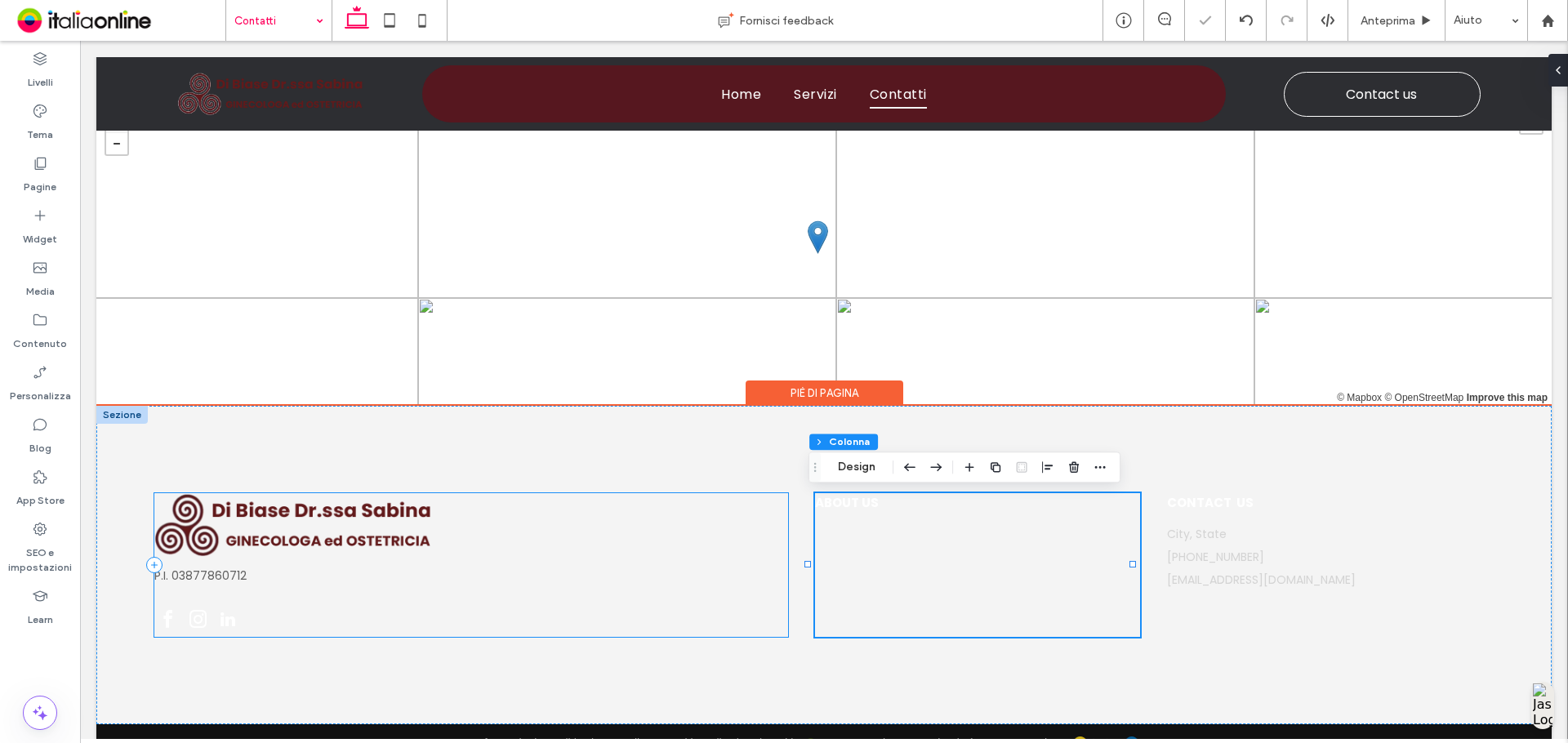
click at [627, 537] on div "P.I. 03877860712" at bounding box center [471, 565] width 633 height 144
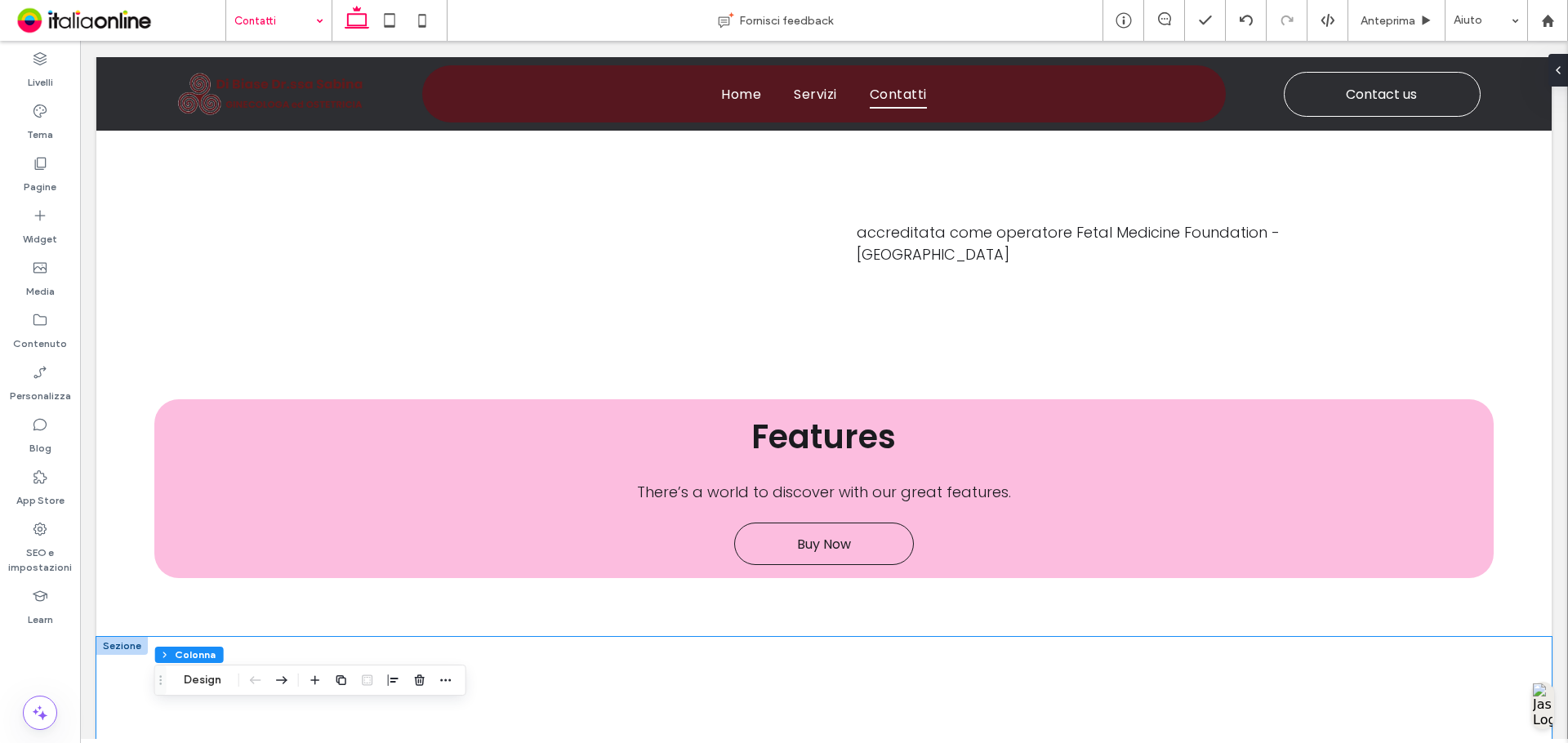
scroll to position [1285, 0]
